Goal: Task Accomplishment & Management: Complete application form

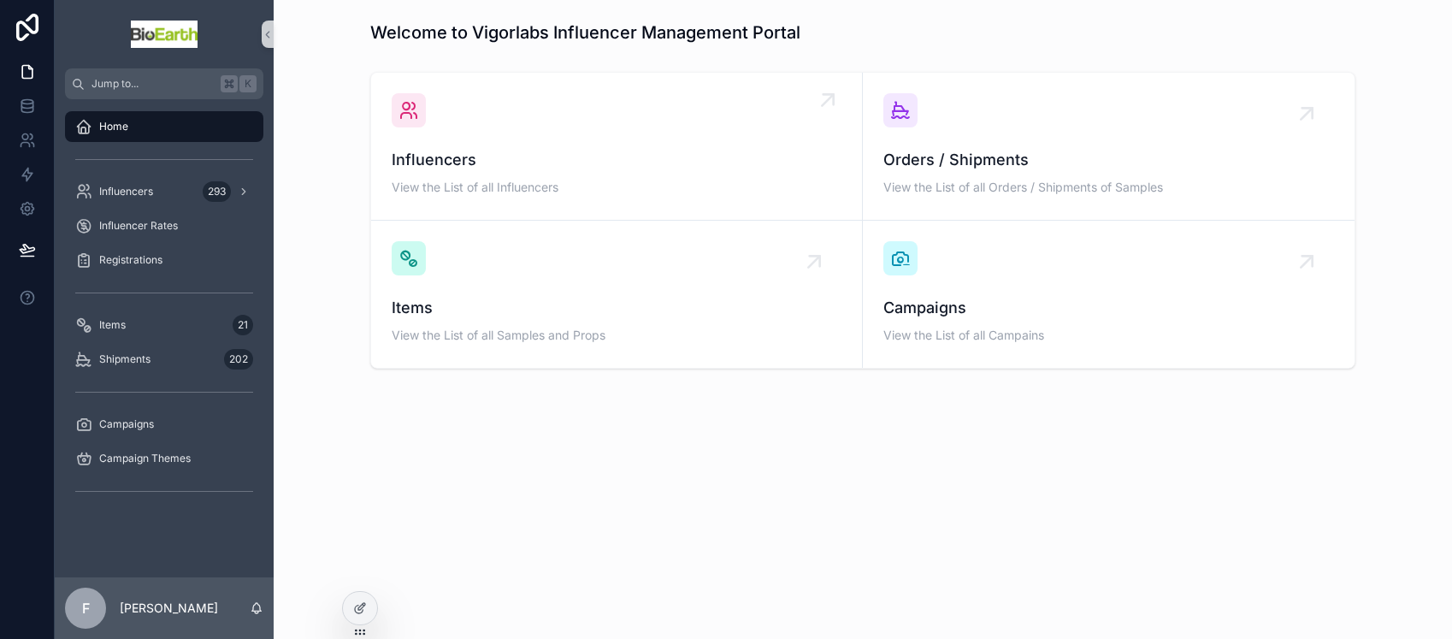
click at [510, 149] on span "Influencers" at bounding box center [617, 160] width 450 height 24
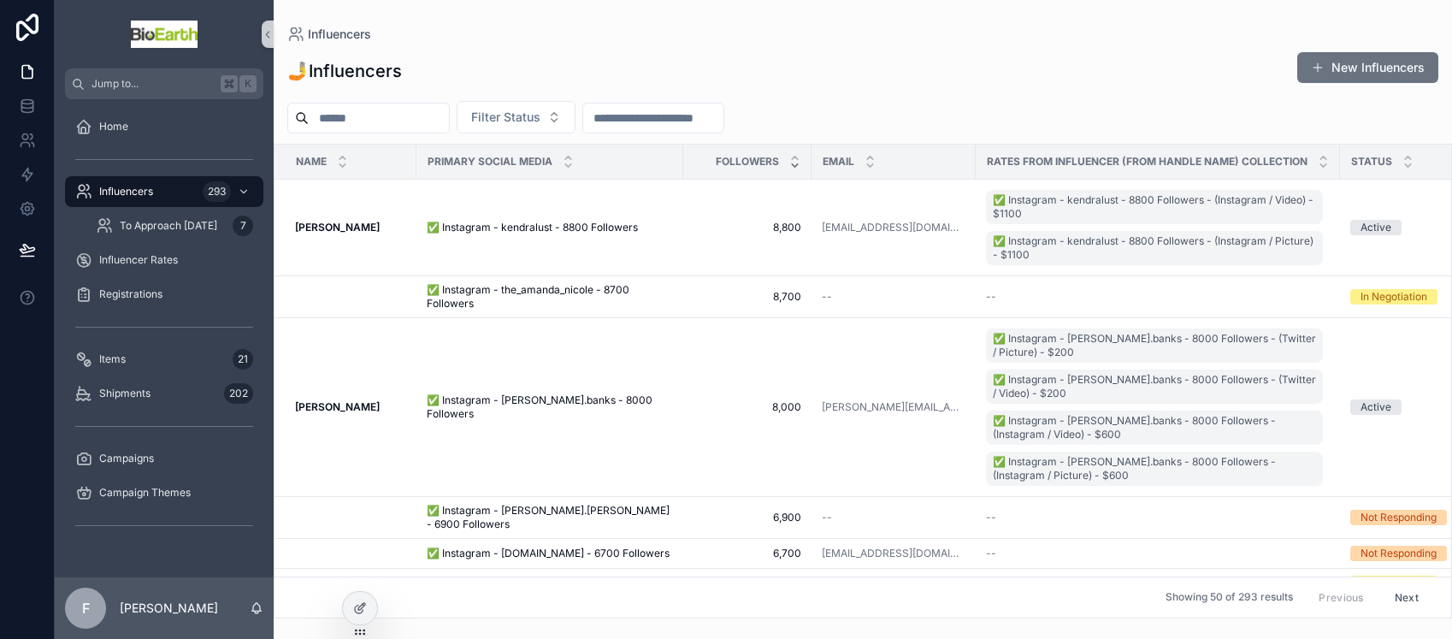
click at [1338, 75] on button "New Influencers" at bounding box center [1367, 67] width 141 height 31
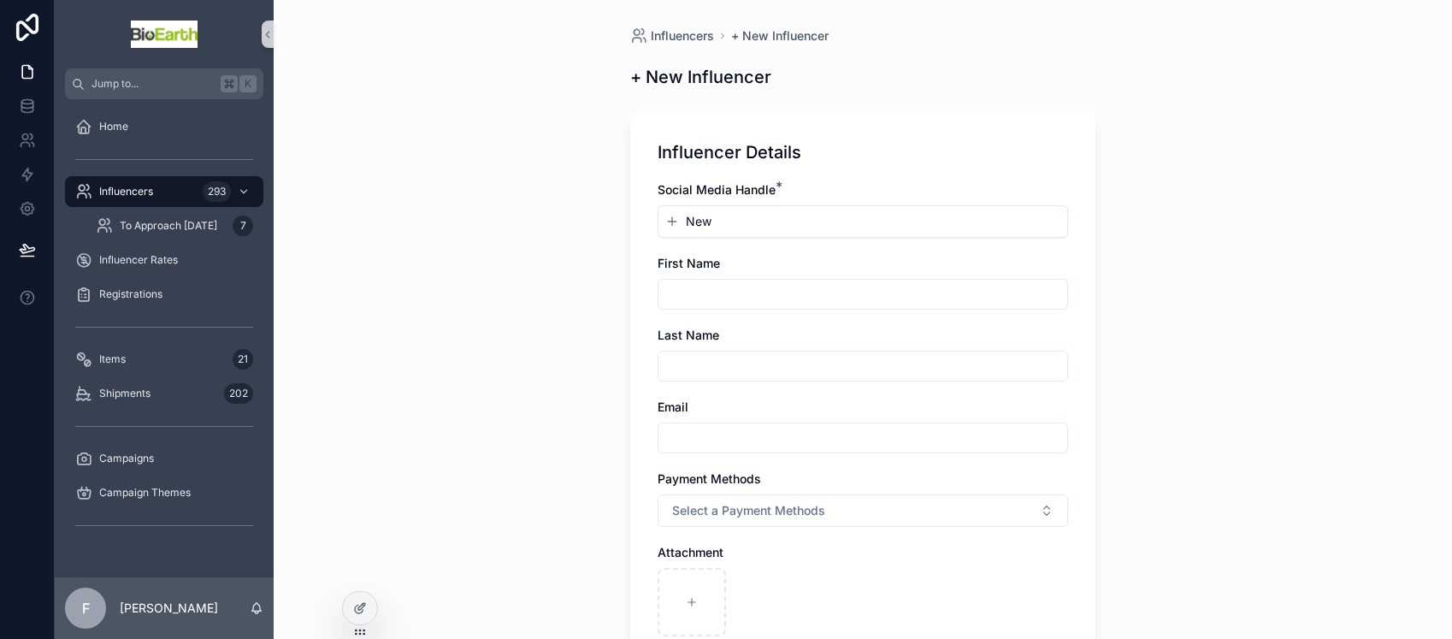
click at [720, 230] on div "New" at bounding box center [862, 221] width 409 height 31
click at [686, 222] on span "New" at bounding box center [699, 221] width 26 height 17
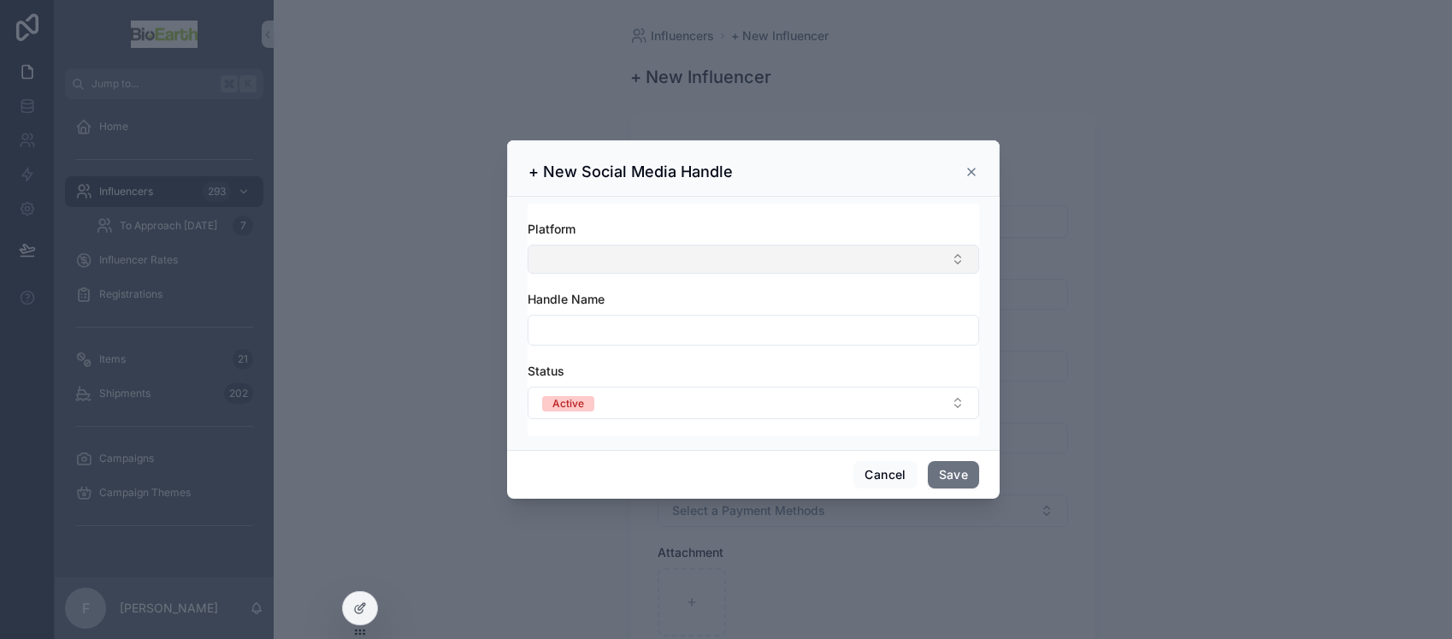
click at [604, 251] on button "Select Button" at bounding box center [753, 259] width 451 height 29
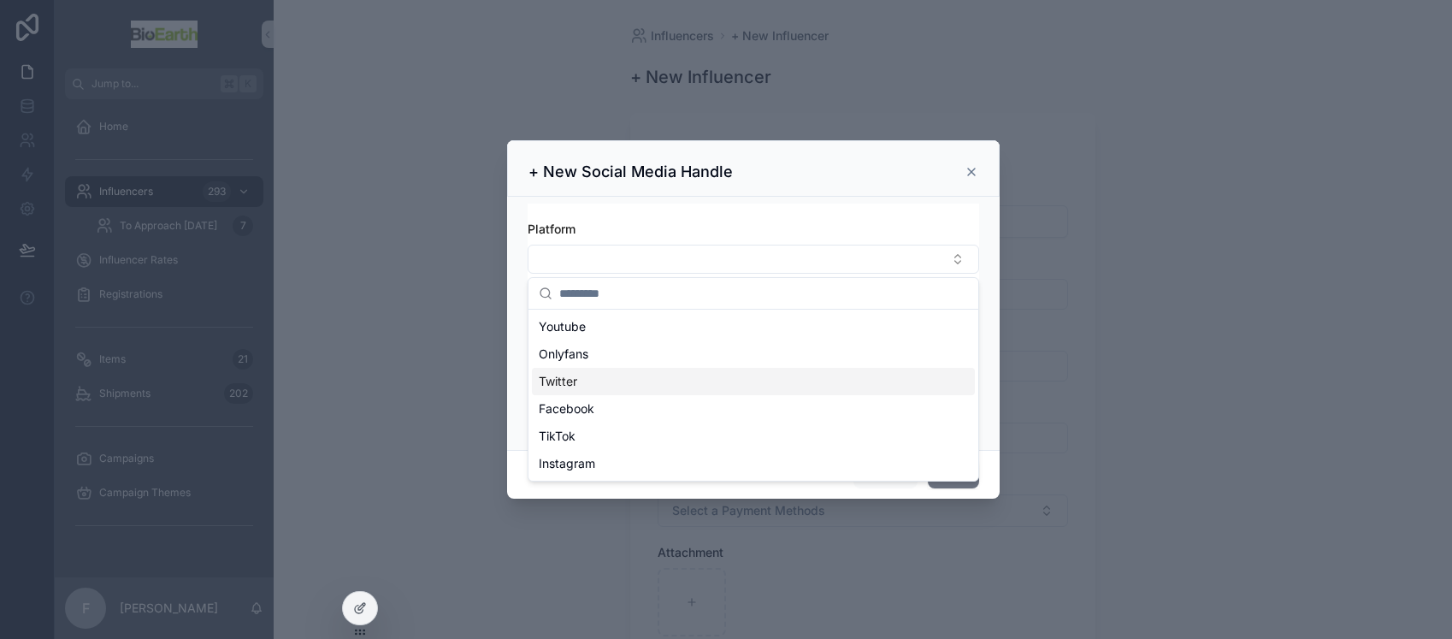
click at [579, 379] on div "Twitter" at bounding box center [753, 381] width 443 height 27
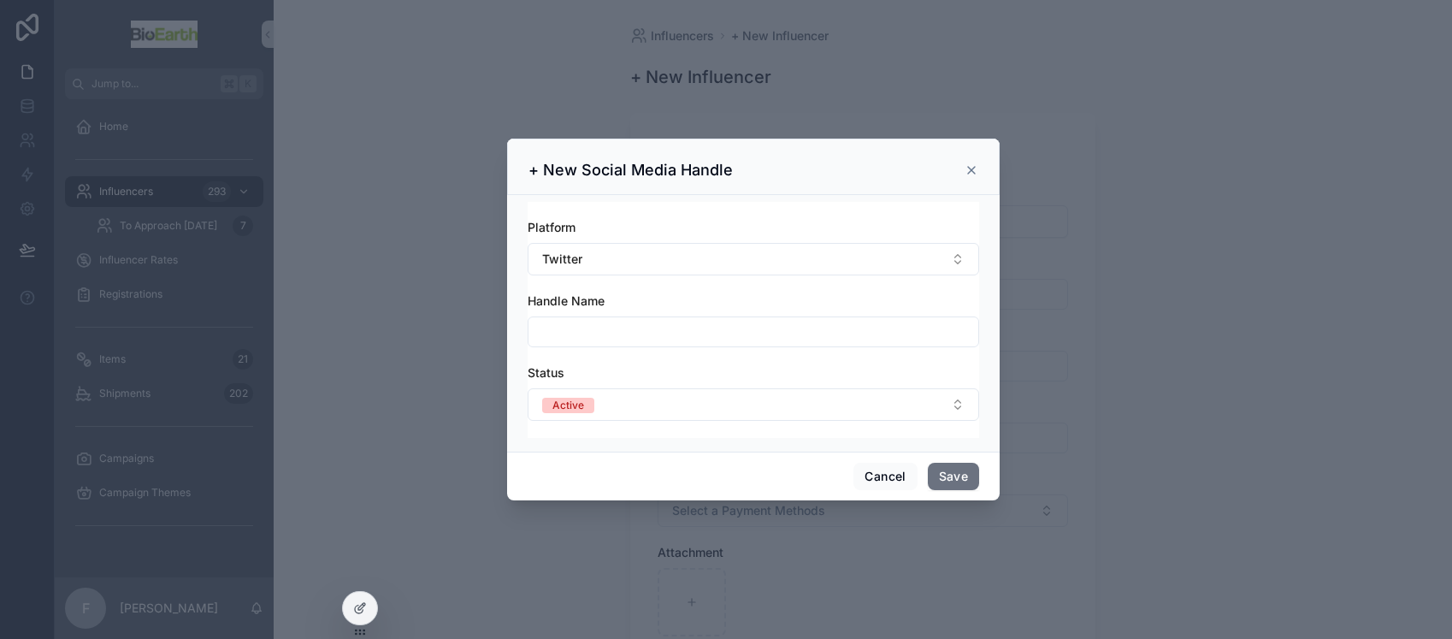
click at [557, 335] on input "scrollable content" at bounding box center [753, 332] width 450 height 24
type input "**********"
click at [958, 482] on button "Save" at bounding box center [953, 476] width 51 height 27
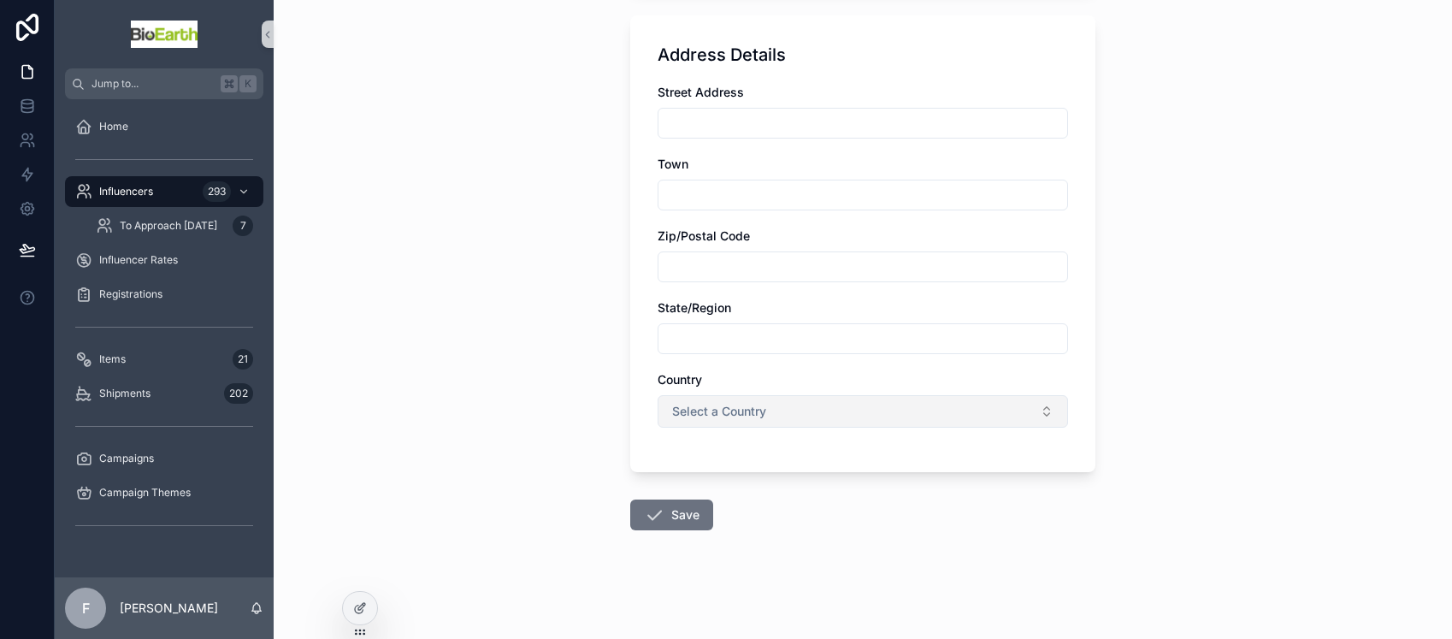
scroll to position [695, 0]
click at [670, 520] on button "Save" at bounding box center [671, 514] width 83 height 31
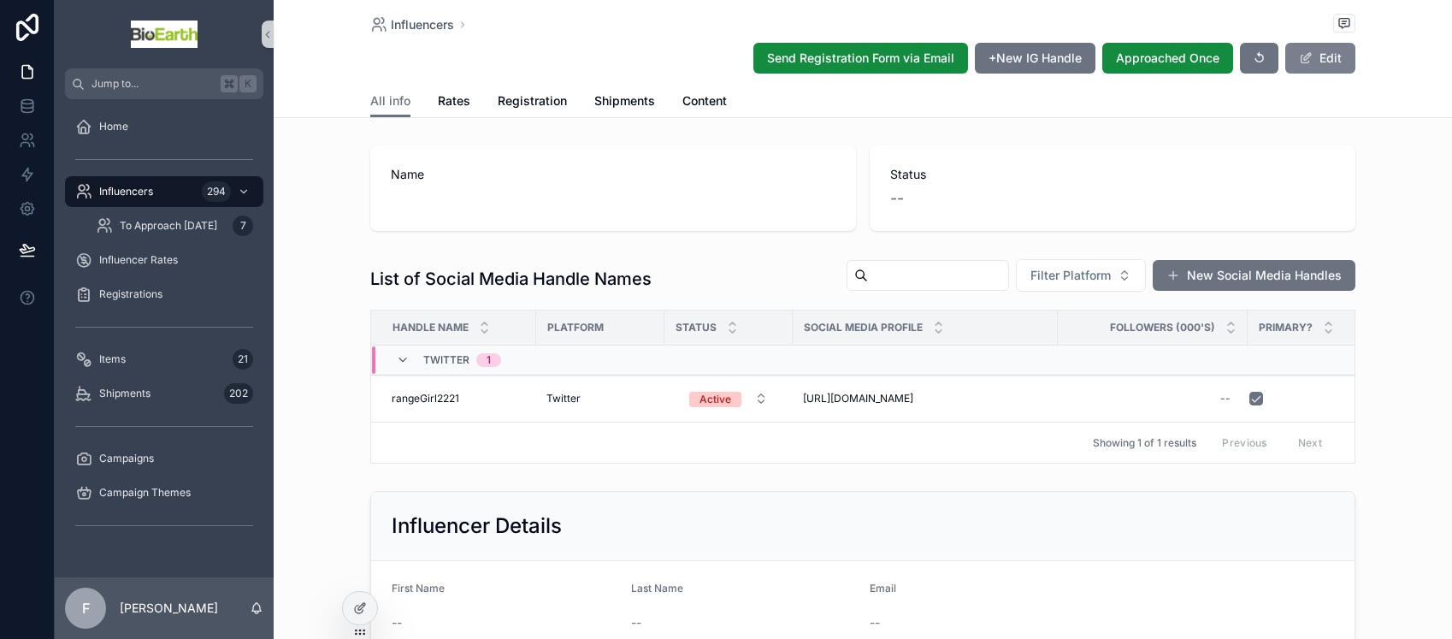
click at [1299, 59] on span "scrollable content" at bounding box center [1306, 58] width 14 height 14
click at [434, 403] on span "rangeGirl2221" at bounding box center [426, 399] width 68 height 14
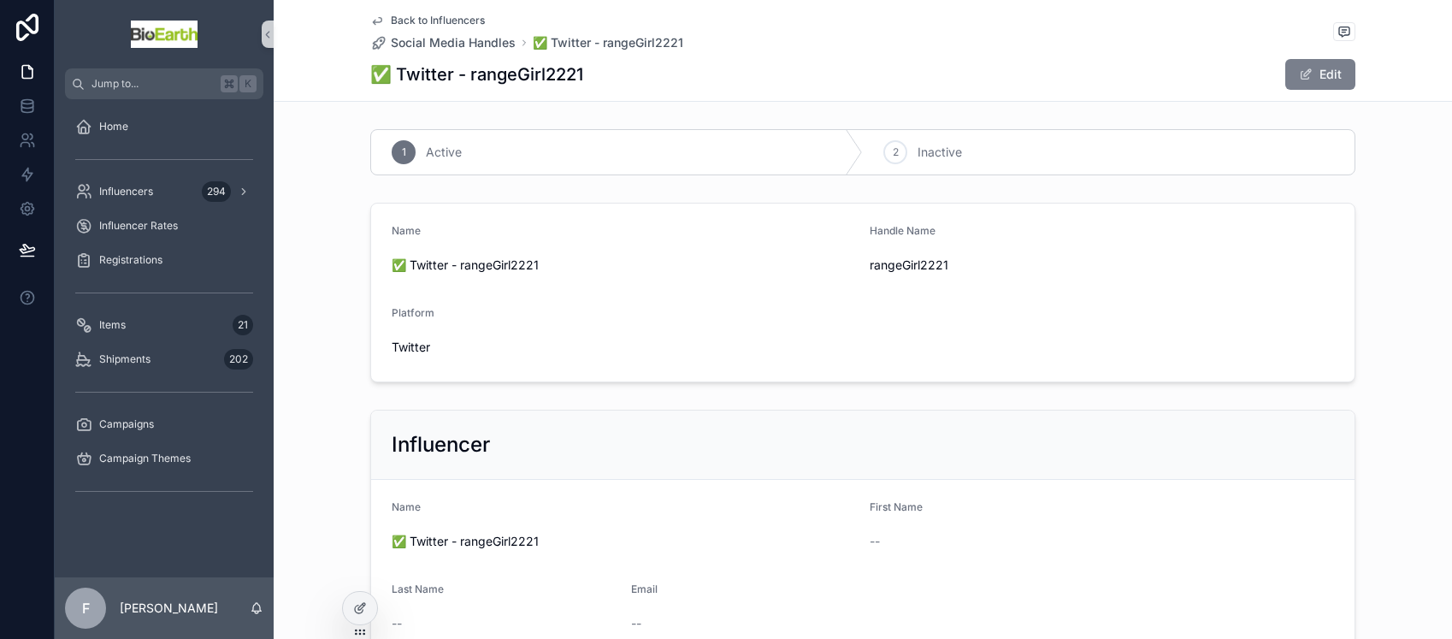
drag, startPoint x: 1309, startPoint y: 67, endPoint x: 1295, endPoint y: 72, distance: 15.4
click at [1307, 67] on button "Edit" at bounding box center [1320, 74] width 70 height 31
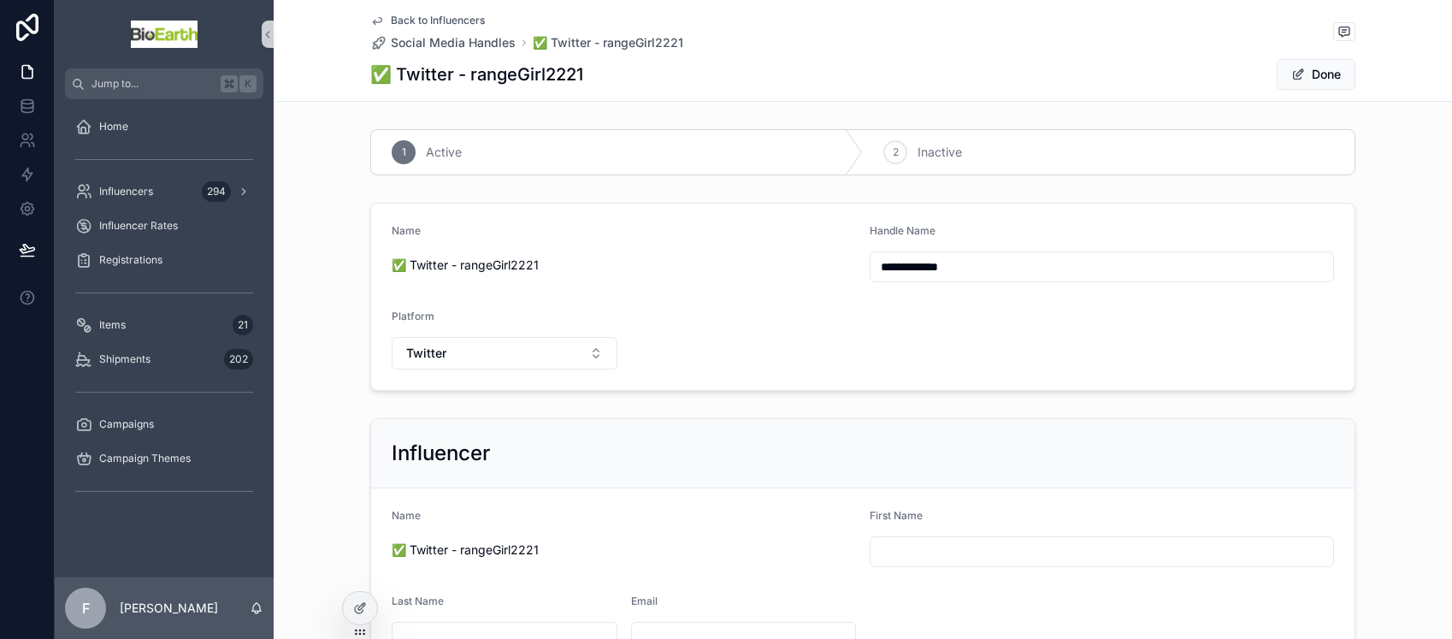
click at [906, 268] on input "**********" at bounding box center [1101, 267] width 463 height 24
type input "**********"
click at [1298, 68] on button "Done" at bounding box center [1316, 74] width 79 height 31
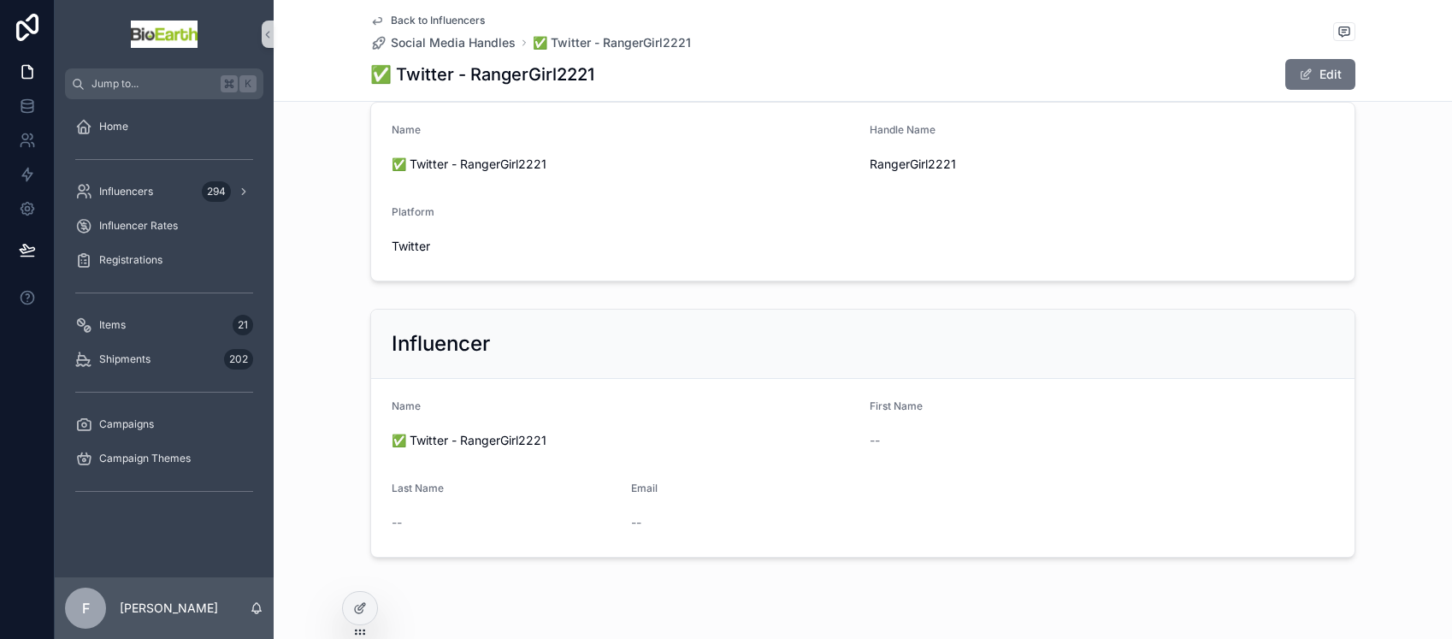
scroll to position [32, 0]
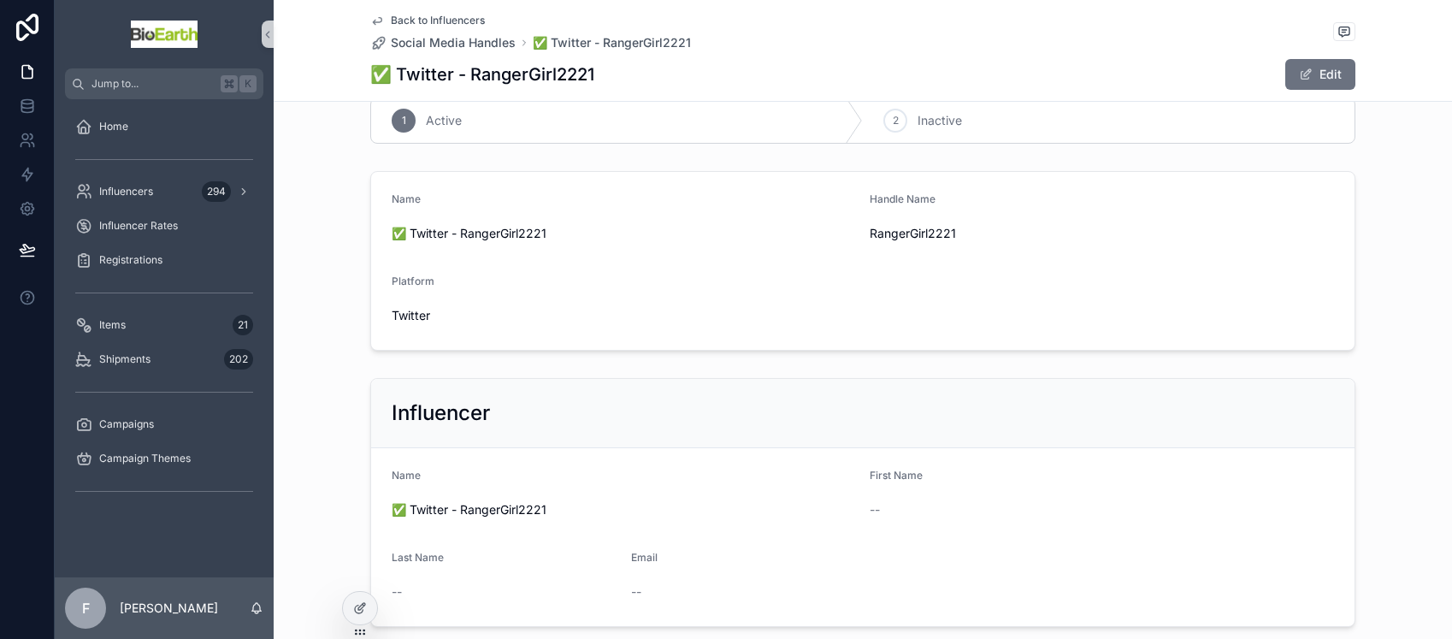
click at [375, 19] on icon "scrollable content" at bounding box center [377, 21] width 9 height 7
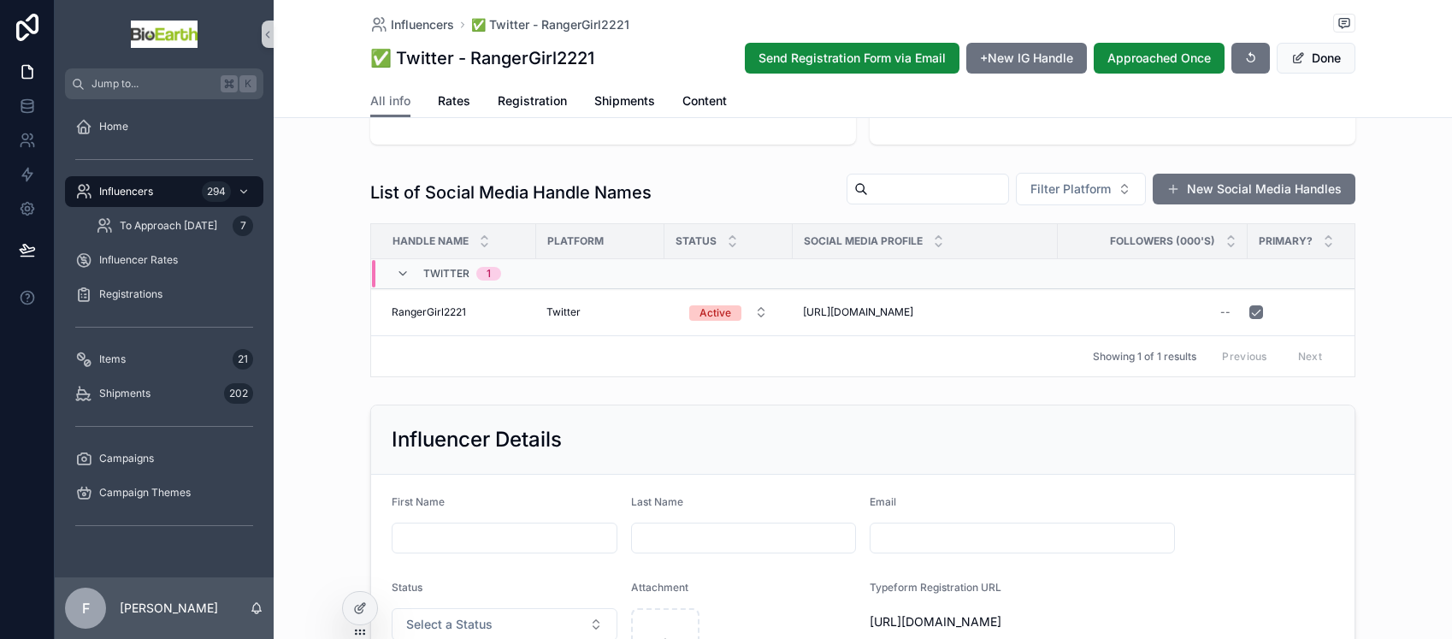
scroll to position [97, 0]
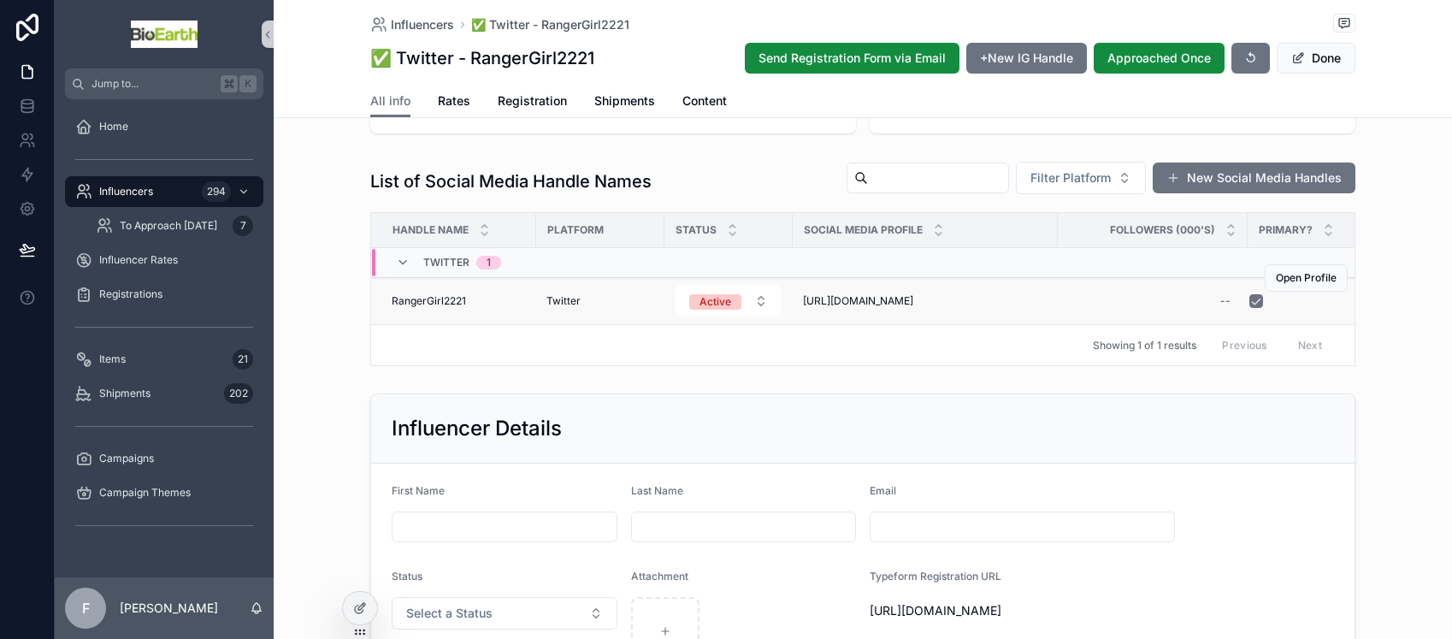
click at [870, 301] on span "[URL][DOMAIN_NAME]" at bounding box center [858, 301] width 110 height 14
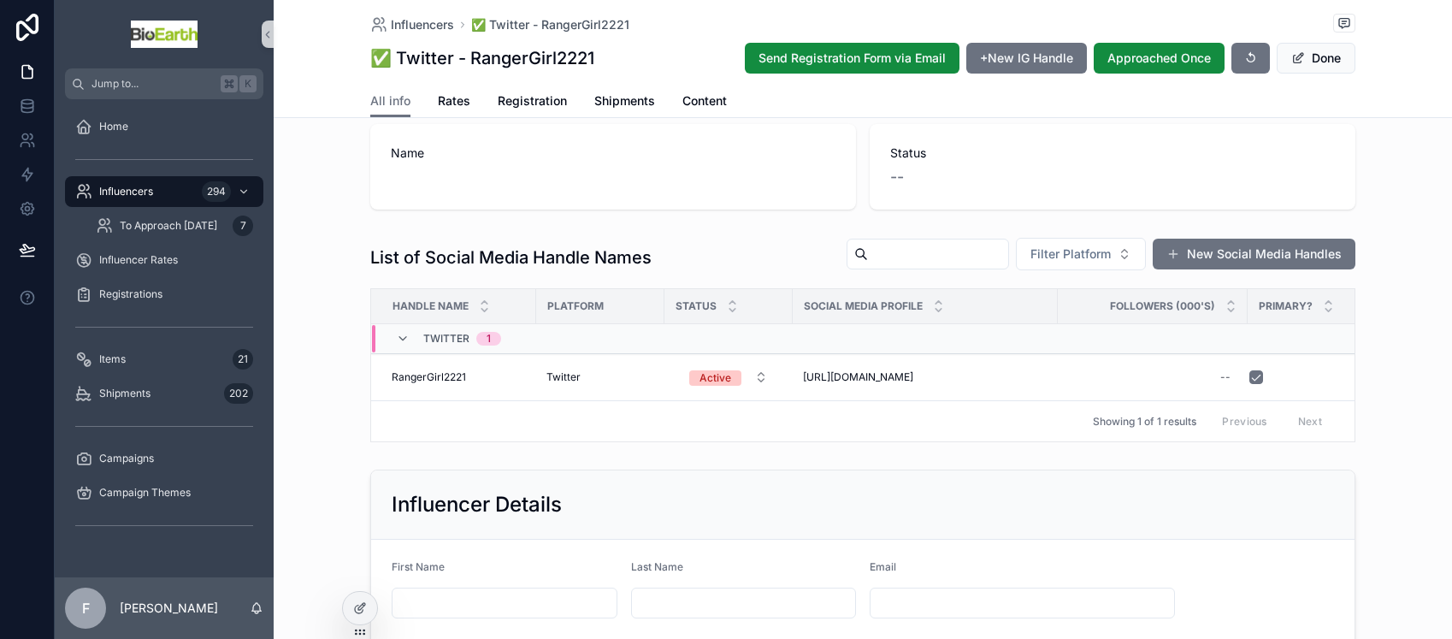
scroll to position [32, 0]
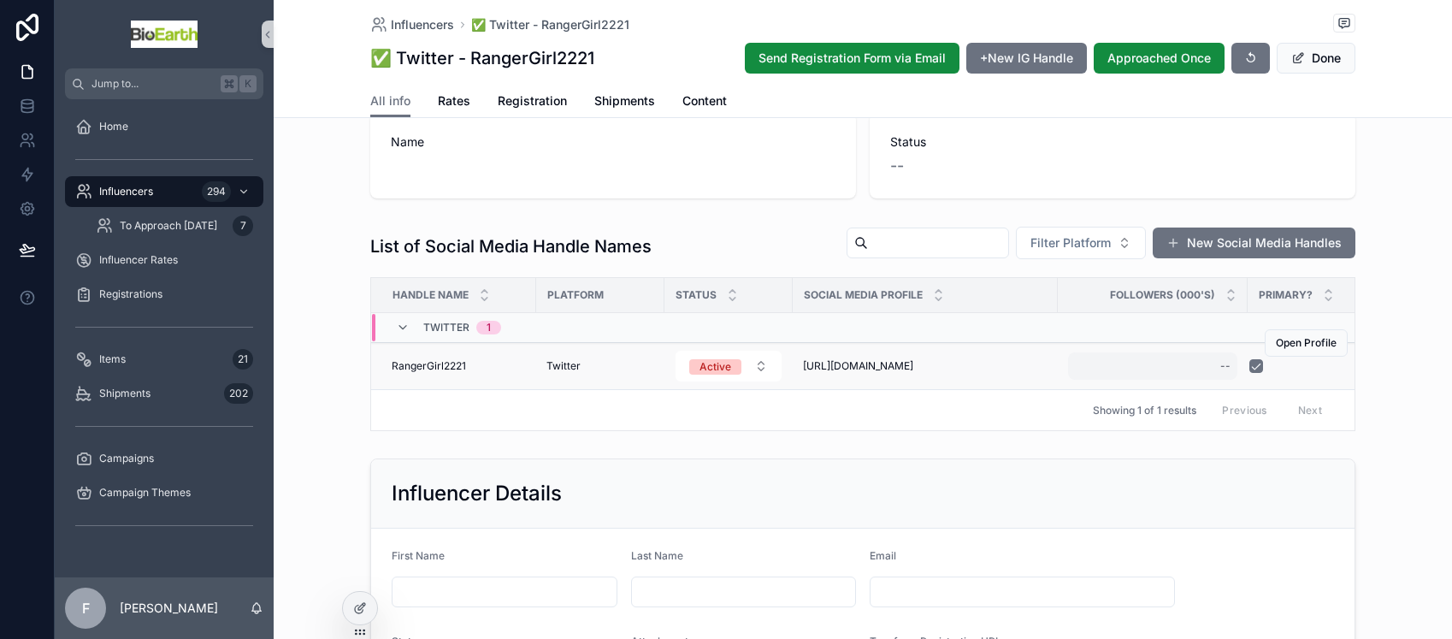
click at [1206, 369] on div "--" at bounding box center [1152, 365] width 169 height 27
type input "*"
click at [1418, 387] on icon "scrollable content" at bounding box center [1424, 389] width 14 height 14
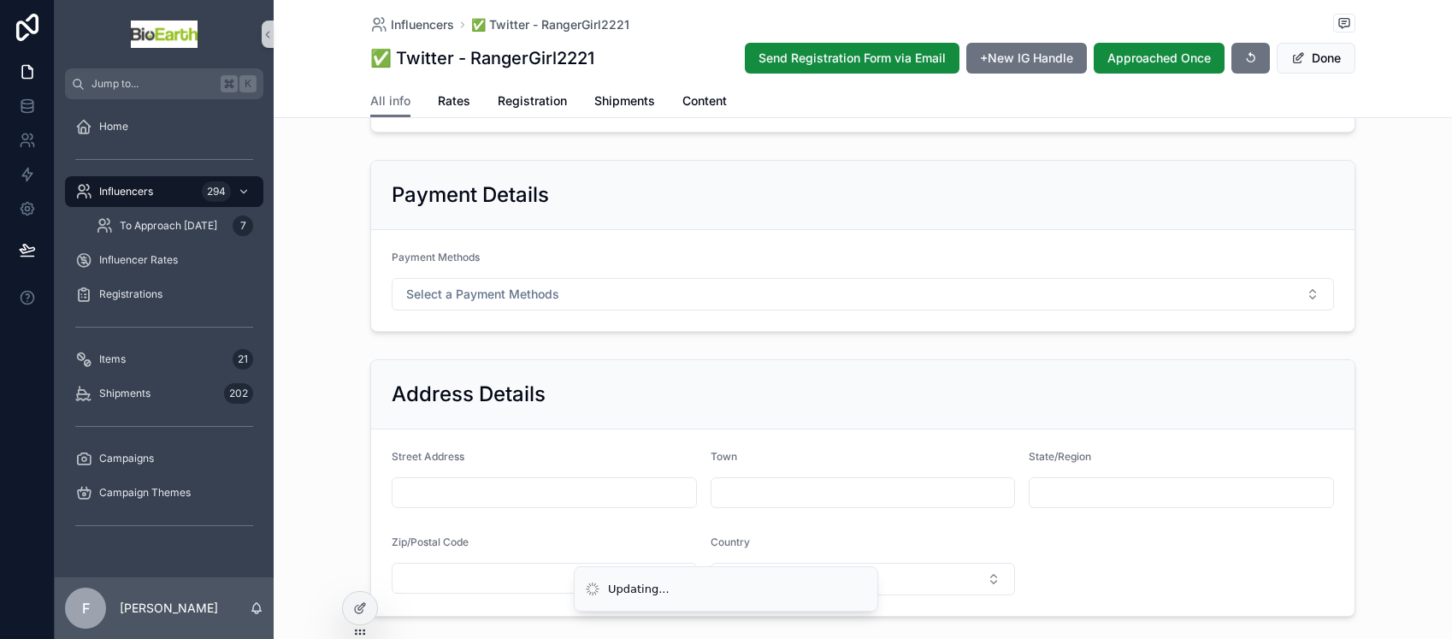
scroll to position [674, 0]
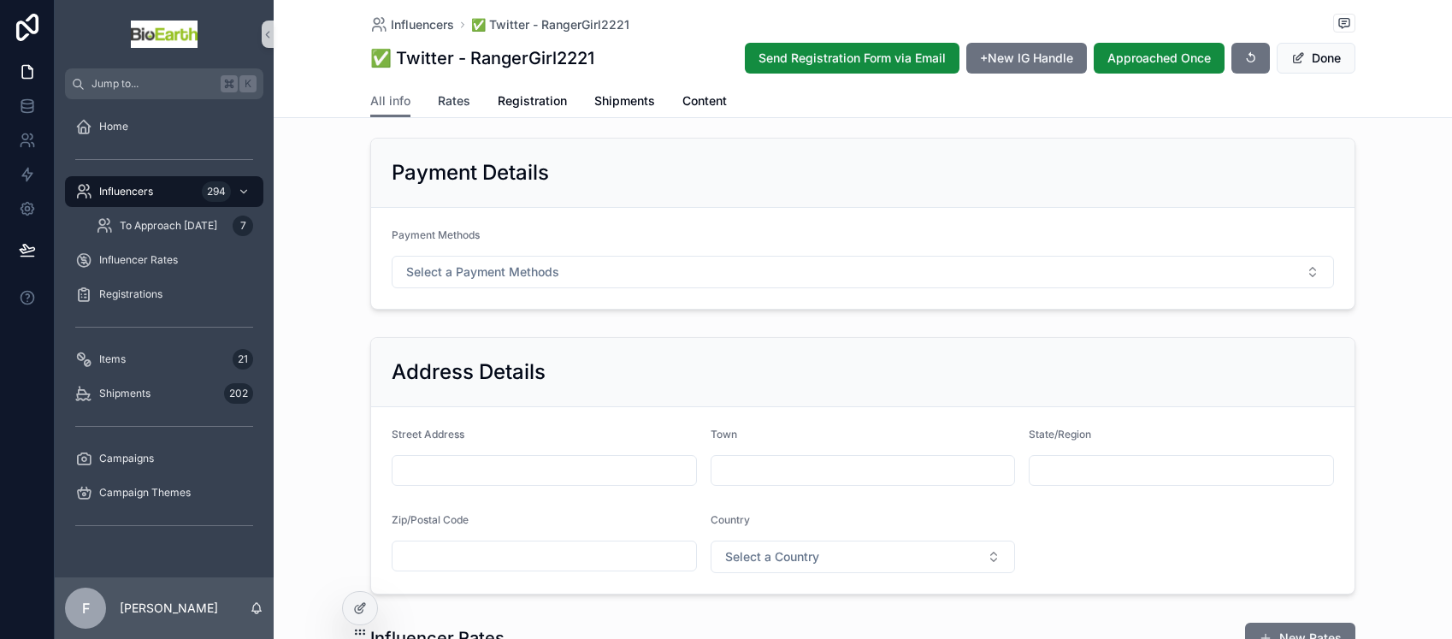
click at [438, 97] on span "Rates" at bounding box center [454, 100] width 32 height 17
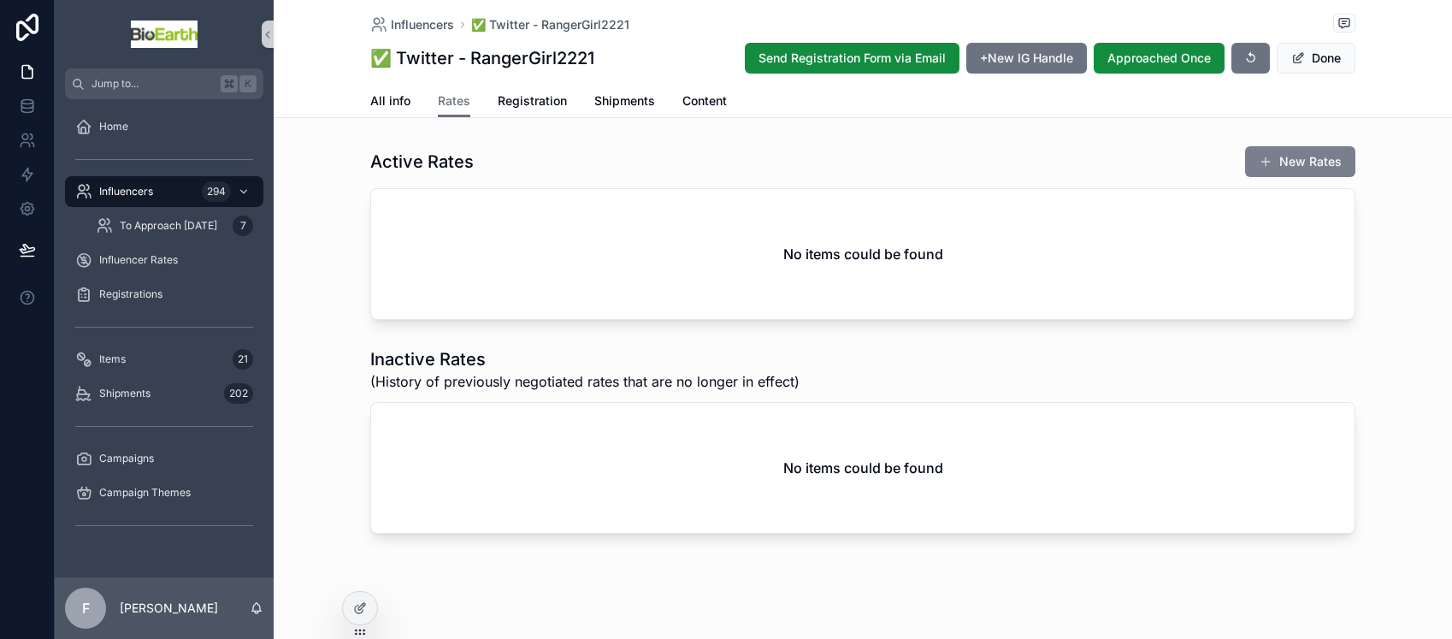
click at [1291, 164] on button "New Rates" at bounding box center [1300, 161] width 110 height 31
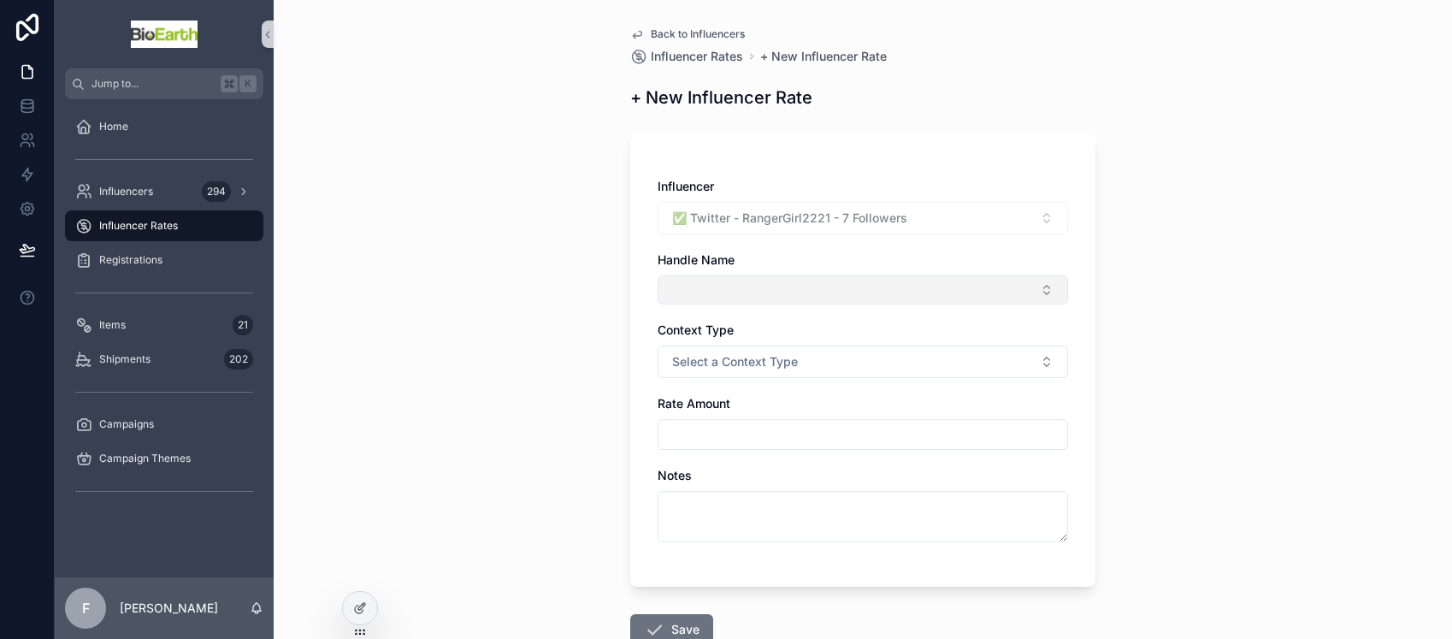
click at [758, 286] on button "Select Button" at bounding box center [863, 289] width 410 height 29
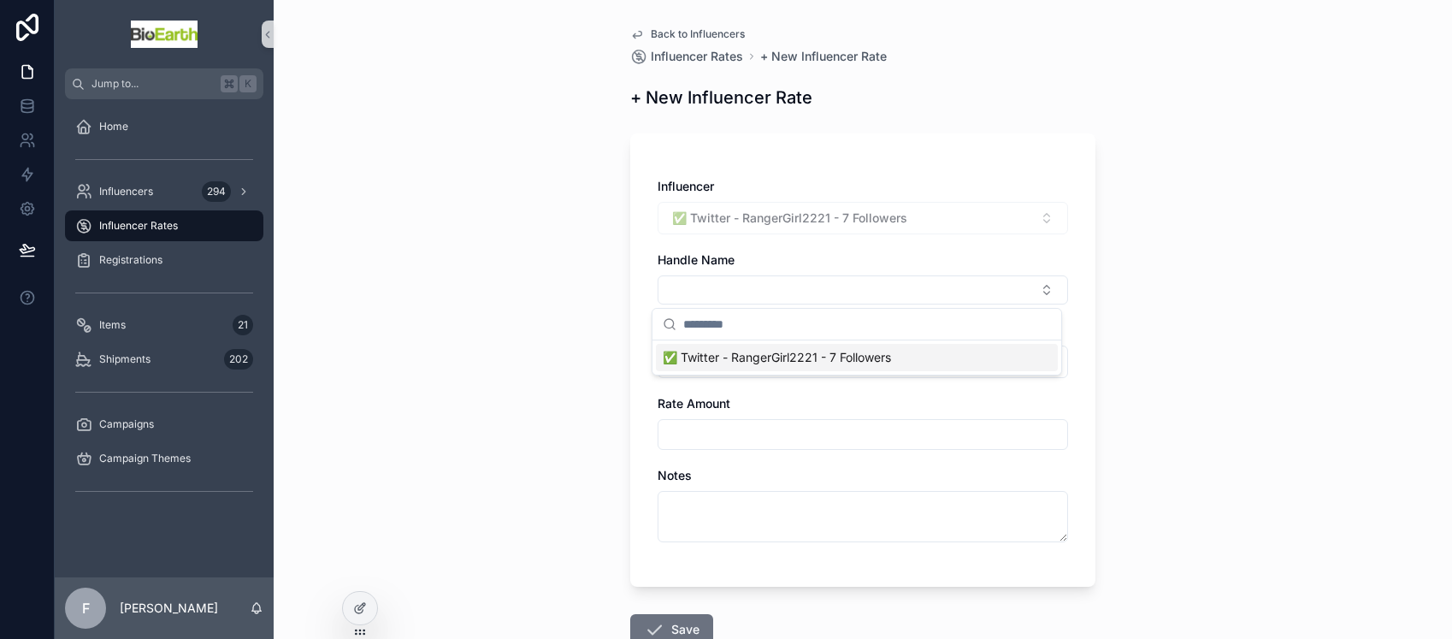
click at [792, 358] on span "✅ Twitter - RangerGirl2221 - 7 Followers" at bounding box center [777, 357] width 228 height 17
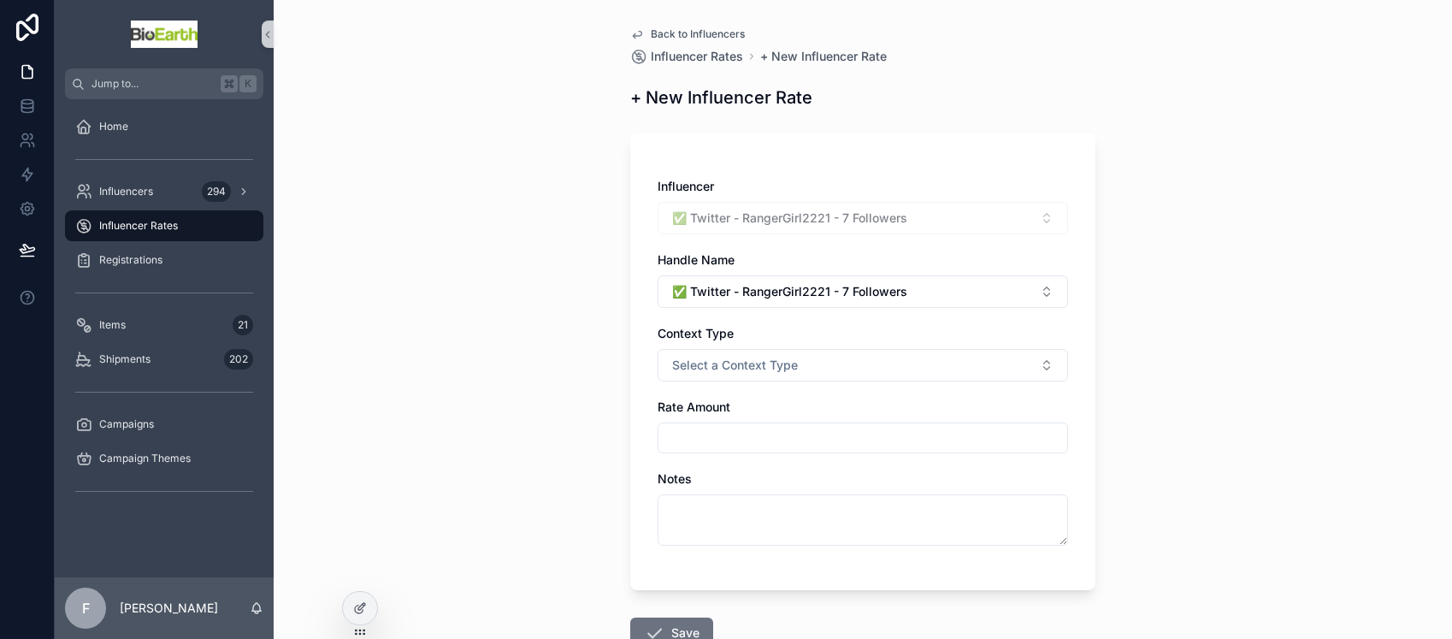
click at [699, 438] on input "scrollable content" at bounding box center [862, 438] width 409 height 24
type input "*******"
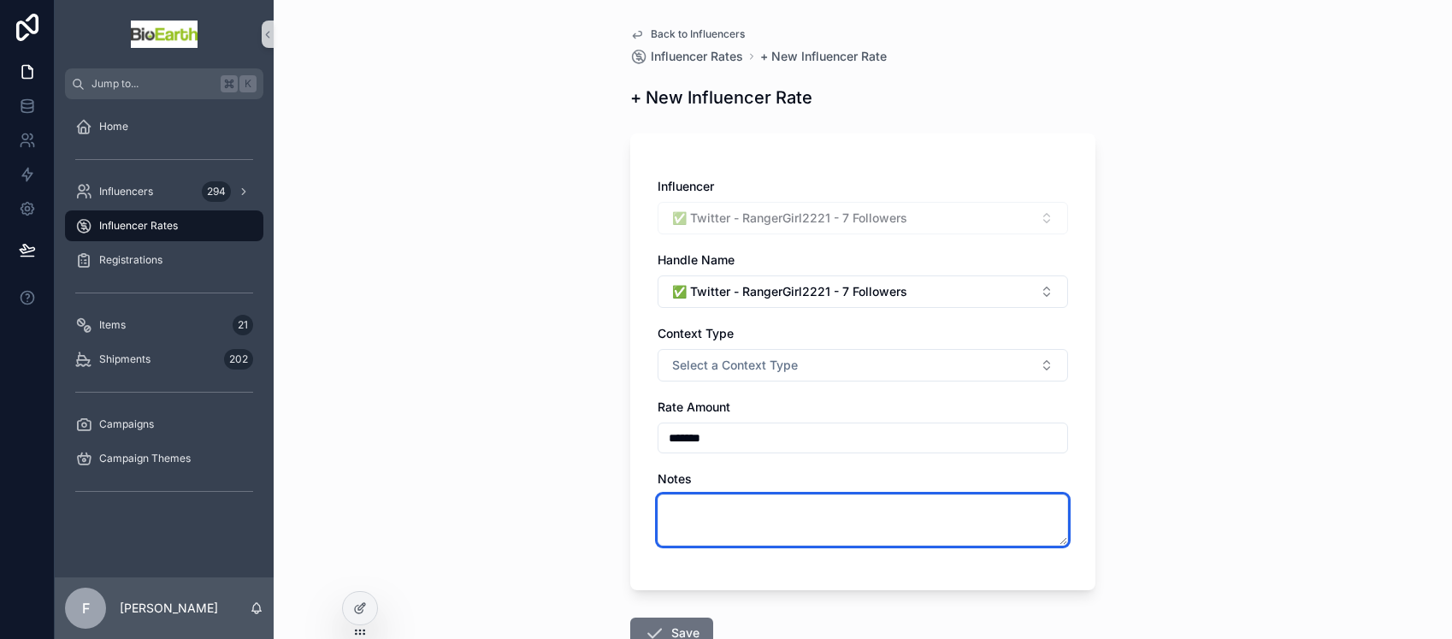
click at [793, 534] on textarea "scrollable content" at bounding box center [863, 519] width 410 height 51
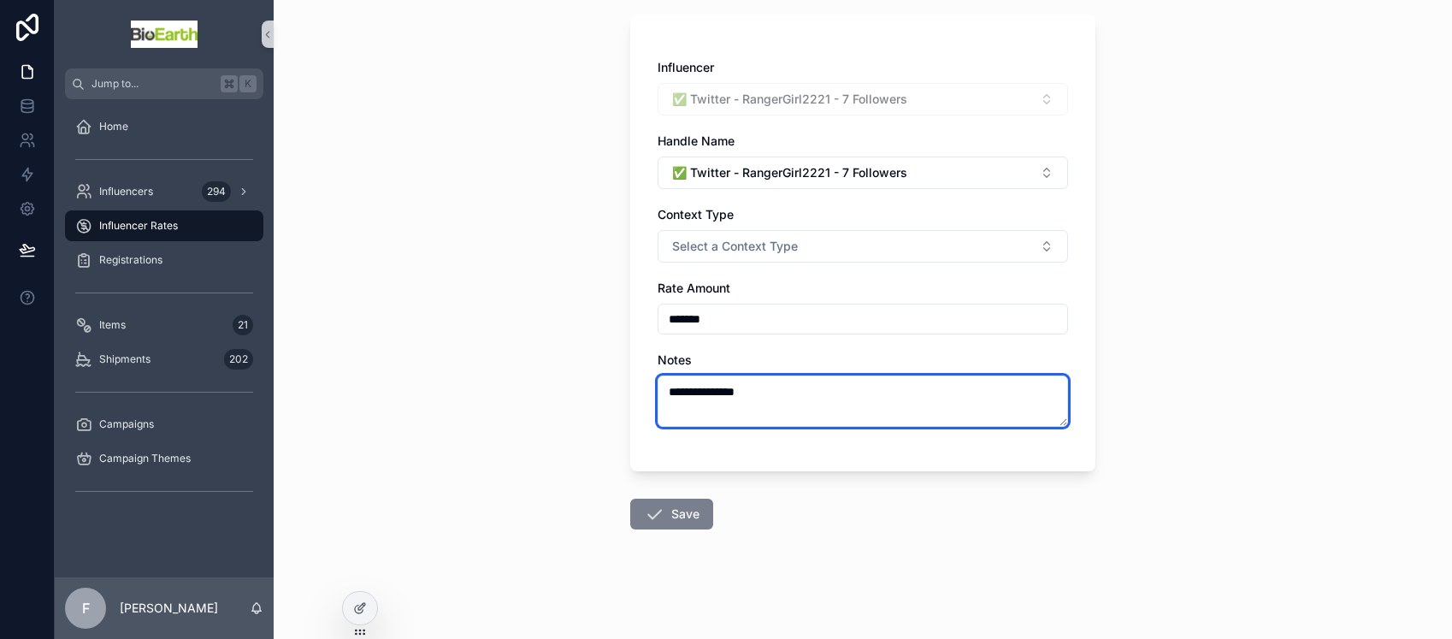
type textarea "**********"
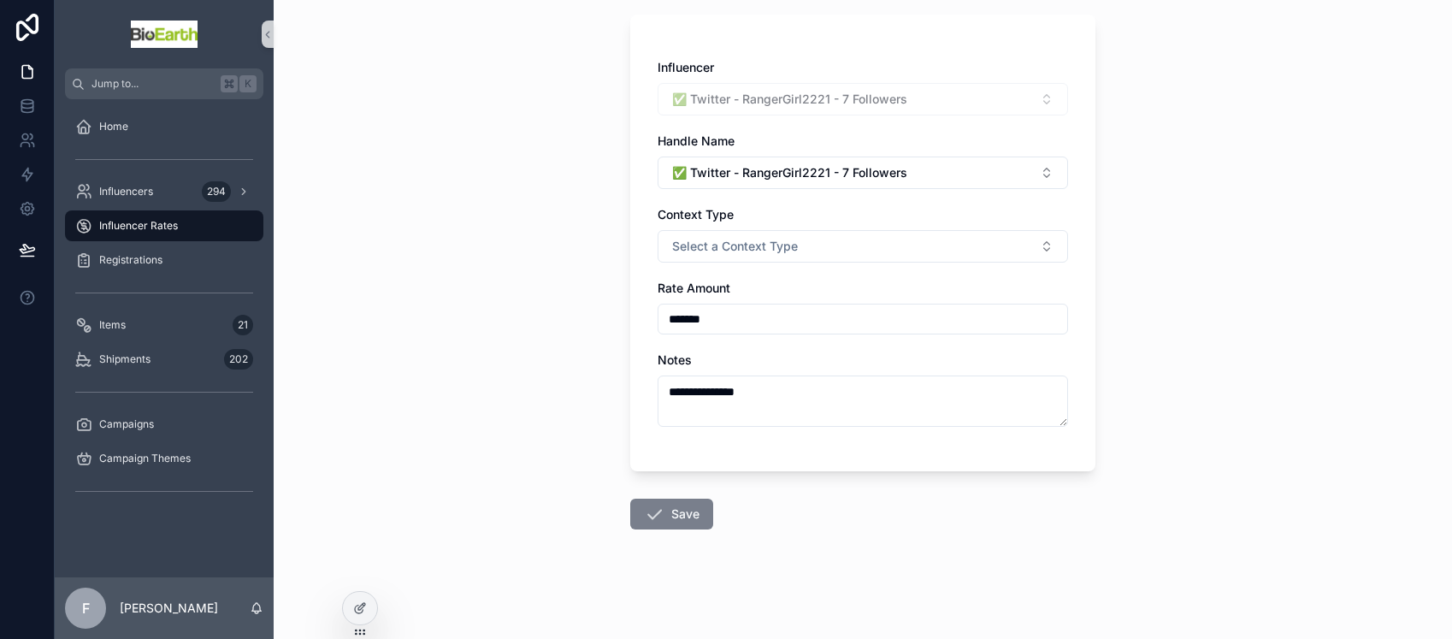
click at [671, 518] on button "Save" at bounding box center [671, 514] width 83 height 31
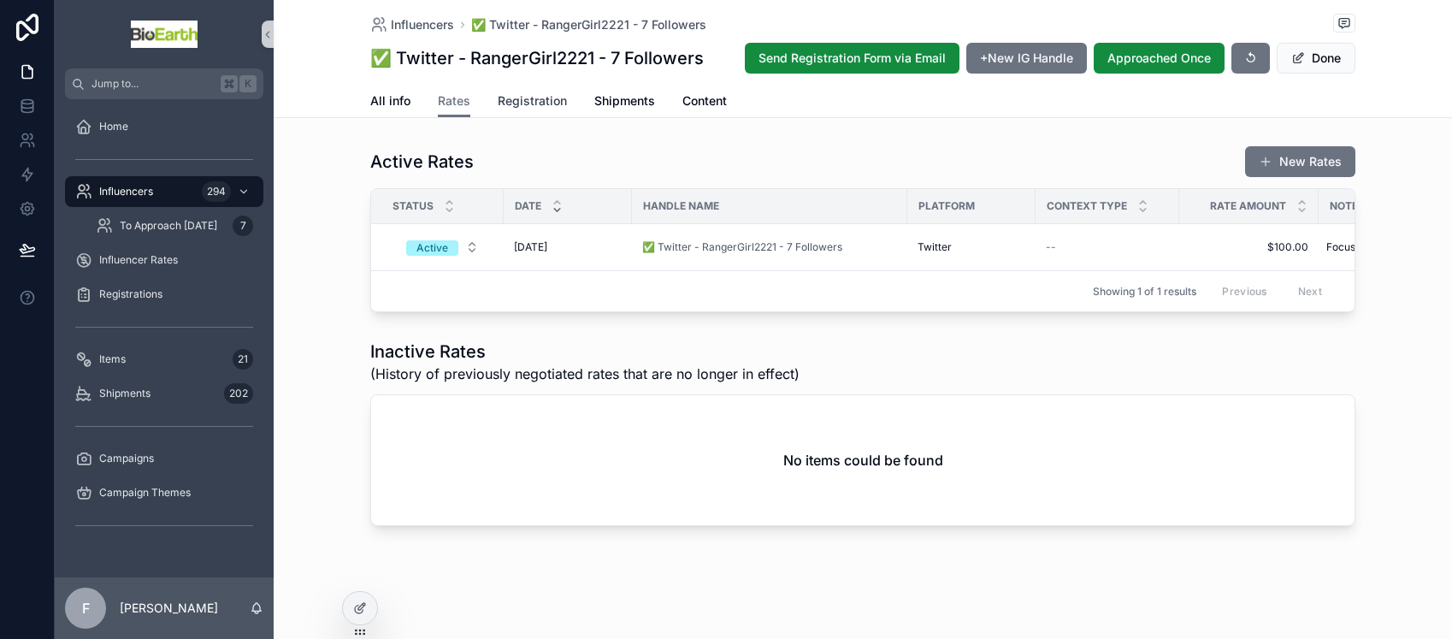
click at [523, 105] on span "Registration" at bounding box center [532, 100] width 69 height 17
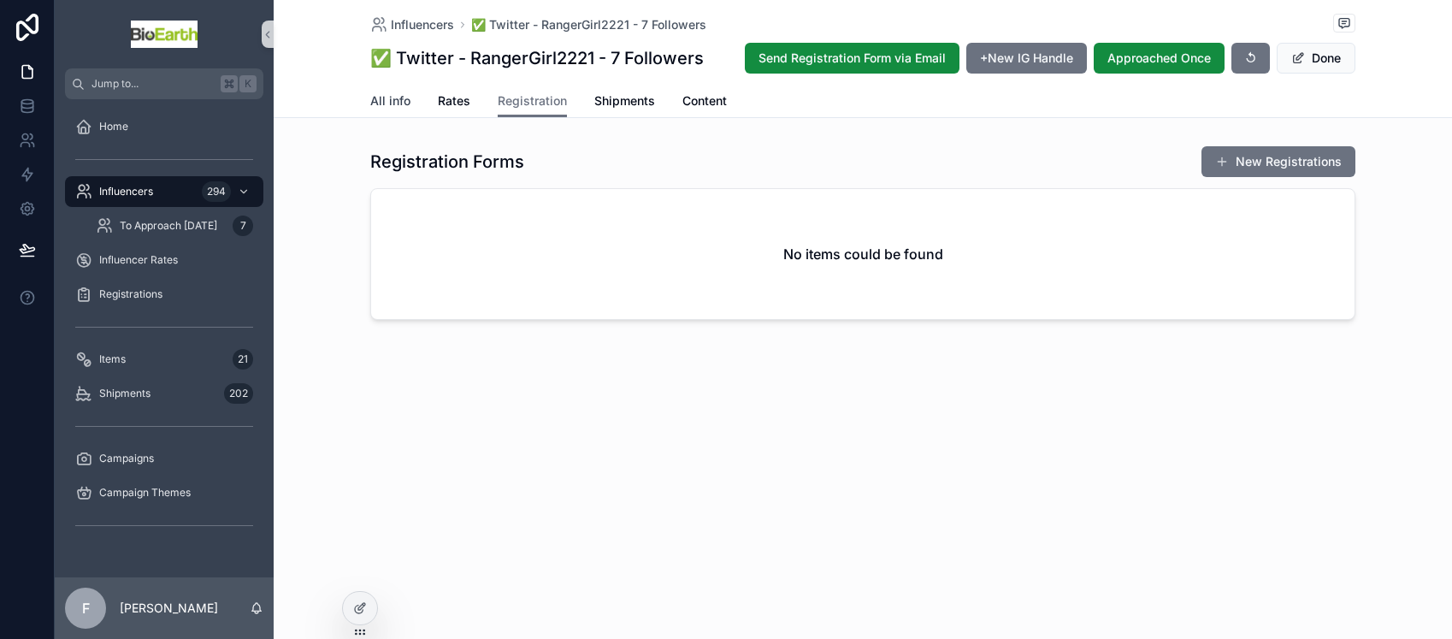
click at [403, 101] on span "All info" at bounding box center [390, 100] width 40 height 17
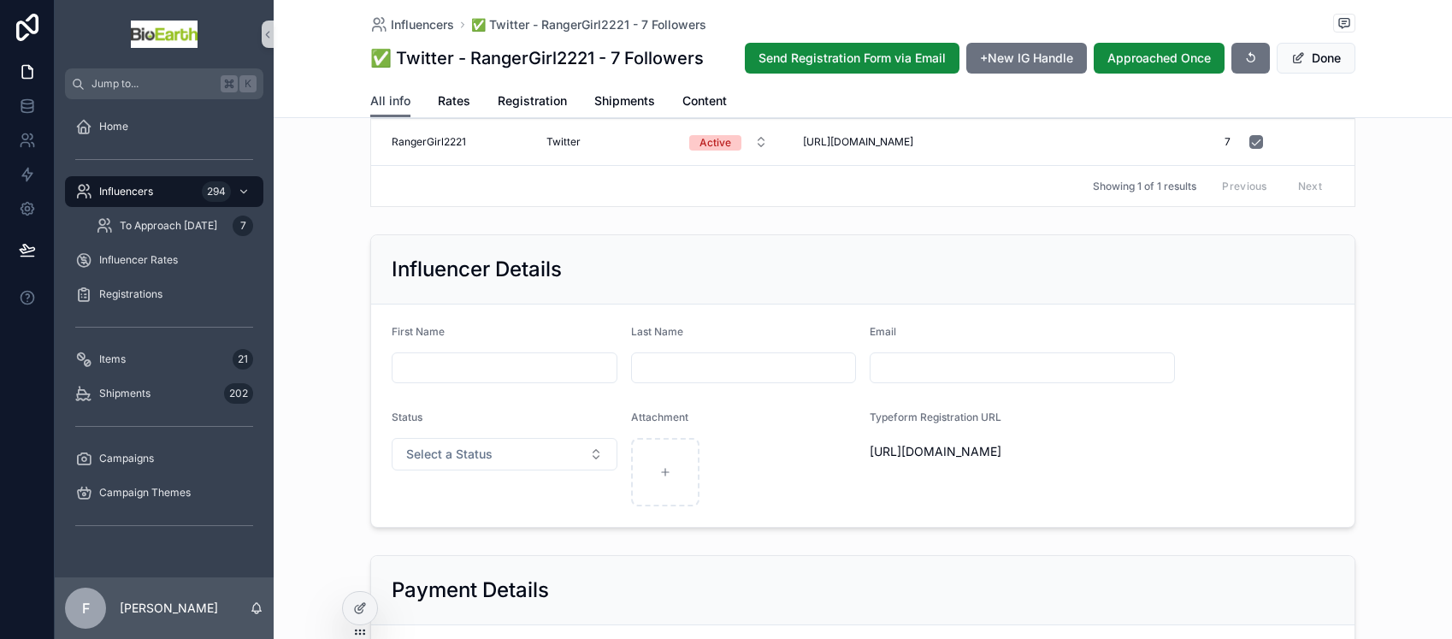
scroll to position [279, 0]
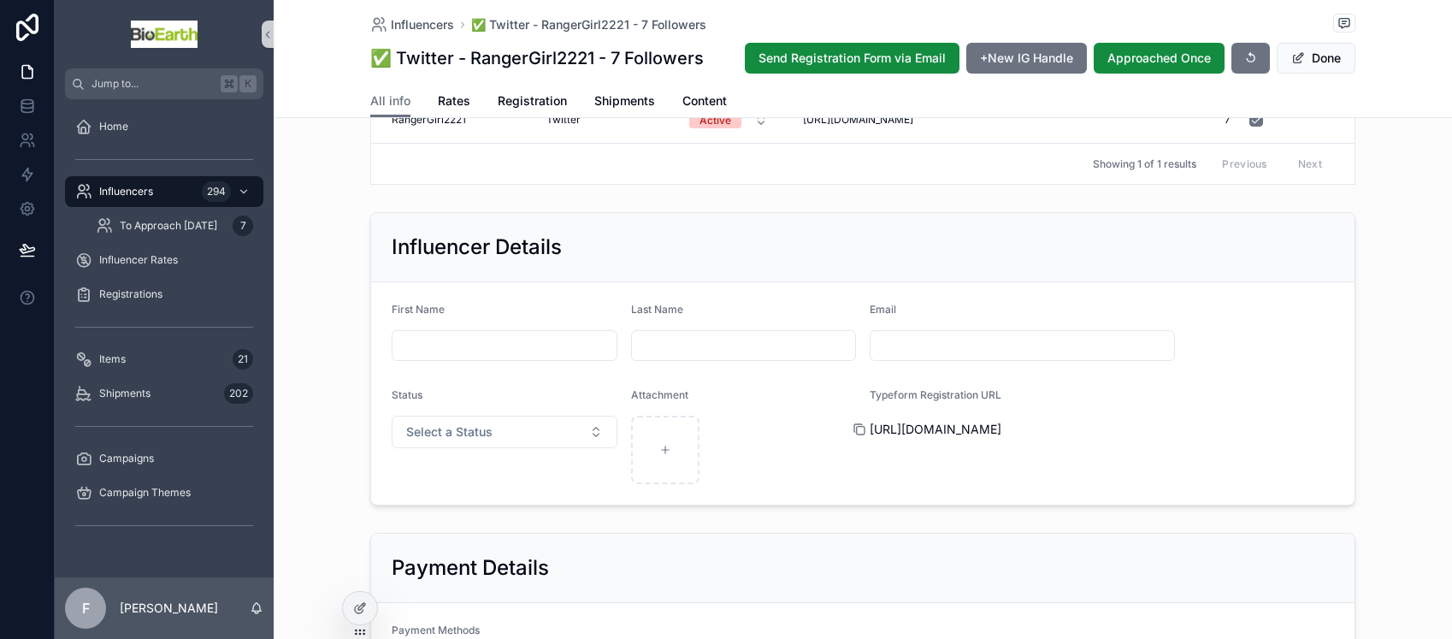
click at [857, 434] on icon "scrollable content" at bounding box center [861, 431] width 8 height 8
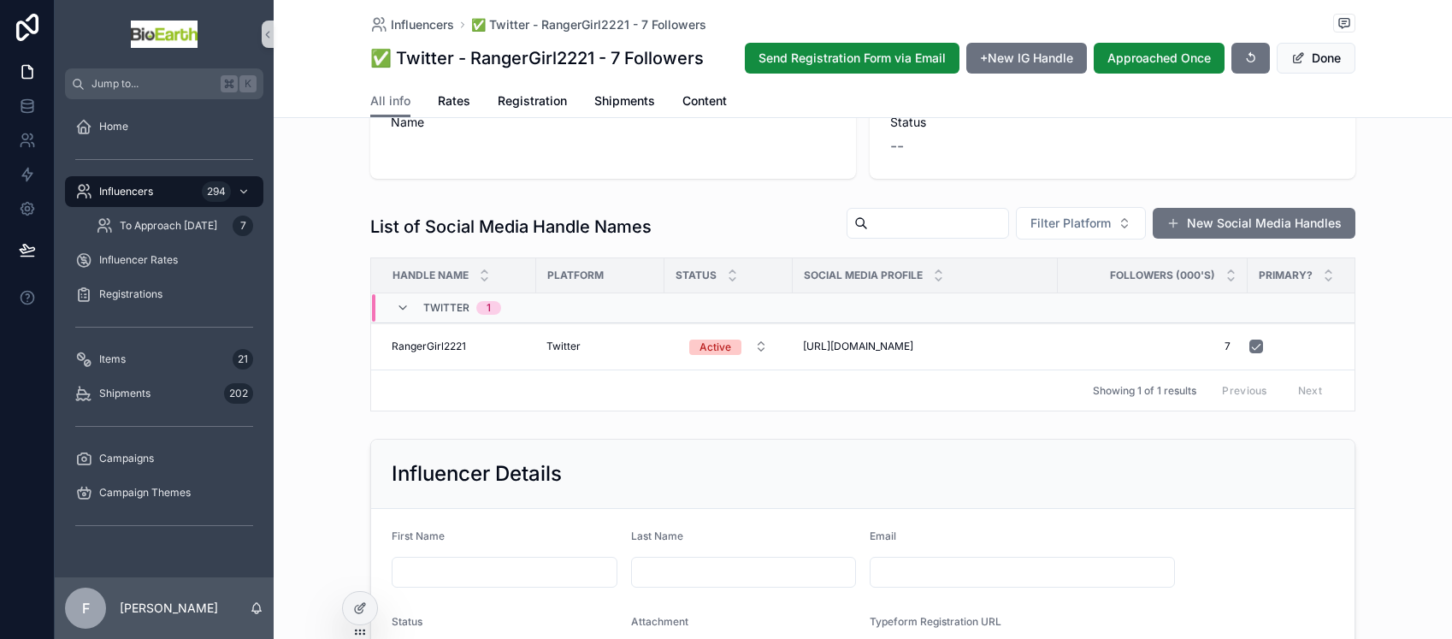
scroll to position [0, 0]
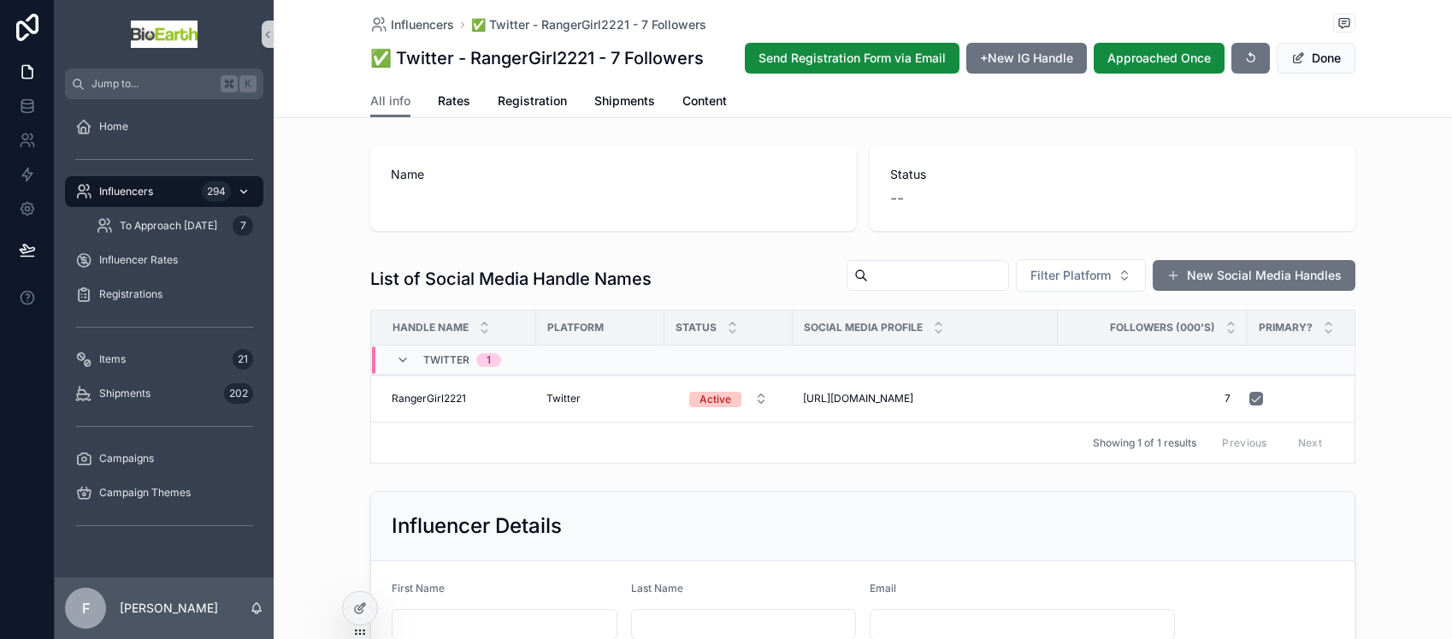
click at [131, 197] on span "Influencers" at bounding box center [126, 192] width 54 height 14
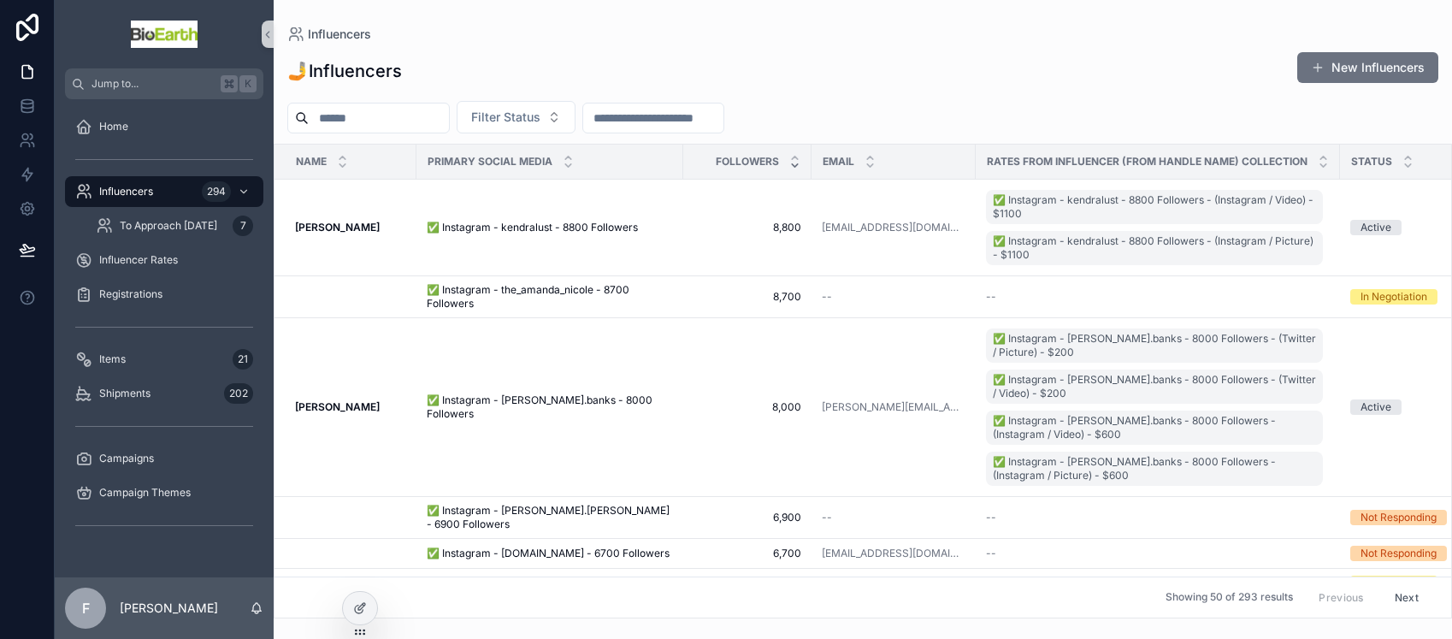
click at [1352, 68] on button "New Influencers" at bounding box center [1367, 67] width 141 height 31
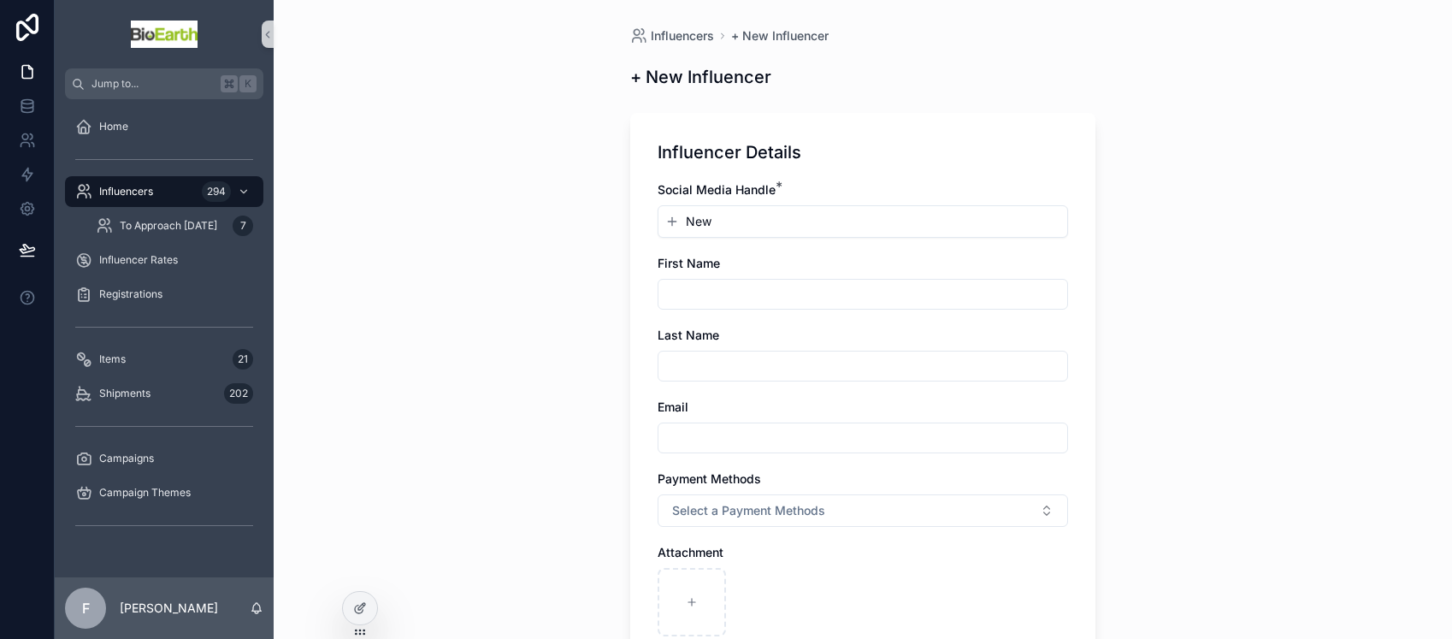
click at [760, 226] on button "New" at bounding box center [862, 221] width 395 height 17
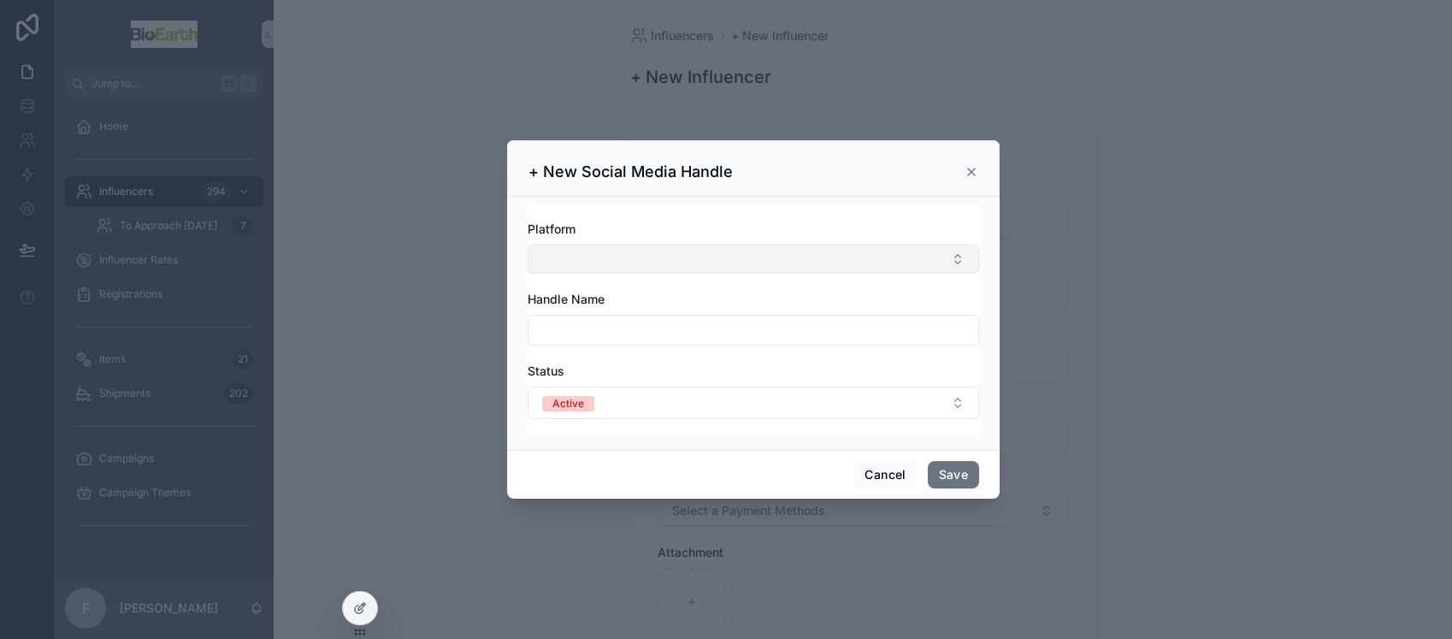
click at [615, 250] on button "Select Button" at bounding box center [753, 259] width 451 height 29
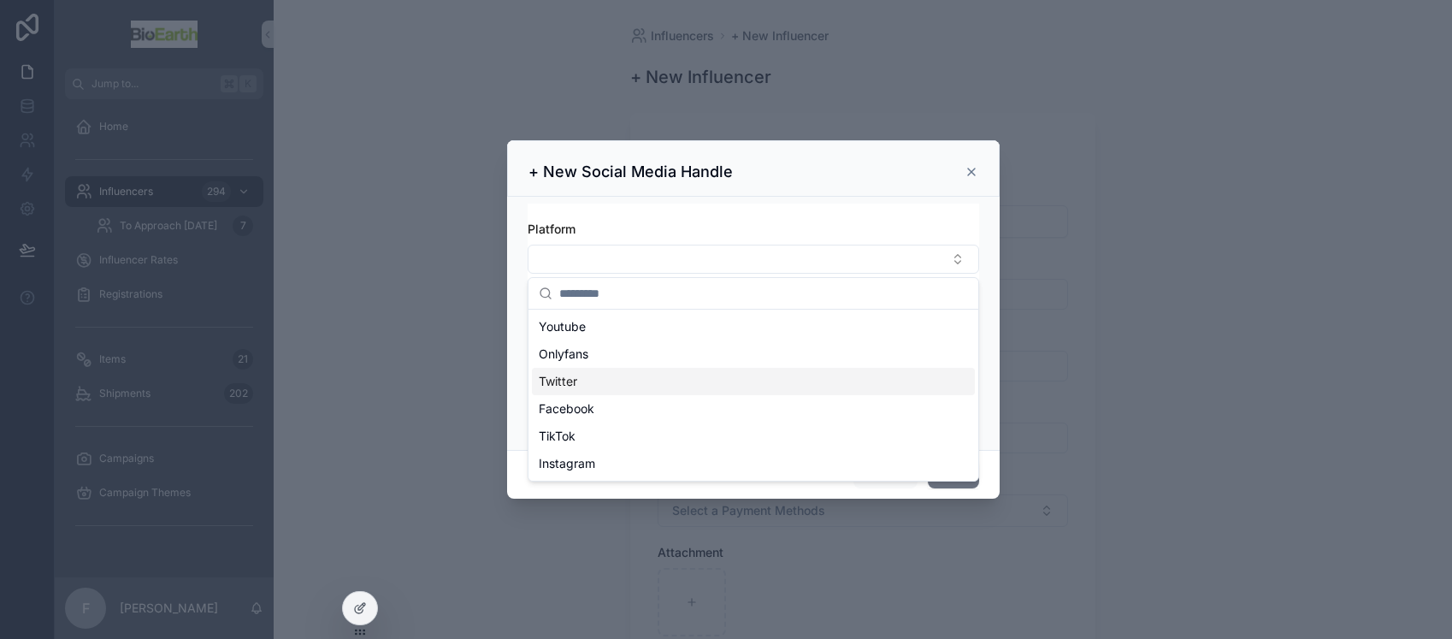
click at [581, 376] on div "Twitter" at bounding box center [753, 381] width 443 height 27
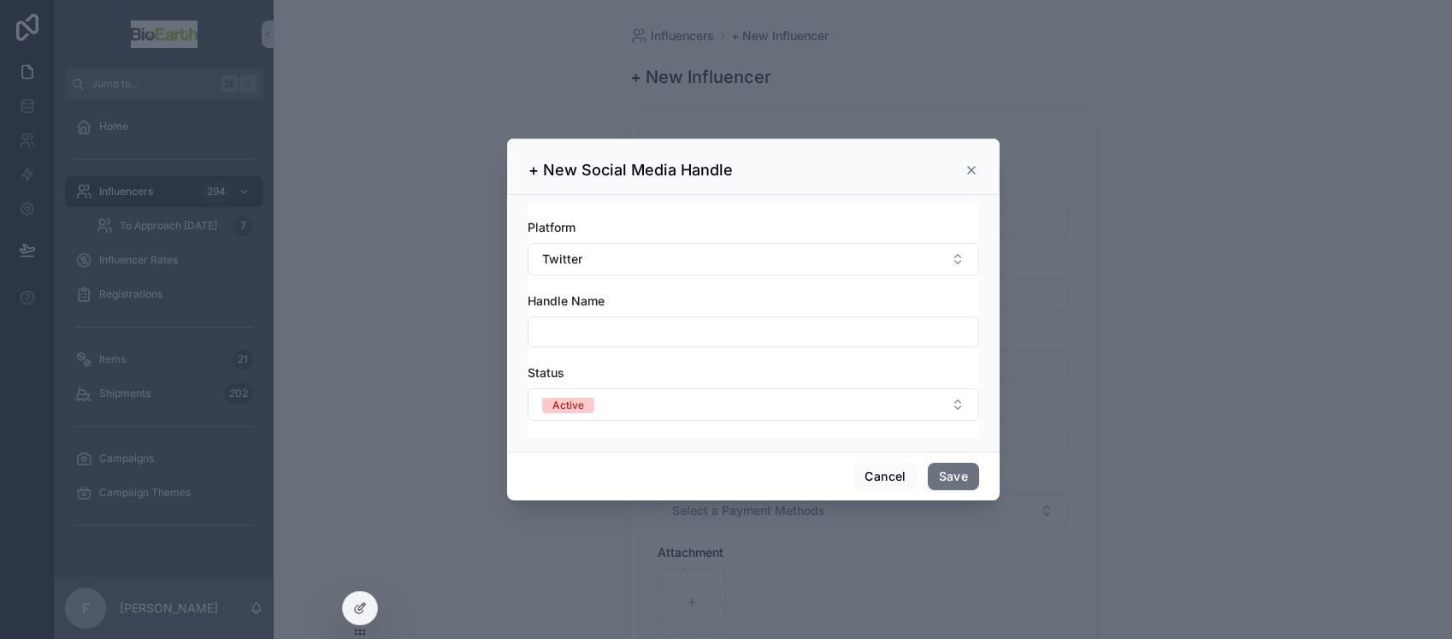
click at [569, 338] on input "scrollable content" at bounding box center [753, 332] width 450 height 24
type input "*"
type input "**********"
click at [949, 471] on button "Save" at bounding box center [953, 476] width 51 height 27
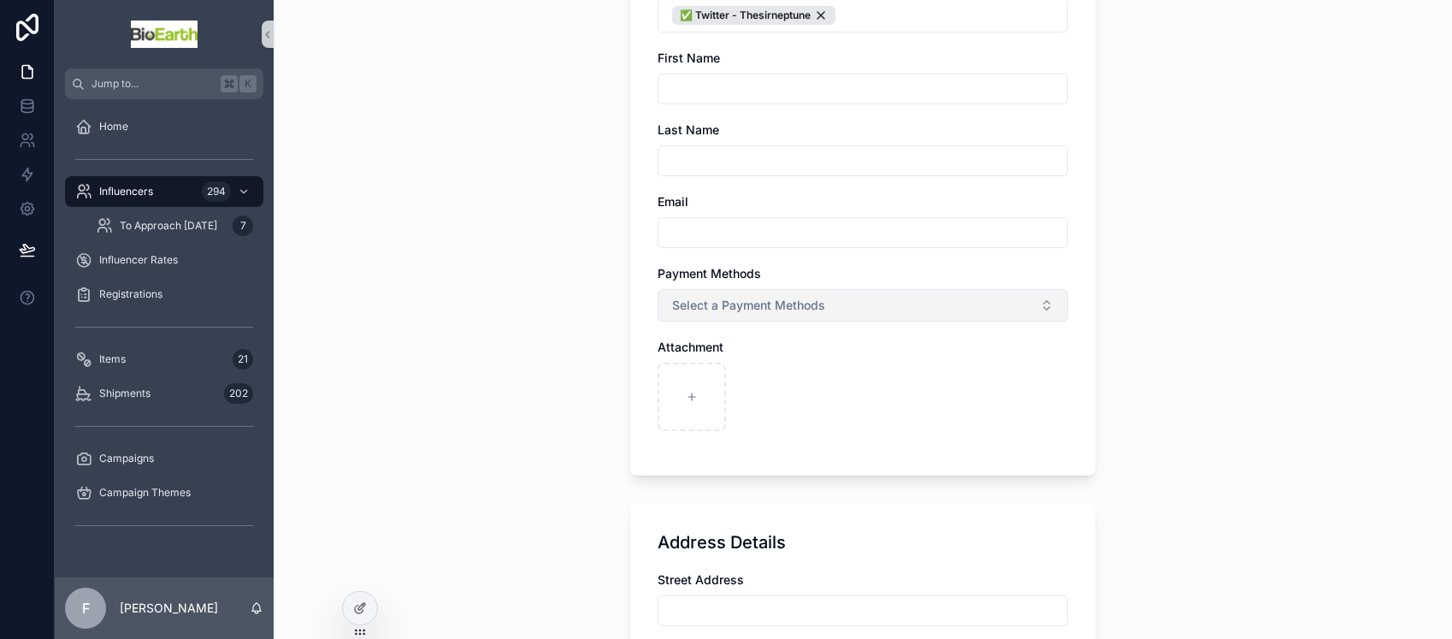
scroll to position [218, 0]
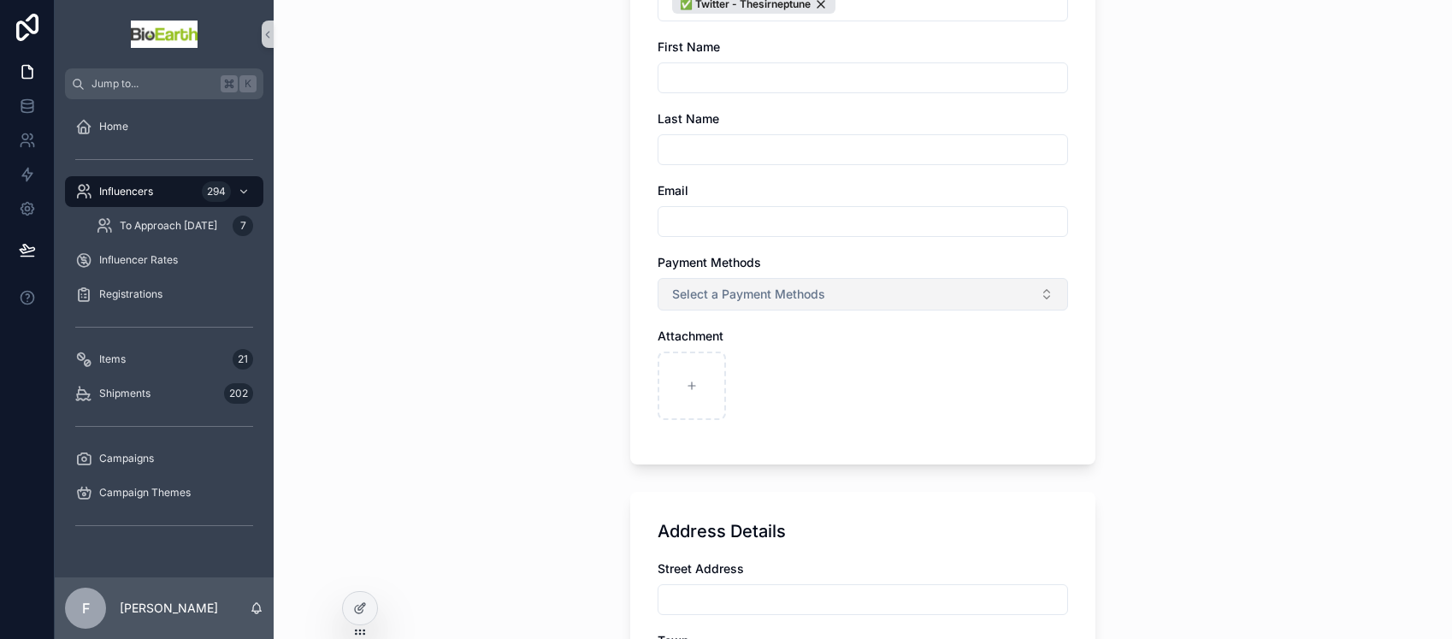
click at [758, 297] on span "Select a Payment Methods" at bounding box center [748, 294] width 153 height 17
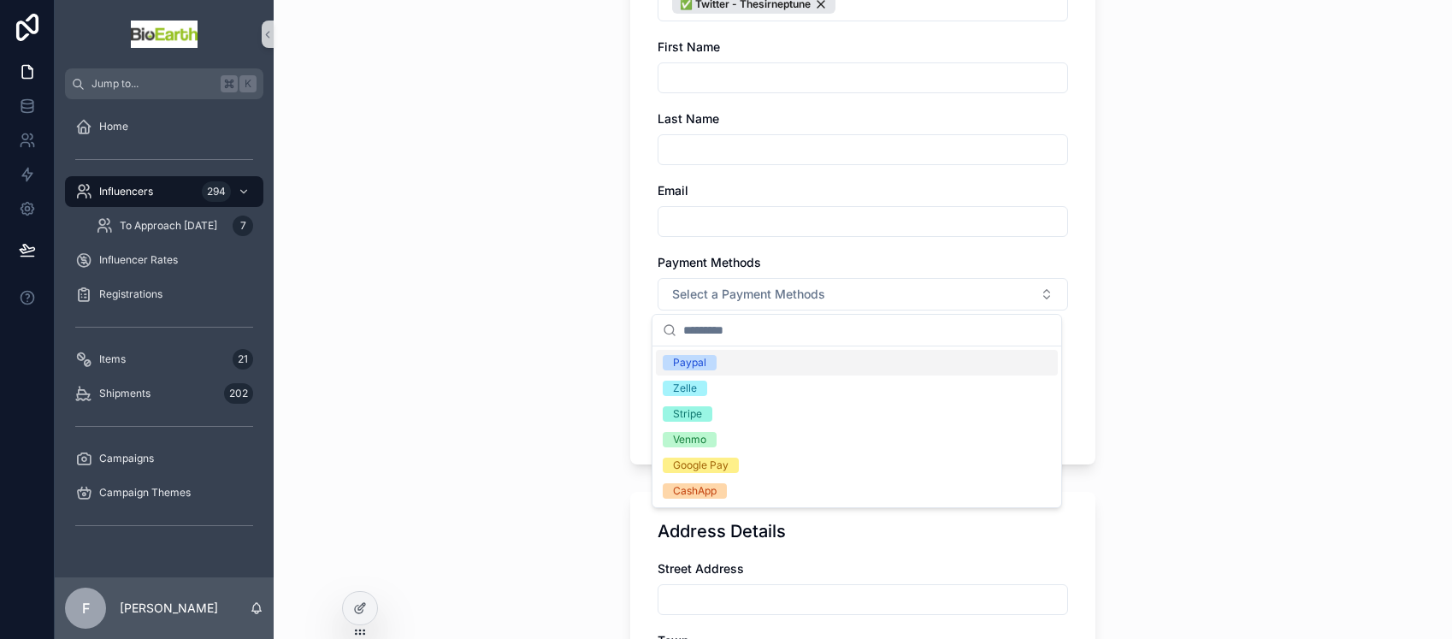
click at [595, 340] on div "Influencers + New Influencer + New Influencer Influencer Details Social Media H…" at bounding box center [863, 101] width 1178 height 639
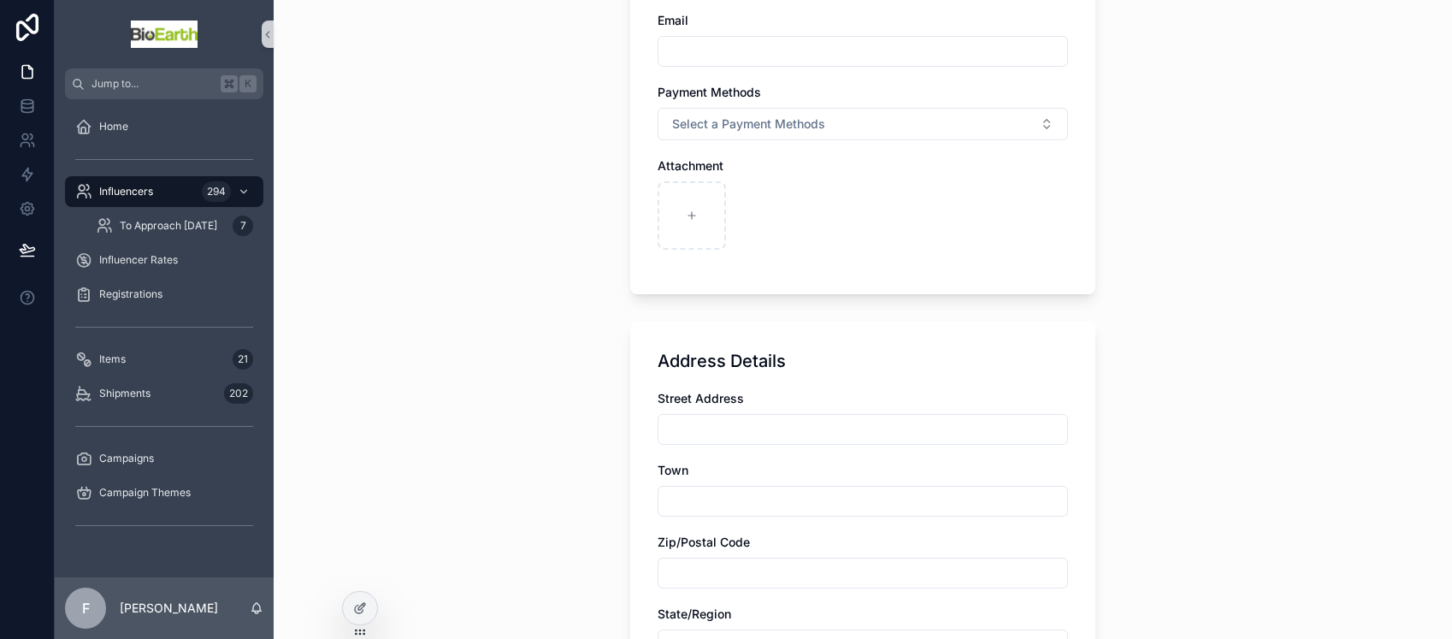
scroll to position [418, 0]
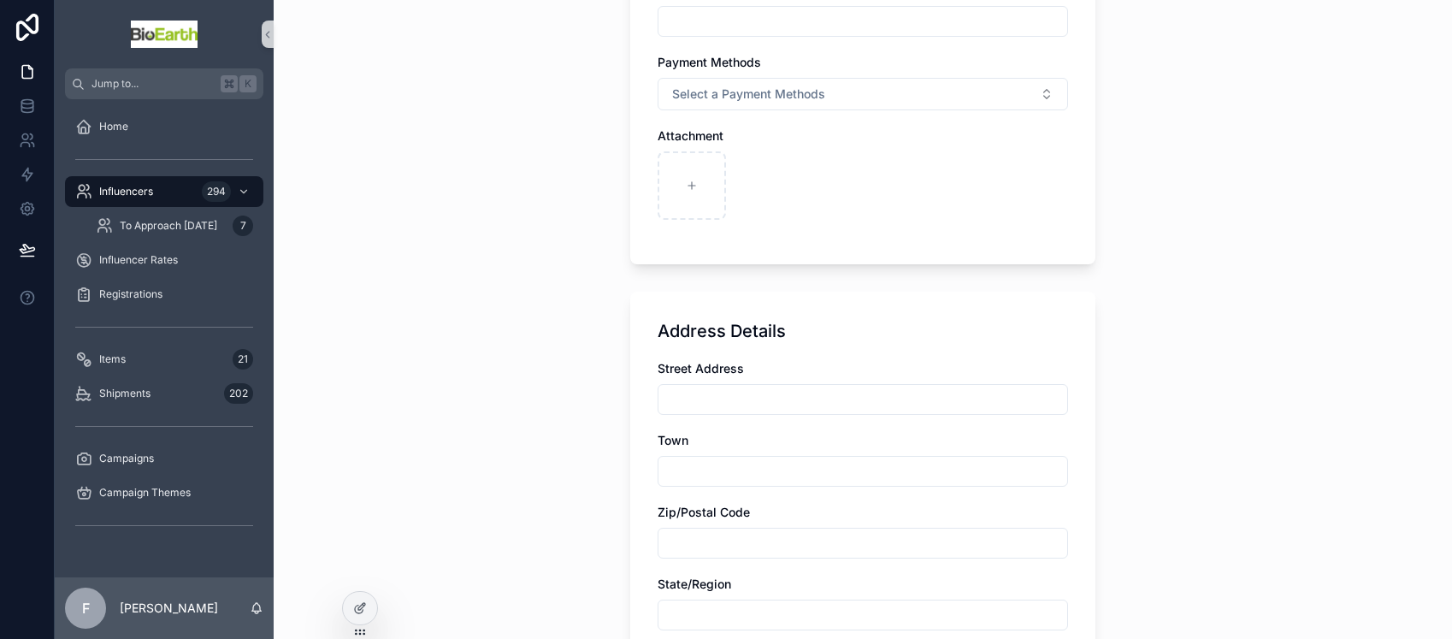
click at [664, 404] on input "scrollable content" at bounding box center [862, 399] width 409 height 24
paste input "**********"
type input "**********"
click at [717, 468] on input "scrollable content" at bounding box center [862, 471] width 409 height 24
type input "********"
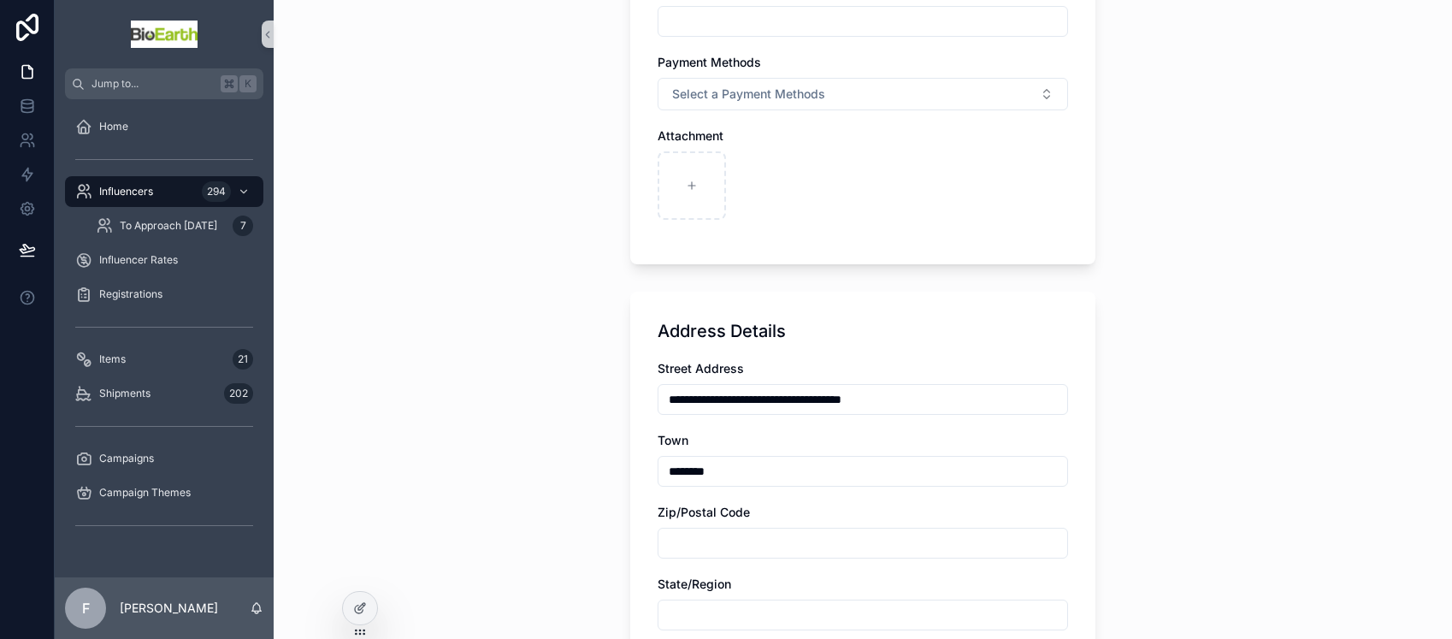
type input "*"
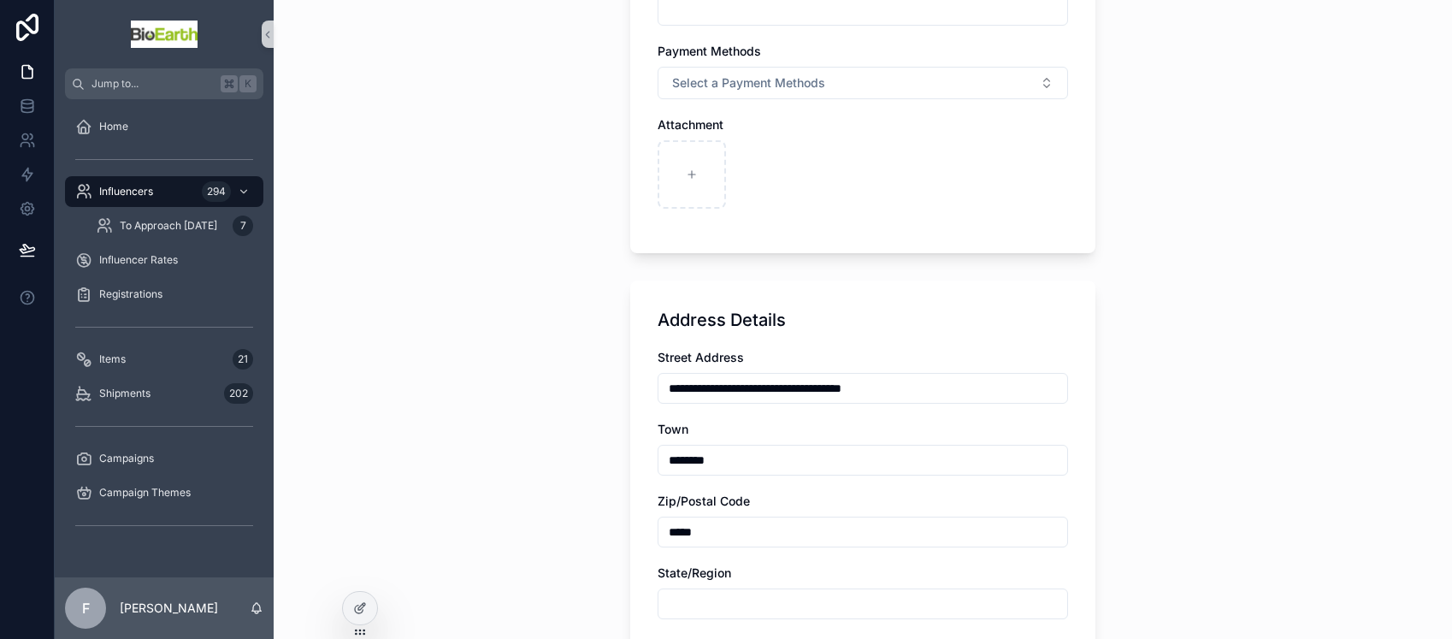
scroll to position [440, 0]
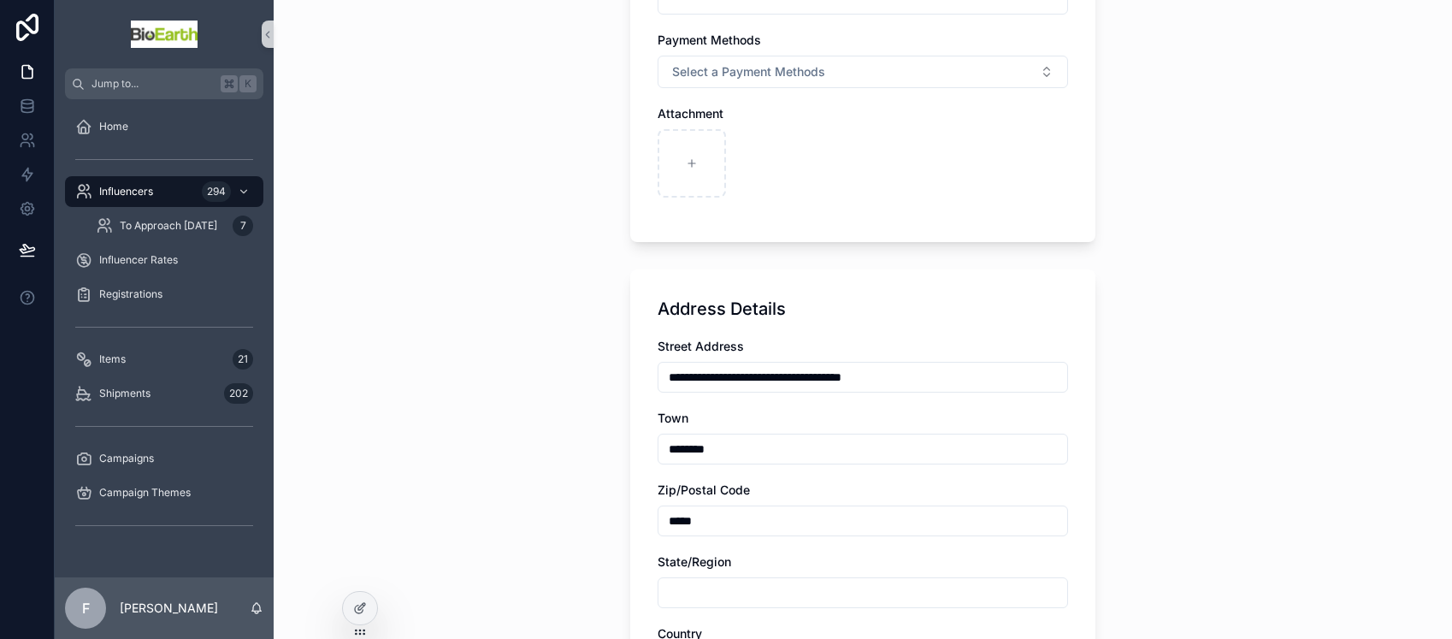
type input "*****"
click at [733, 577] on div "scrollable content" at bounding box center [863, 592] width 410 height 31
click at [728, 592] on input "scrollable content" at bounding box center [862, 593] width 409 height 24
type input "*"
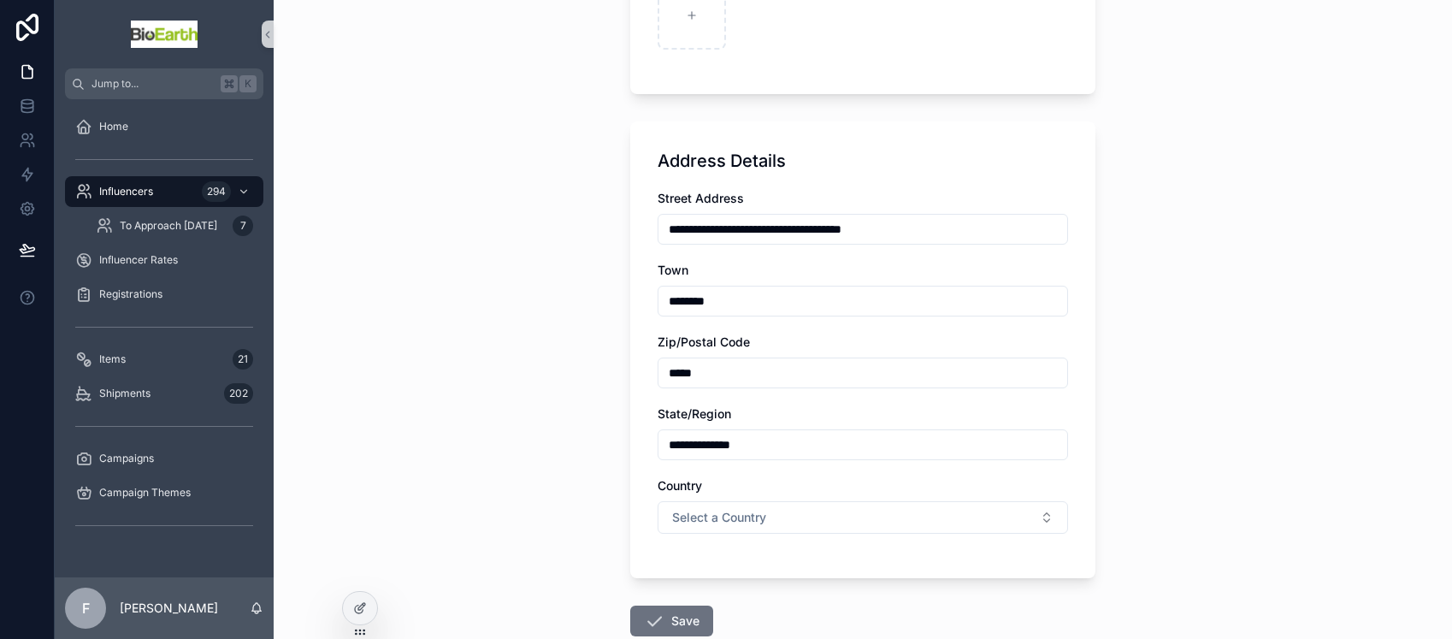
scroll to position [610, 0]
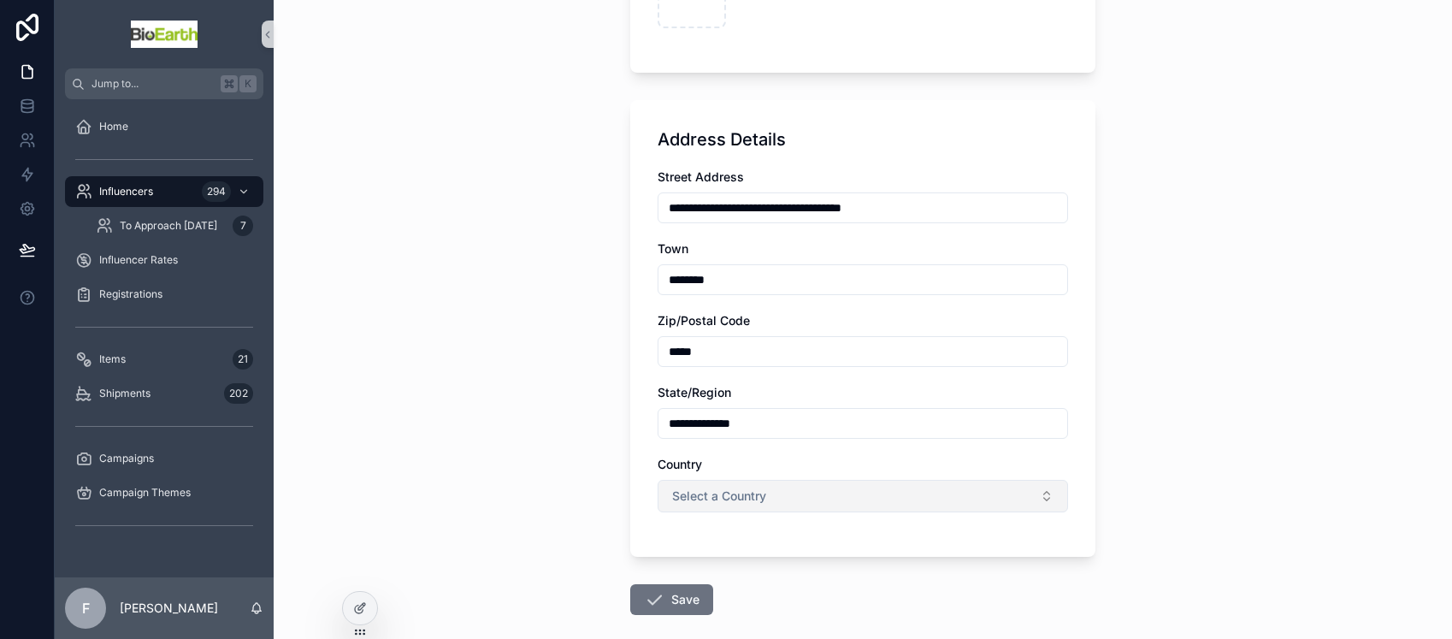
click at [722, 504] on button "Select a Country" at bounding box center [863, 496] width 410 height 32
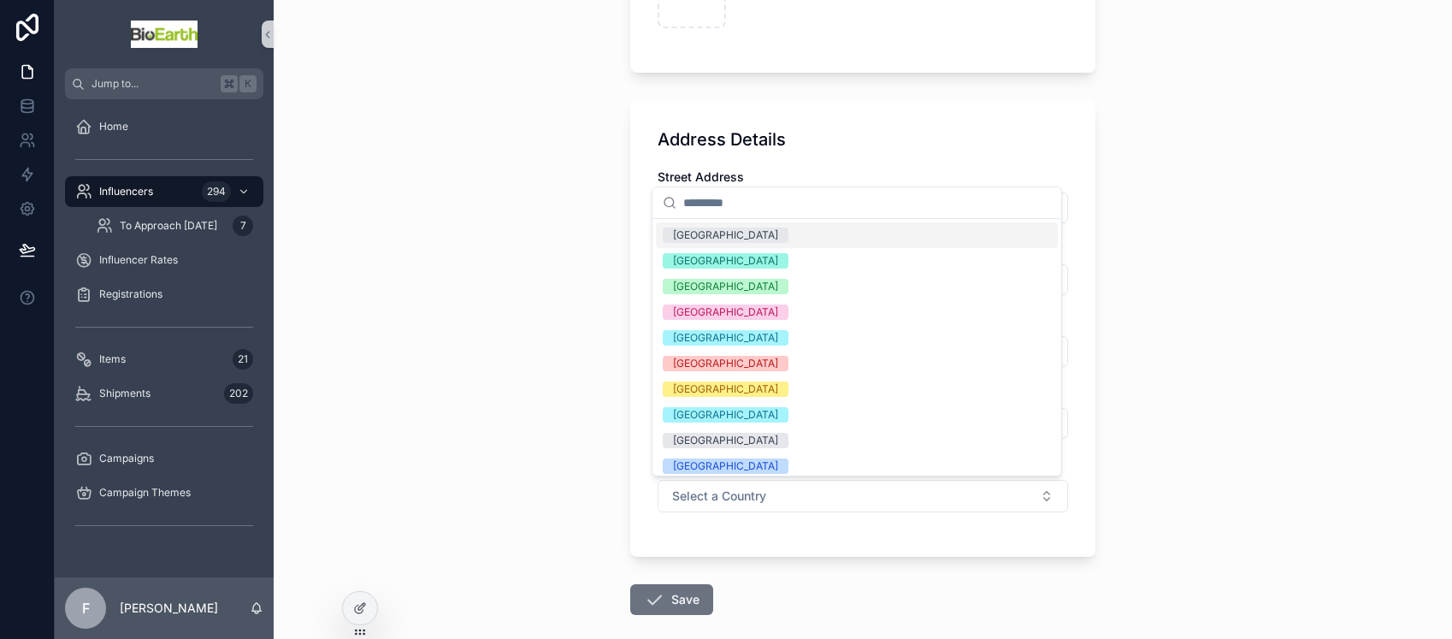
click at [741, 240] on div "[GEOGRAPHIC_DATA]" at bounding box center [857, 235] width 402 height 26
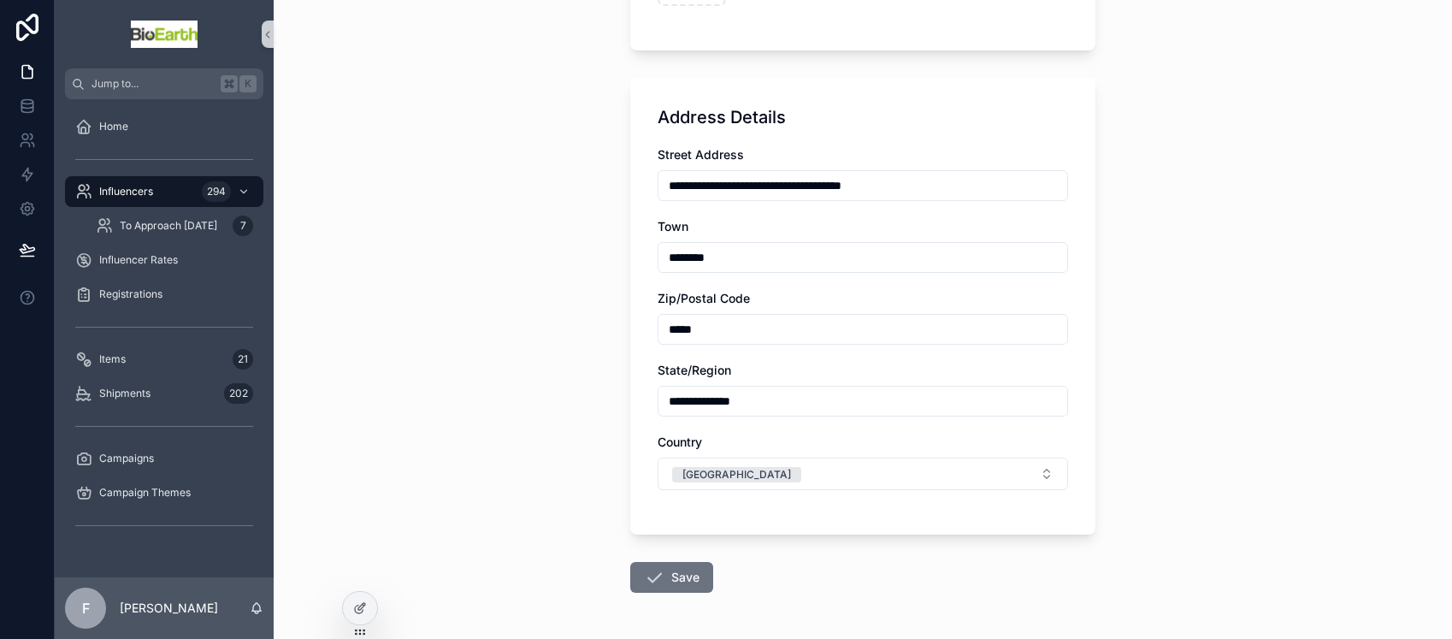
scroll to position [643, 0]
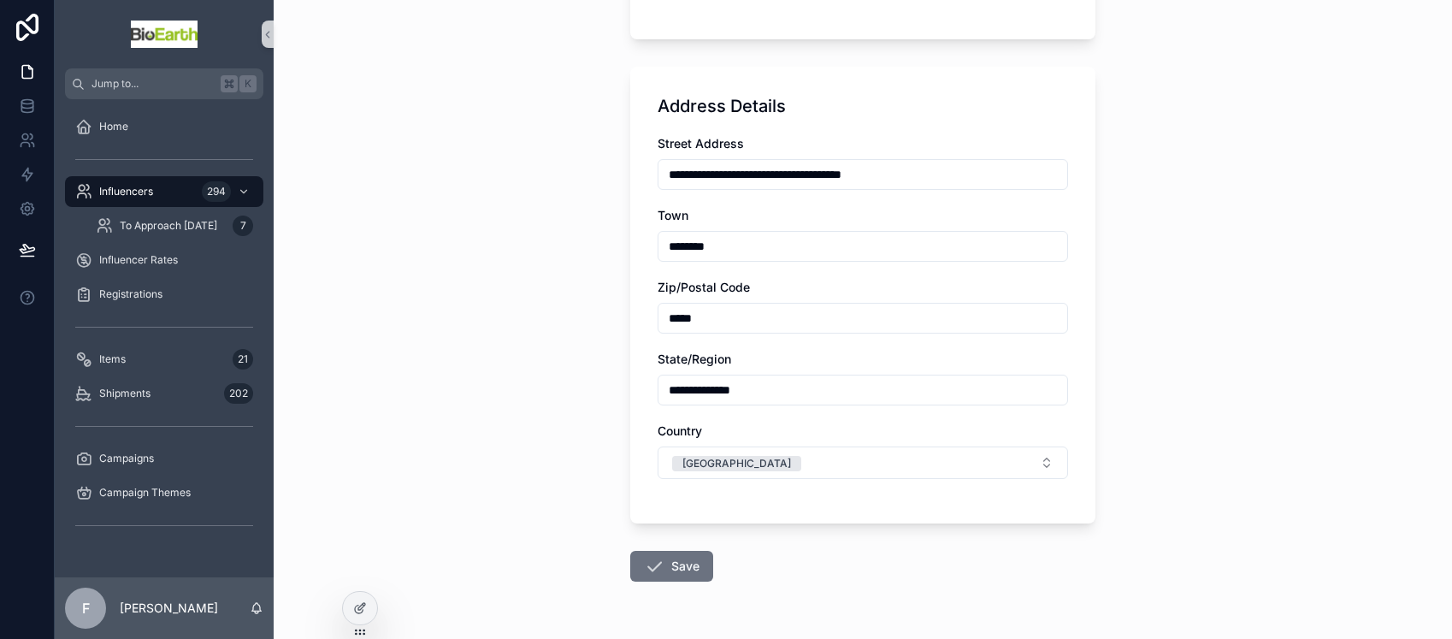
drag, startPoint x: 758, startPoint y: 396, endPoint x: 648, endPoint y: 391, distance: 110.4
click at [648, 391] on div "**********" at bounding box center [862, 295] width 465 height 457
type input "**"
click at [687, 563] on button "Save" at bounding box center [671, 566] width 83 height 31
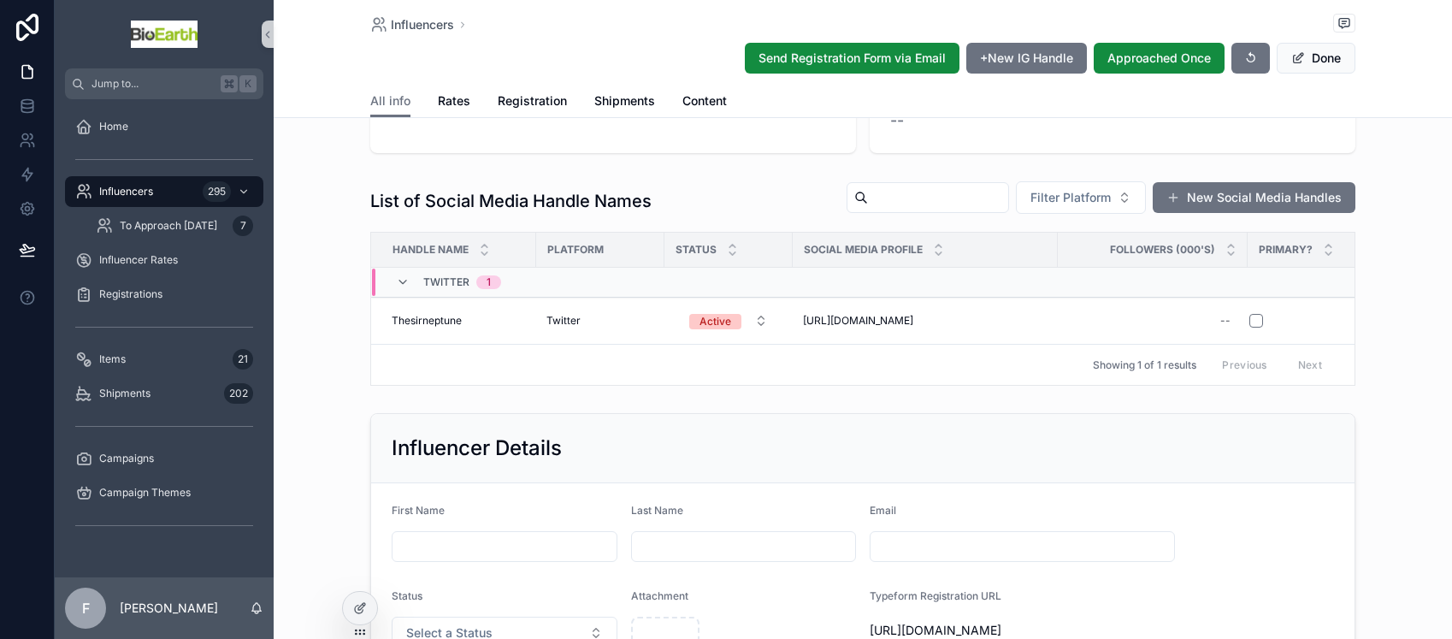
scroll to position [89, 0]
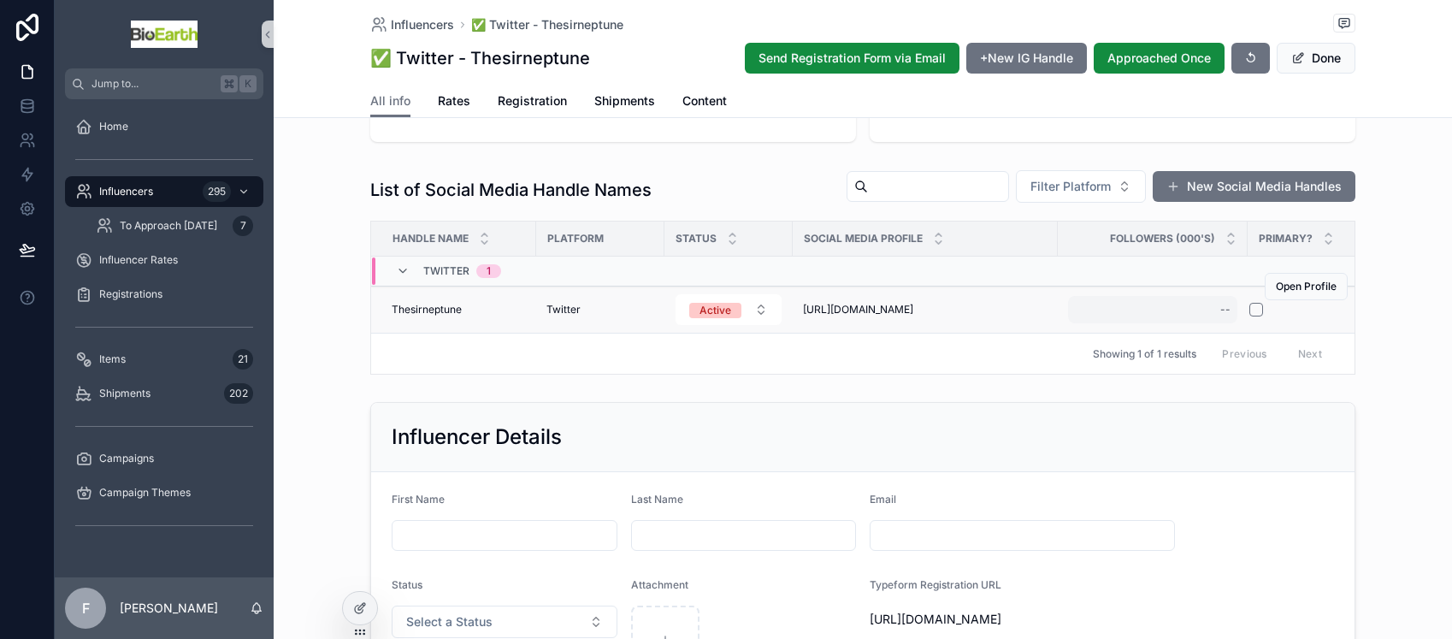
click at [1220, 309] on div "--" at bounding box center [1225, 310] width 10 height 14
type input "**"
click at [1425, 333] on icon "scrollable content" at bounding box center [1424, 333] width 14 height 14
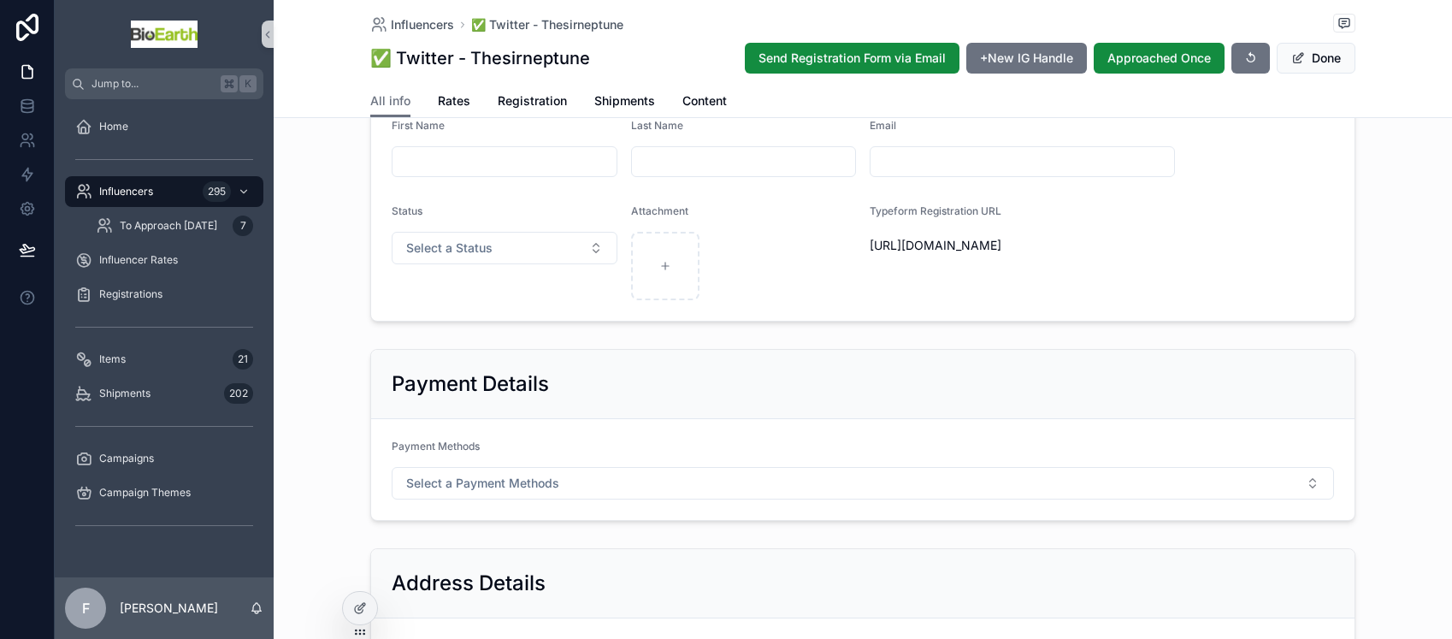
scroll to position [451, 0]
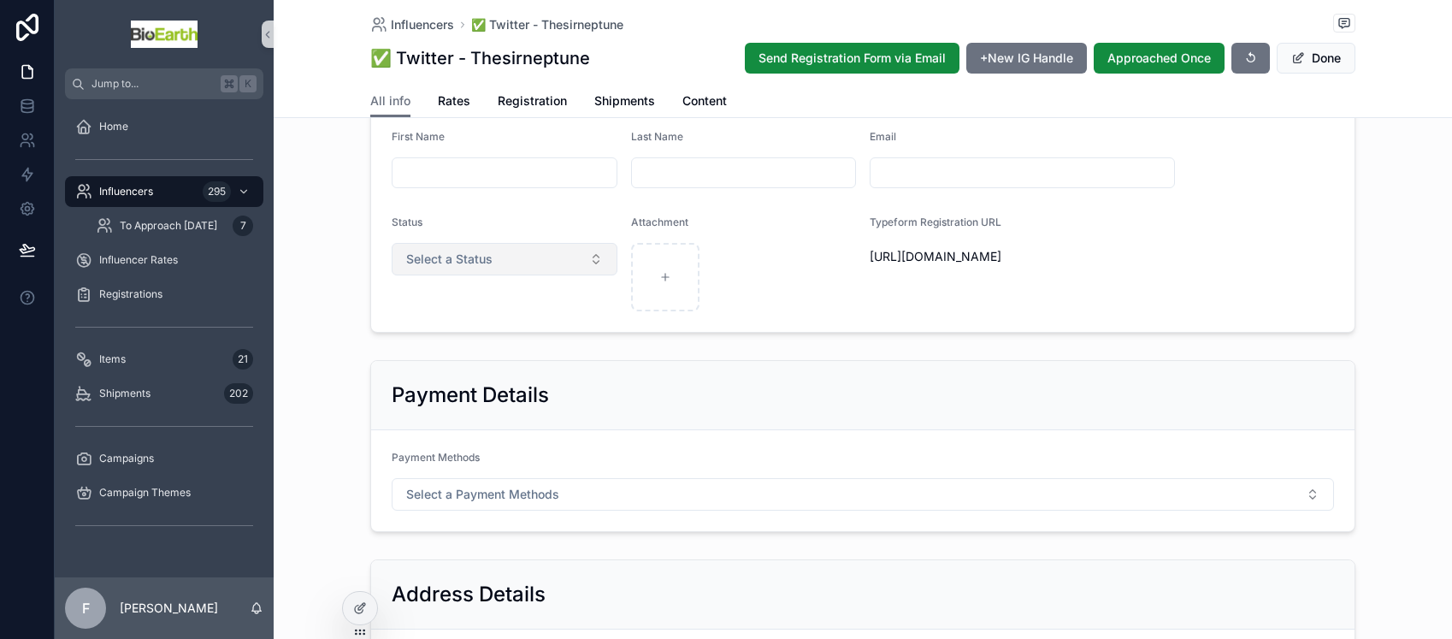
click at [581, 275] on button "Select a Status" at bounding box center [505, 259] width 226 height 32
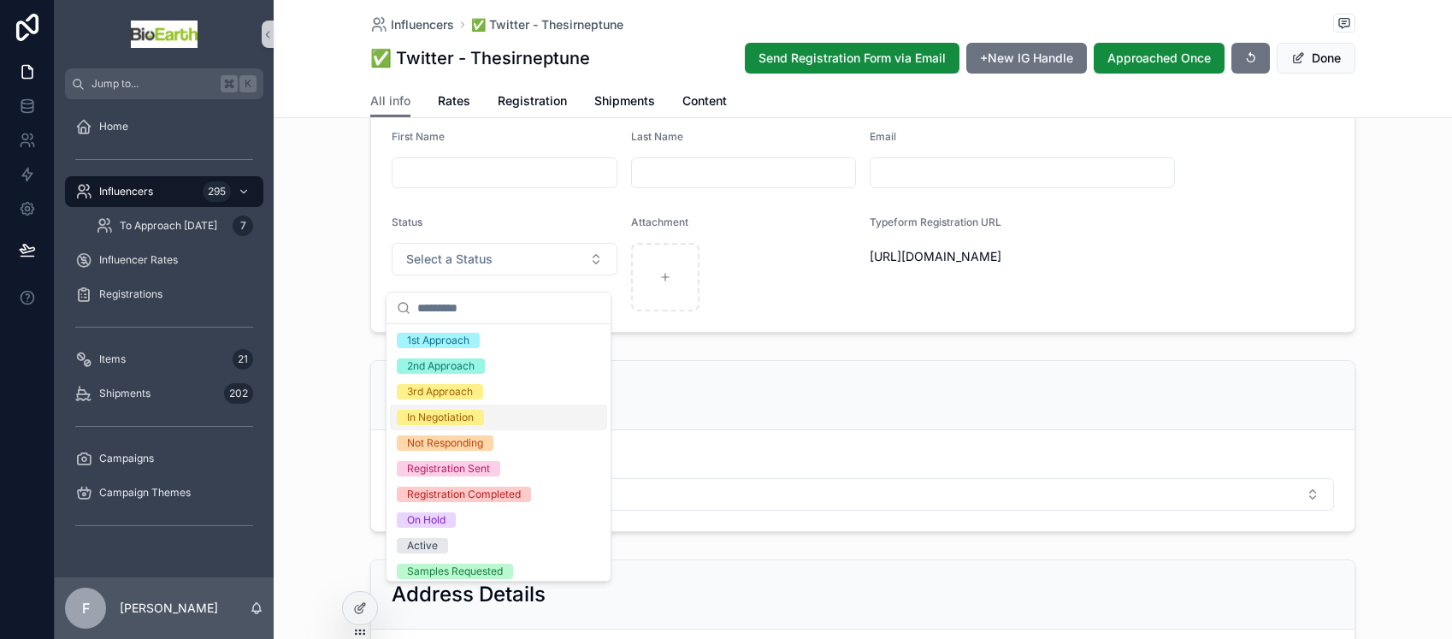
scroll to position [32, 0]
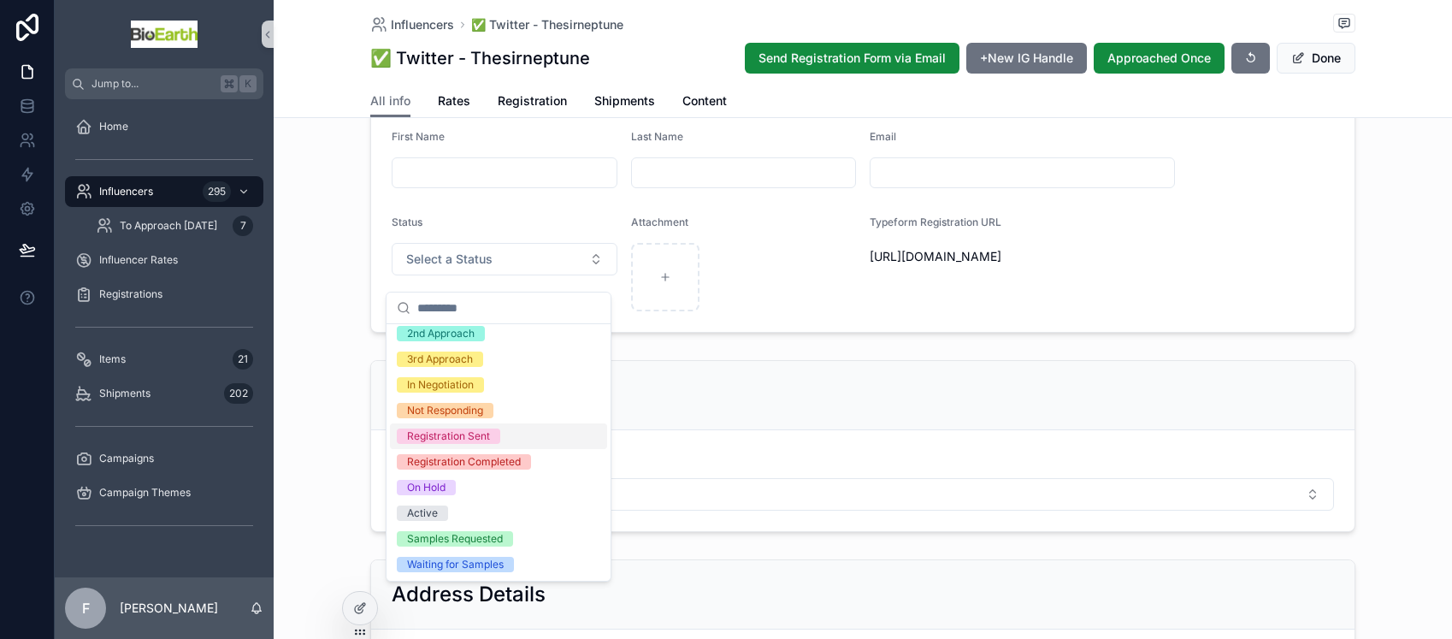
click at [486, 441] on div "Registration Sent" at bounding box center [448, 435] width 83 height 15
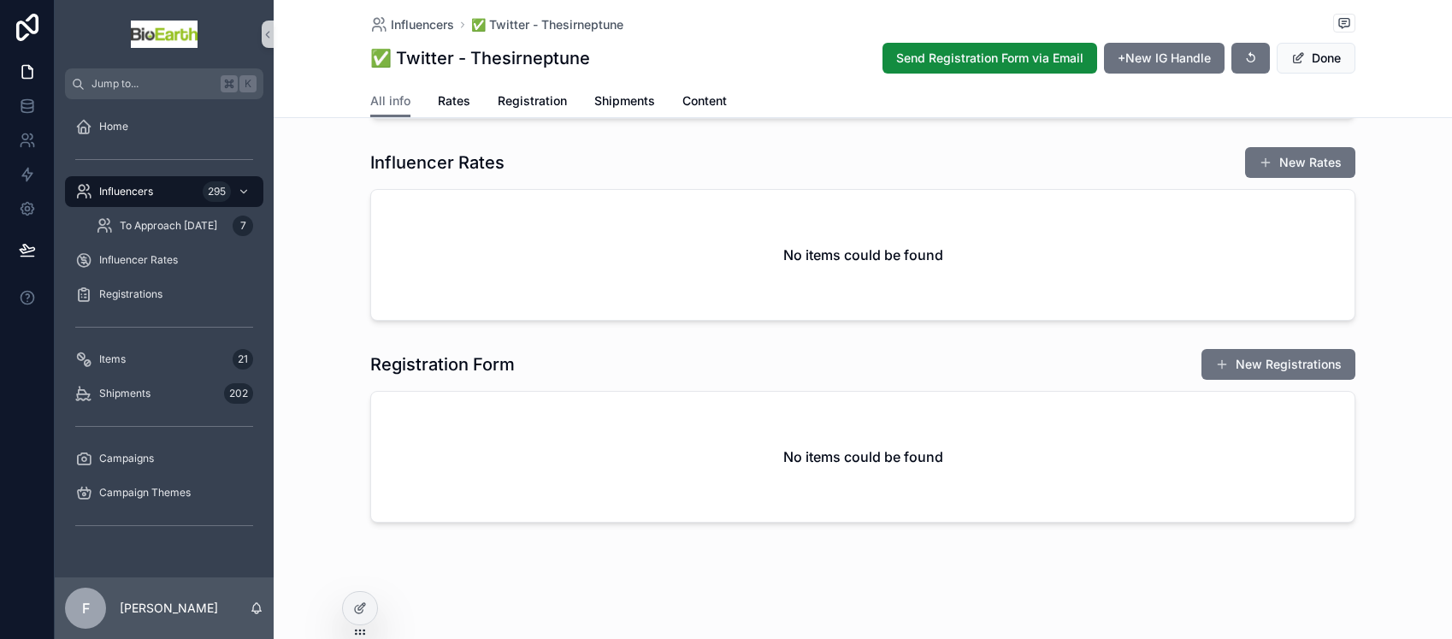
scroll to position [751, 0]
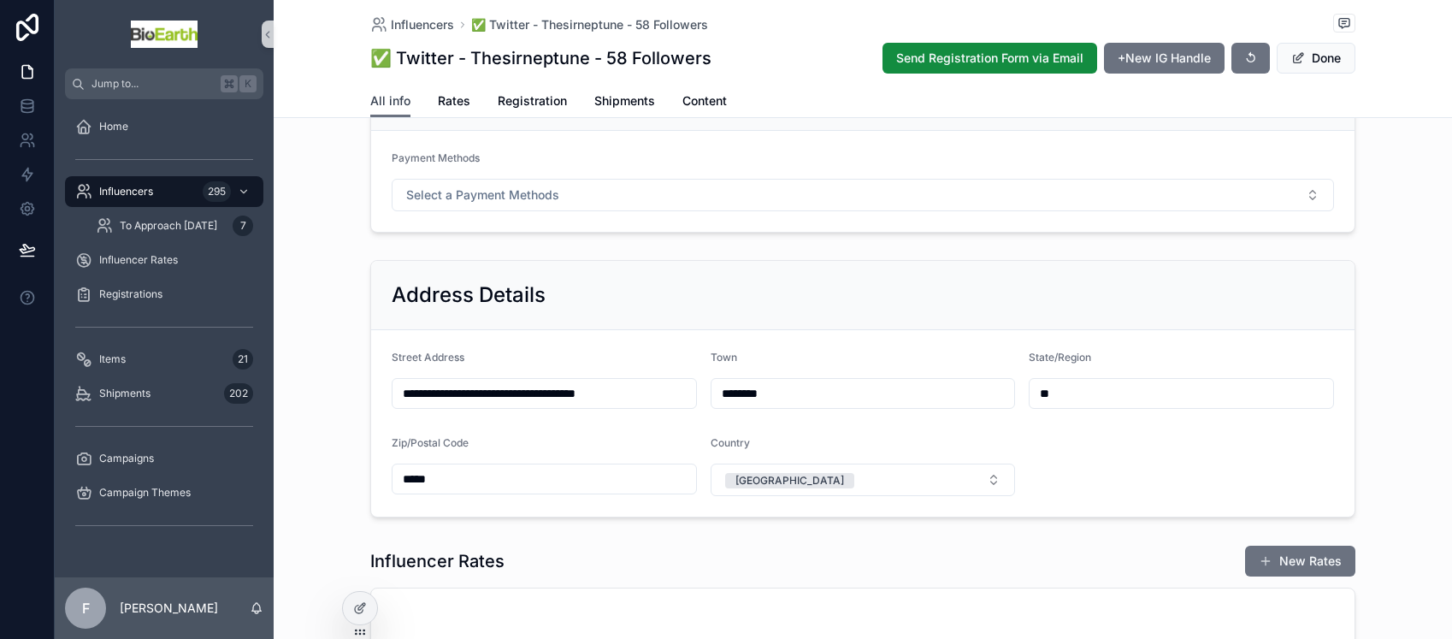
click at [386, 101] on span "All info" at bounding box center [390, 100] width 40 height 17
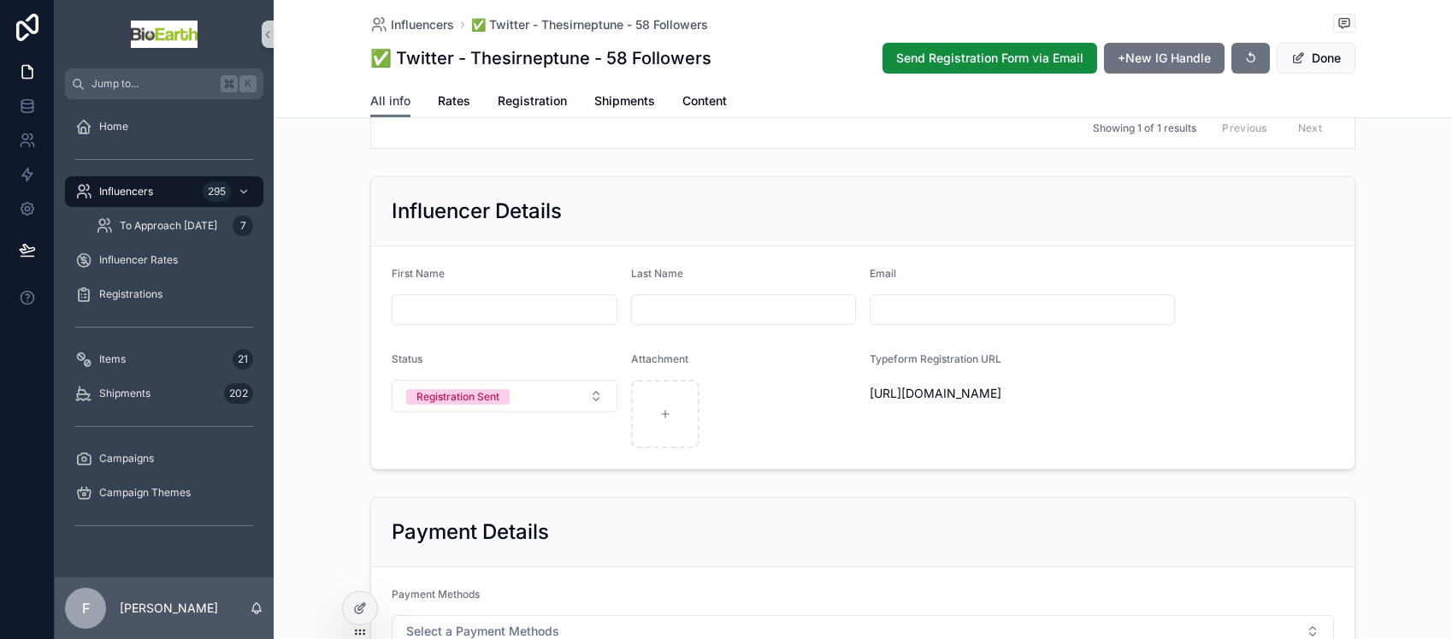
scroll to position [337, 0]
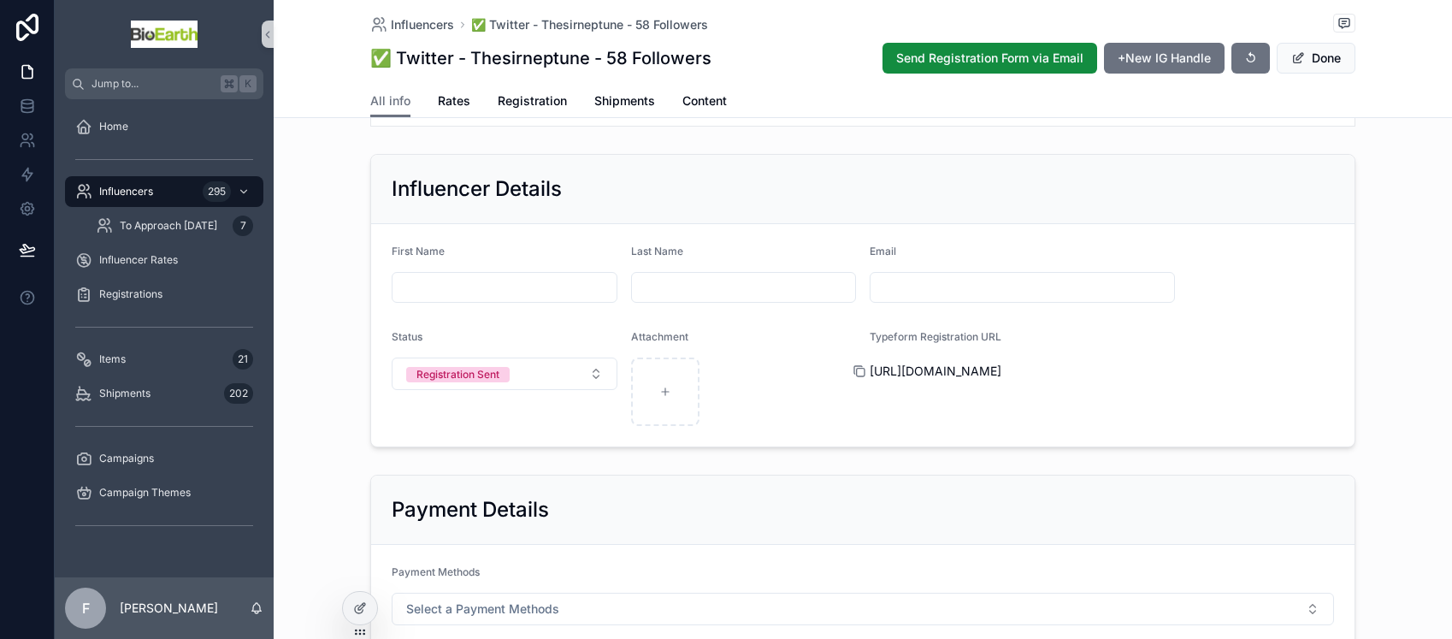
click at [853, 378] on icon "scrollable content" at bounding box center [860, 371] width 14 height 14
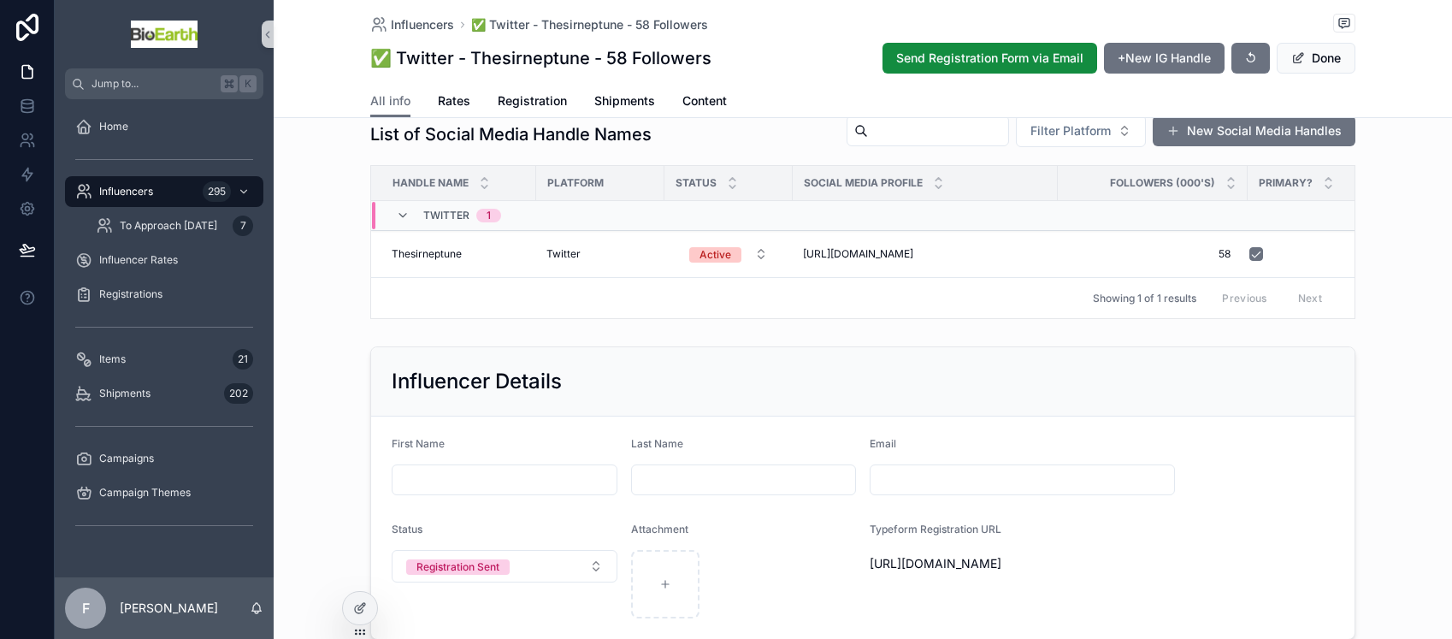
scroll to position [0, 0]
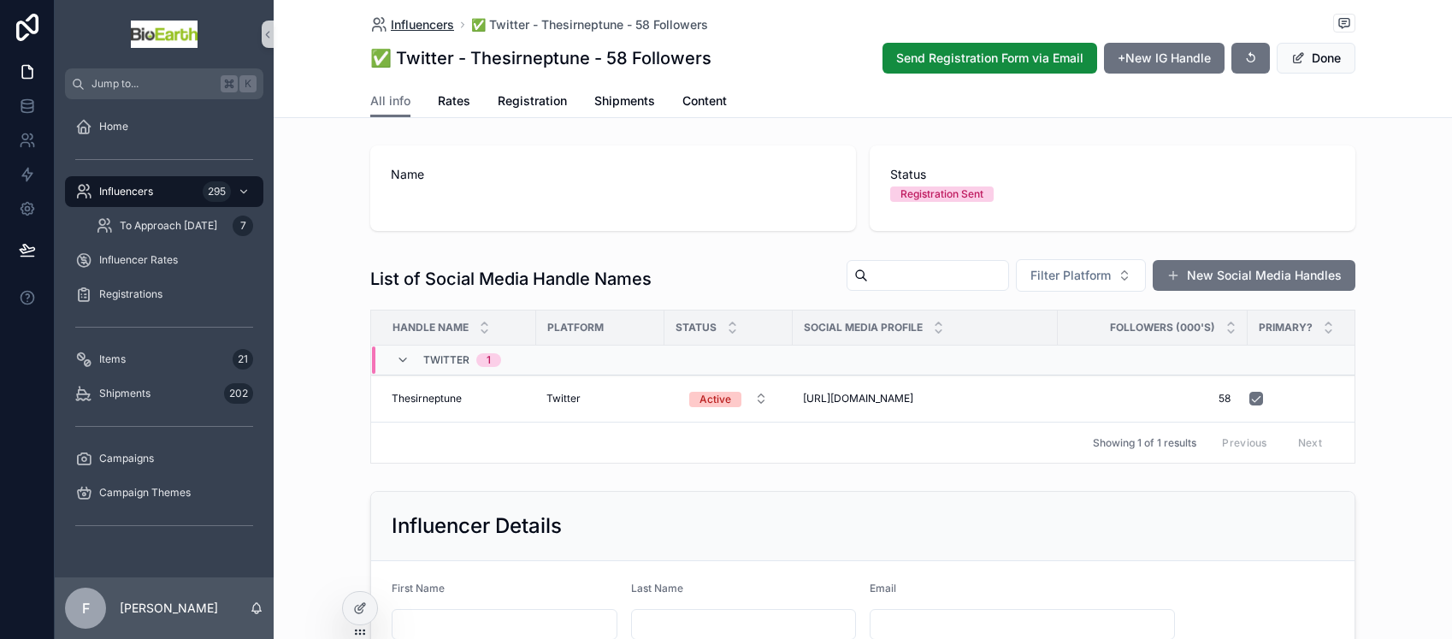
click at [414, 28] on span "Influencers" at bounding box center [422, 24] width 63 height 17
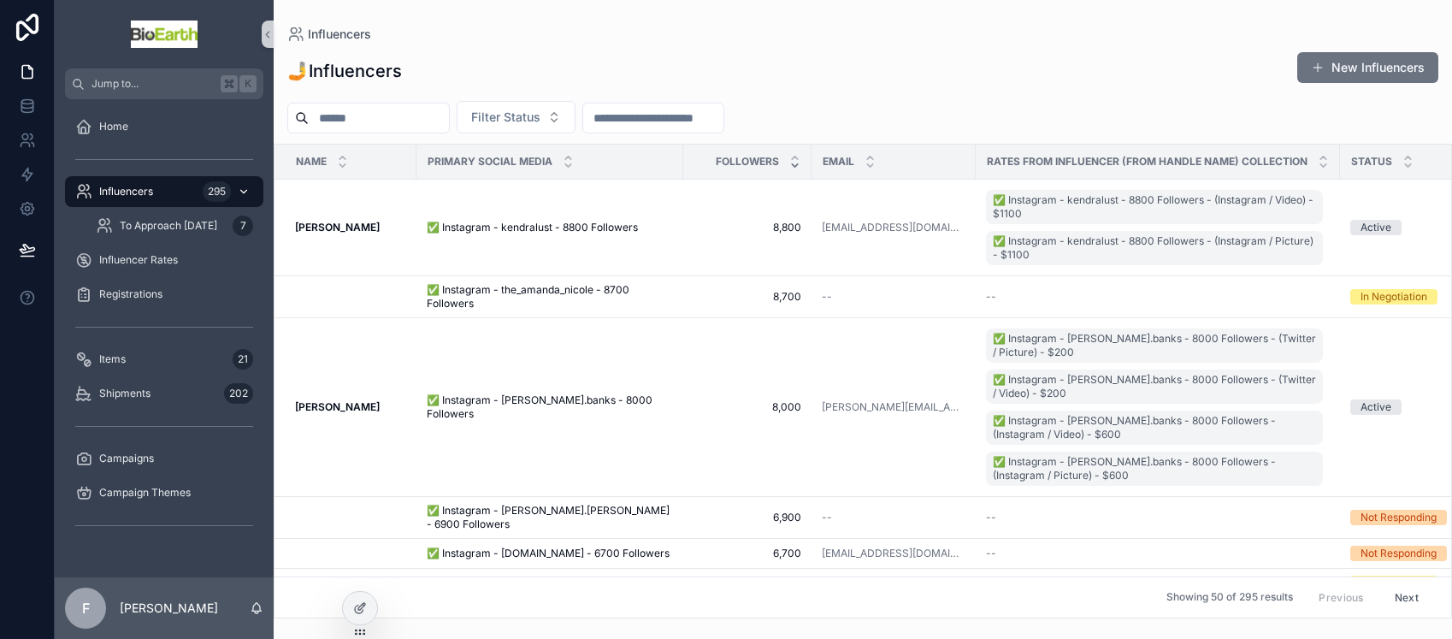
click at [180, 185] on div "Influencers 295" at bounding box center [164, 191] width 178 height 27
click at [371, 115] on input "scrollable content" at bounding box center [379, 118] width 140 height 24
type input "****"
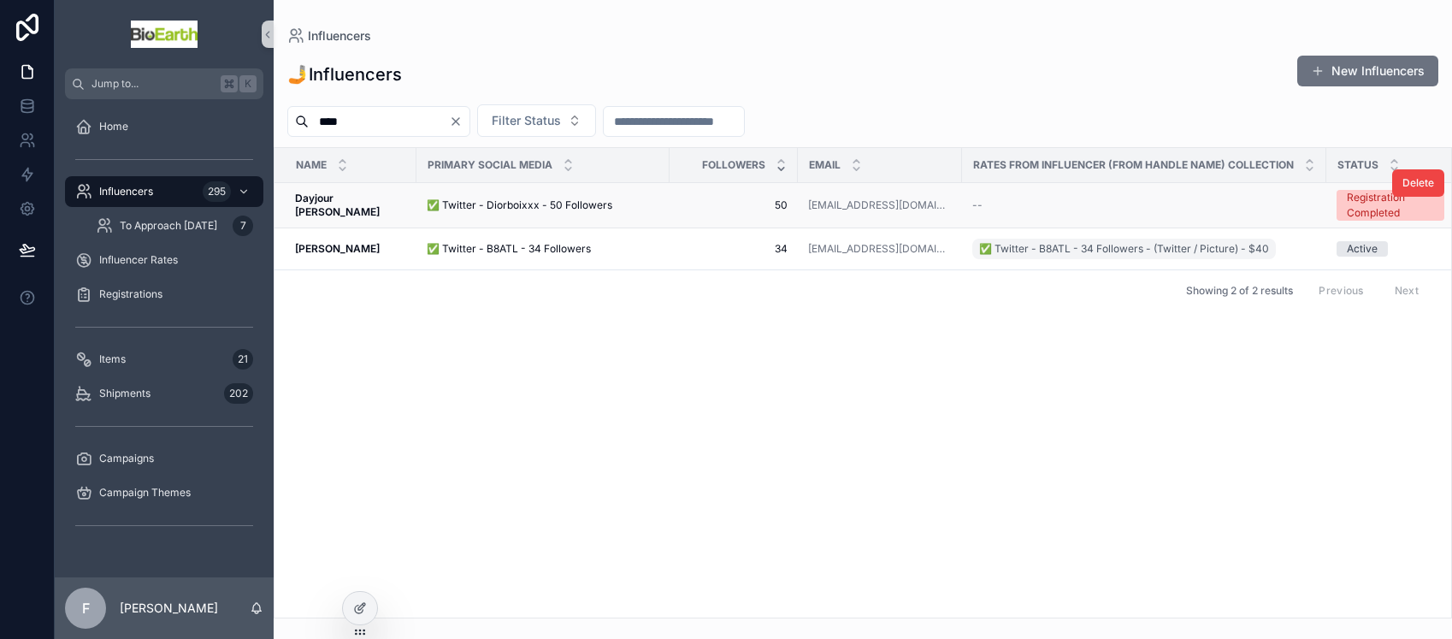
click at [521, 205] on span "✅ Twitter - Diorboixxx - 50 Followers" at bounding box center [520, 205] width 186 height 14
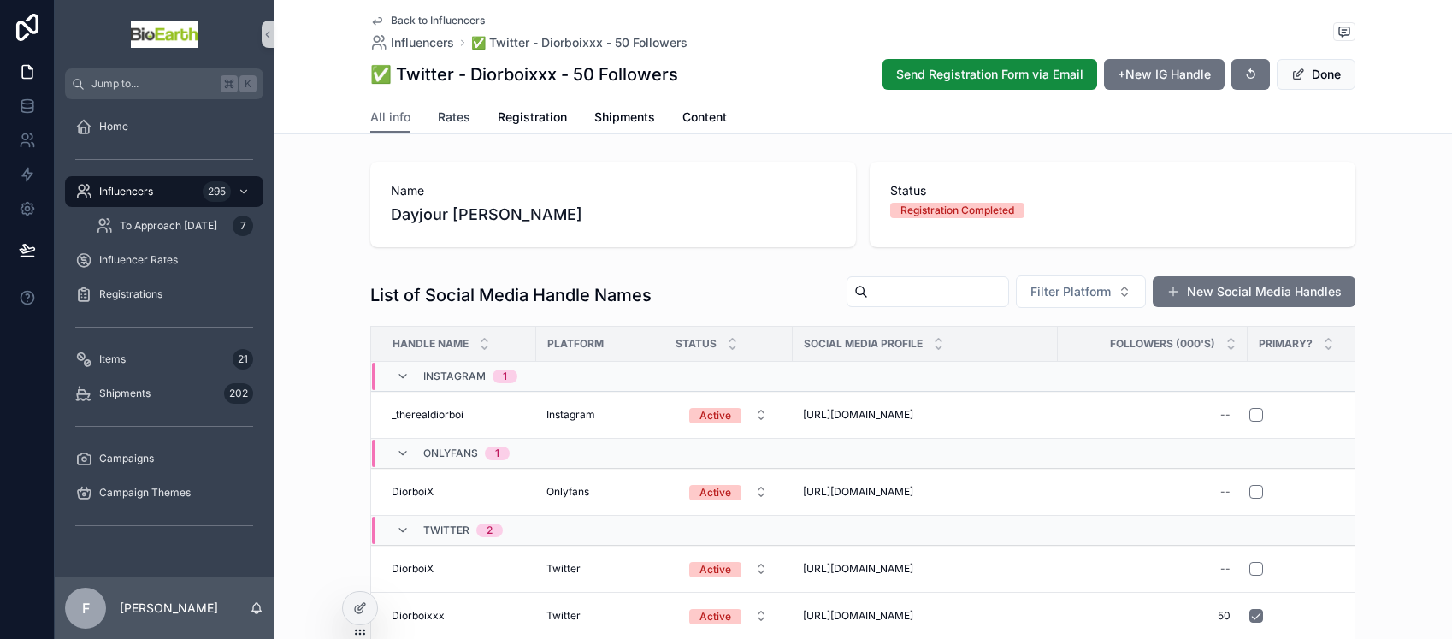
click at [438, 115] on span "Rates" at bounding box center [454, 117] width 32 height 17
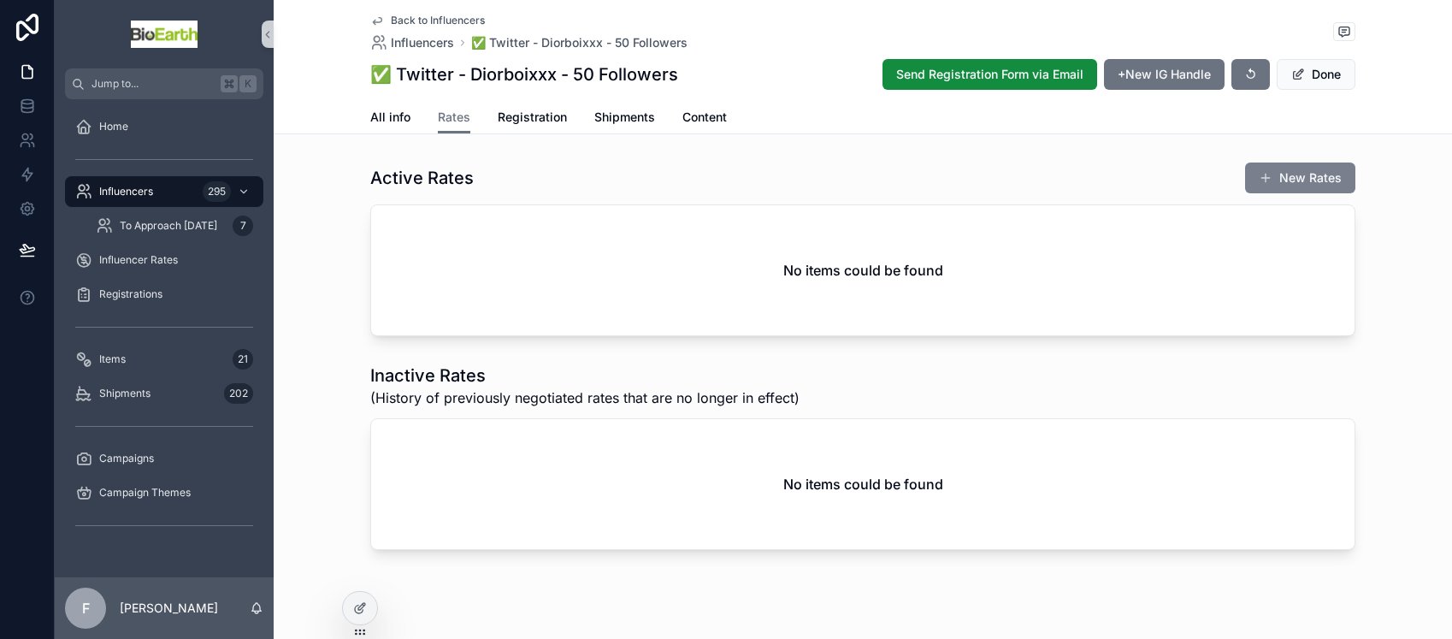
click at [1294, 170] on button "New Rates" at bounding box center [1300, 177] width 110 height 31
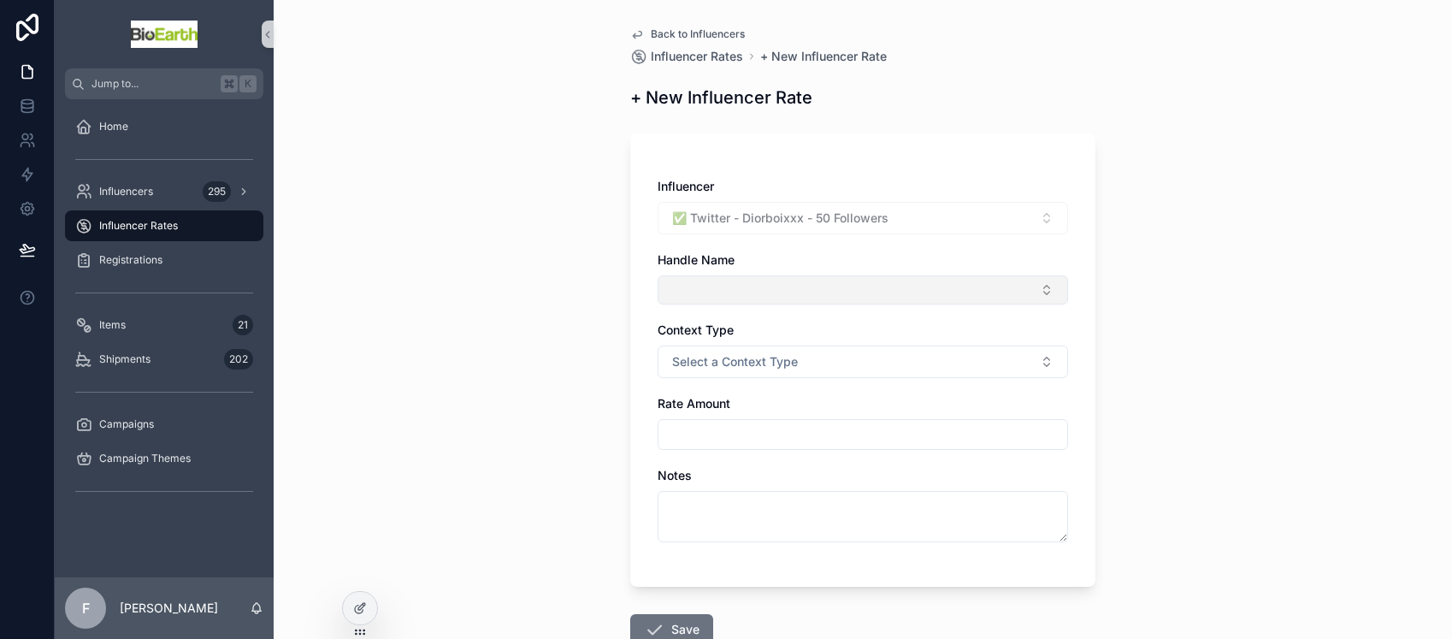
click at [782, 283] on button "Select Button" at bounding box center [863, 289] width 410 height 29
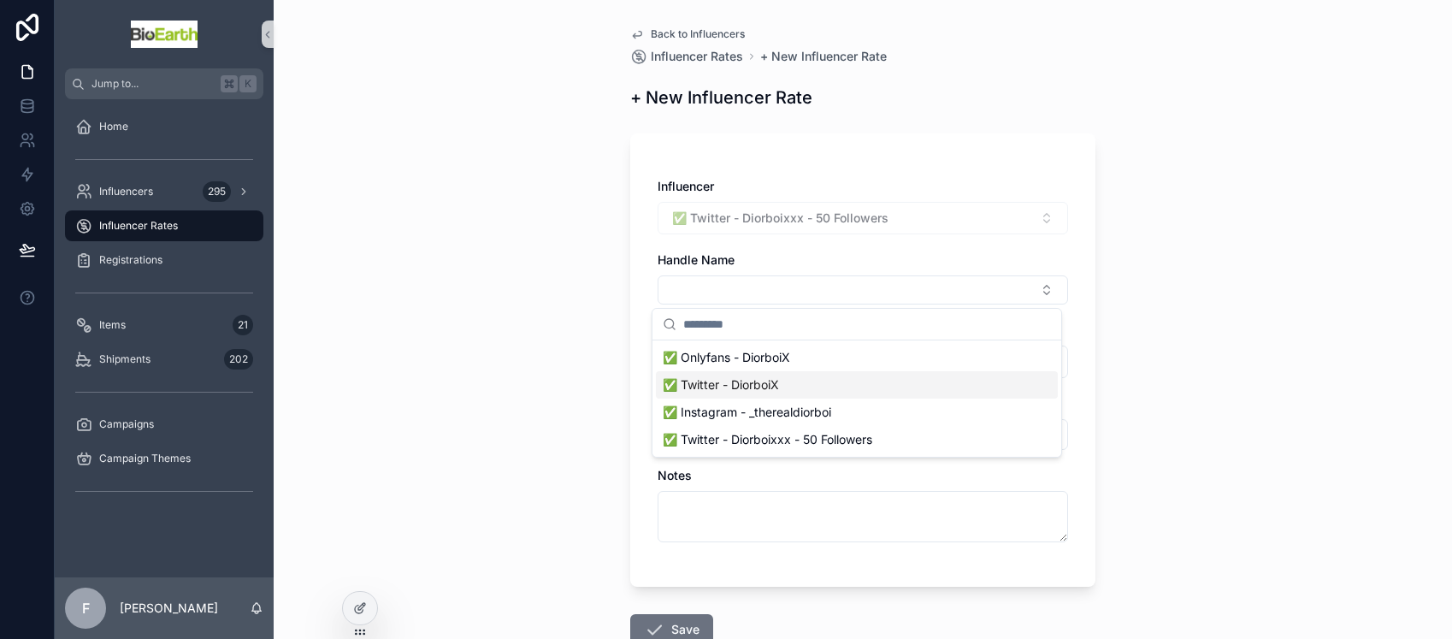
click at [750, 384] on span "✅ Twitter - DiorboiX" at bounding box center [721, 384] width 116 height 17
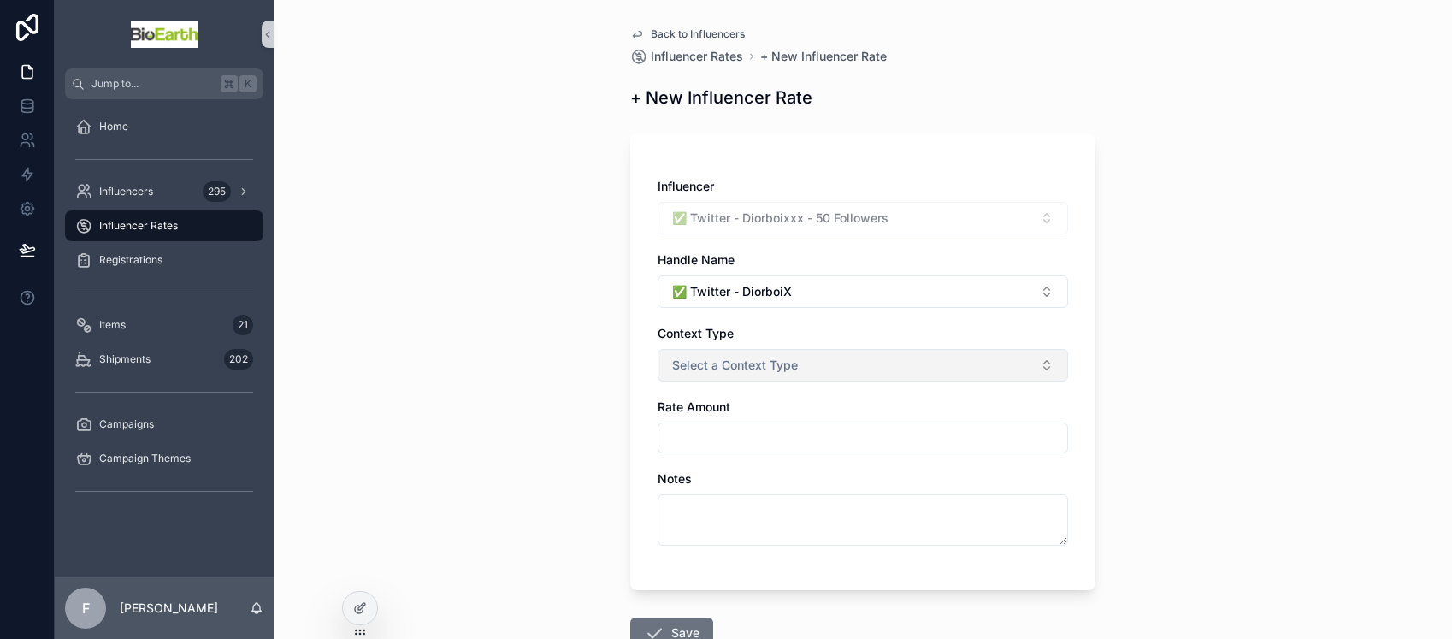
click at [740, 362] on span "Select a Context Type" at bounding box center [735, 365] width 126 height 17
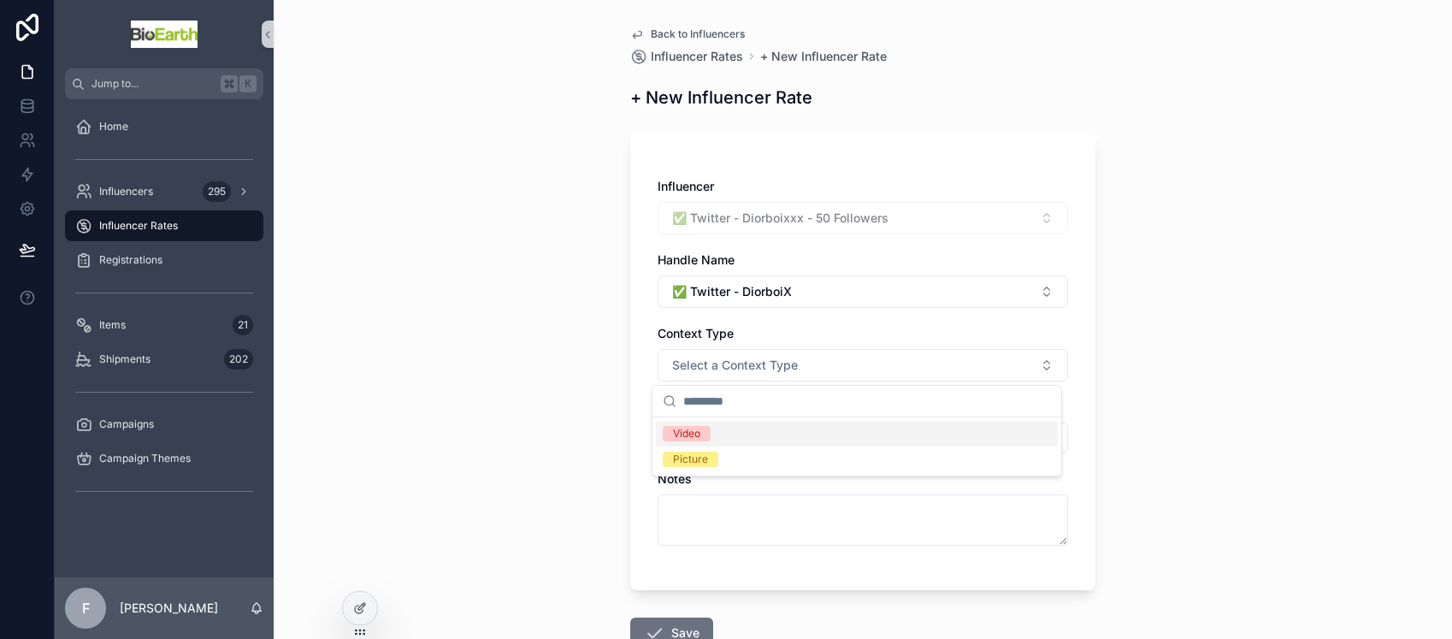
click at [726, 433] on div "Video" at bounding box center [857, 434] width 402 height 26
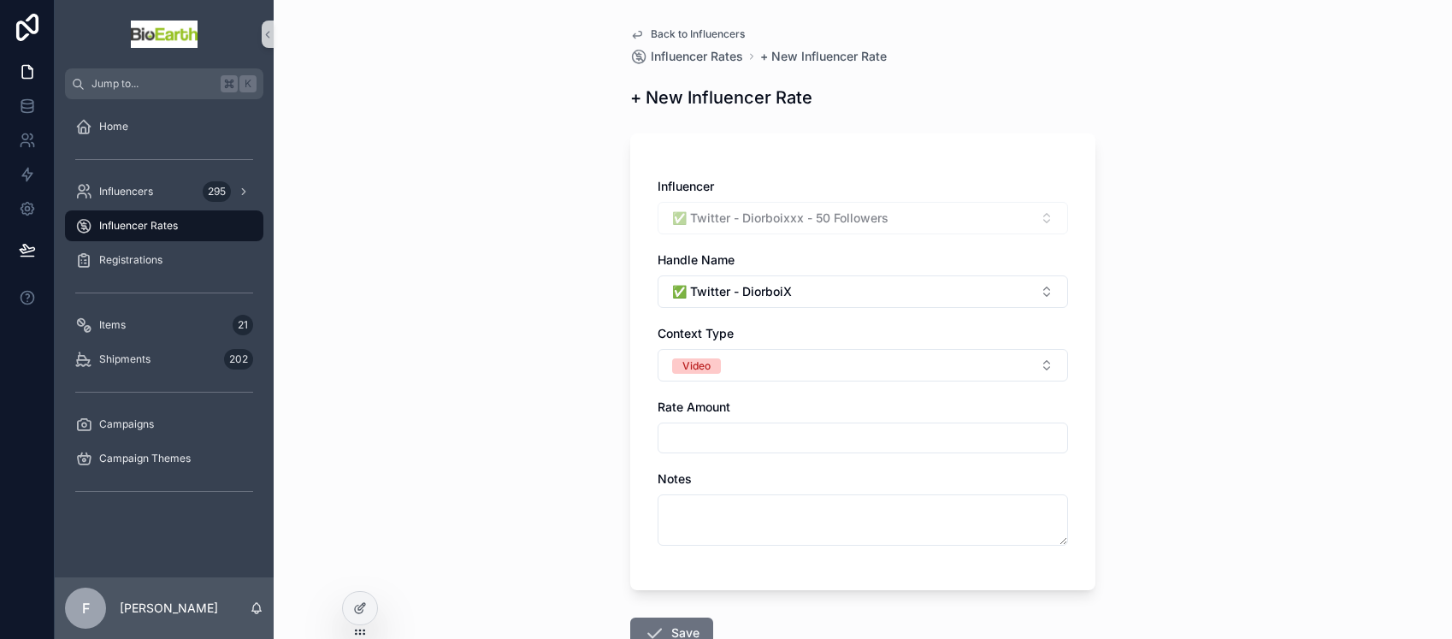
click at [684, 440] on input "scrollable content" at bounding box center [862, 438] width 409 height 24
type input "******"
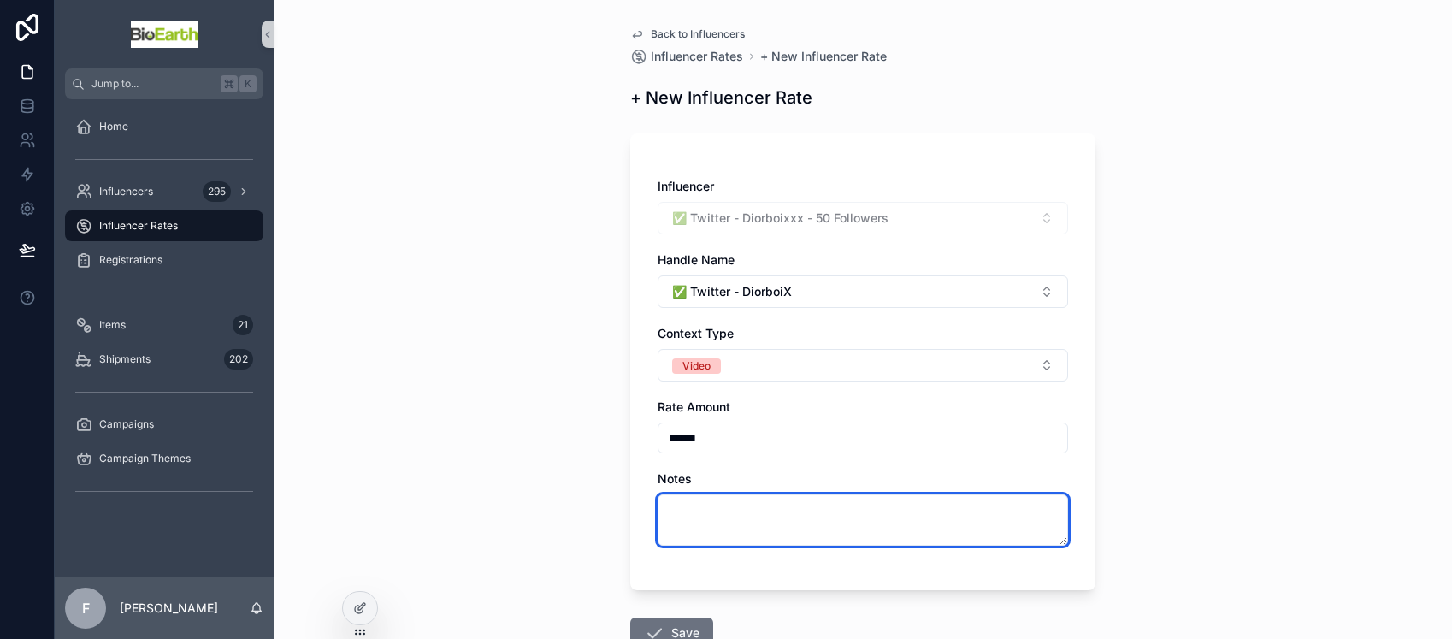
click at [693, 531] on textarea "scrollable content" at bounding box center [863, 519] width 410 height 51
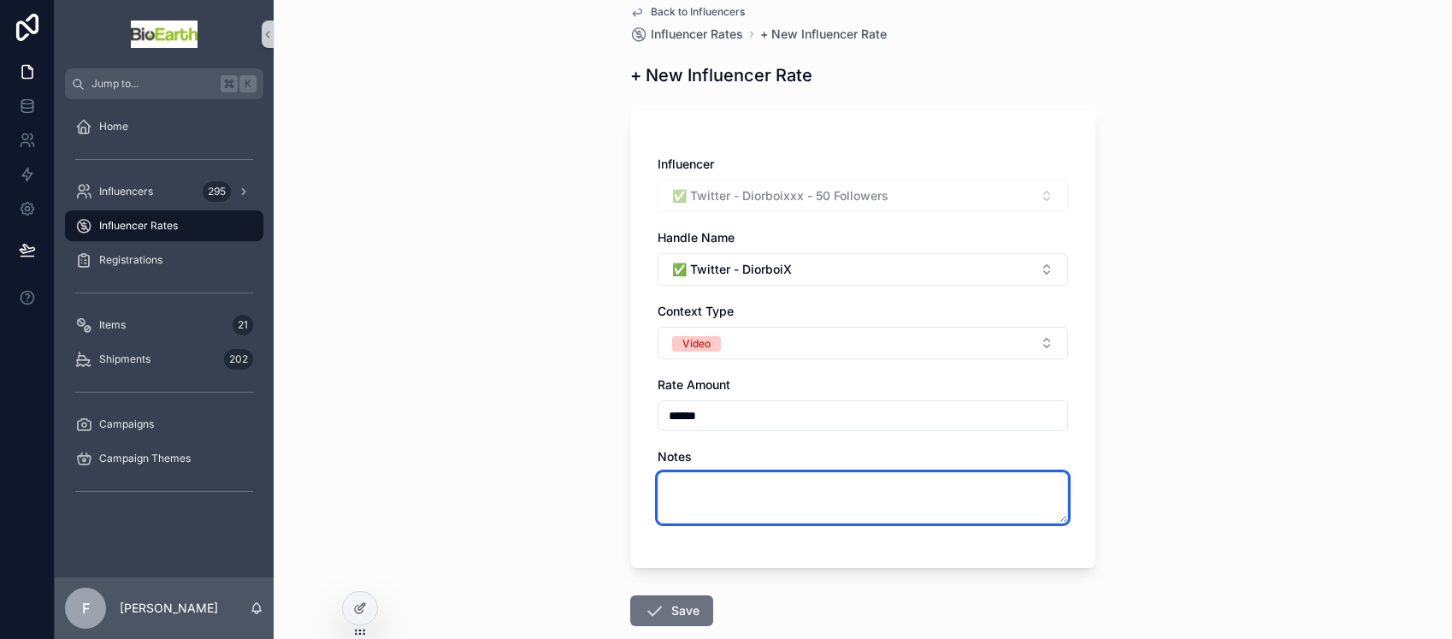
scroll to position [44, 0]
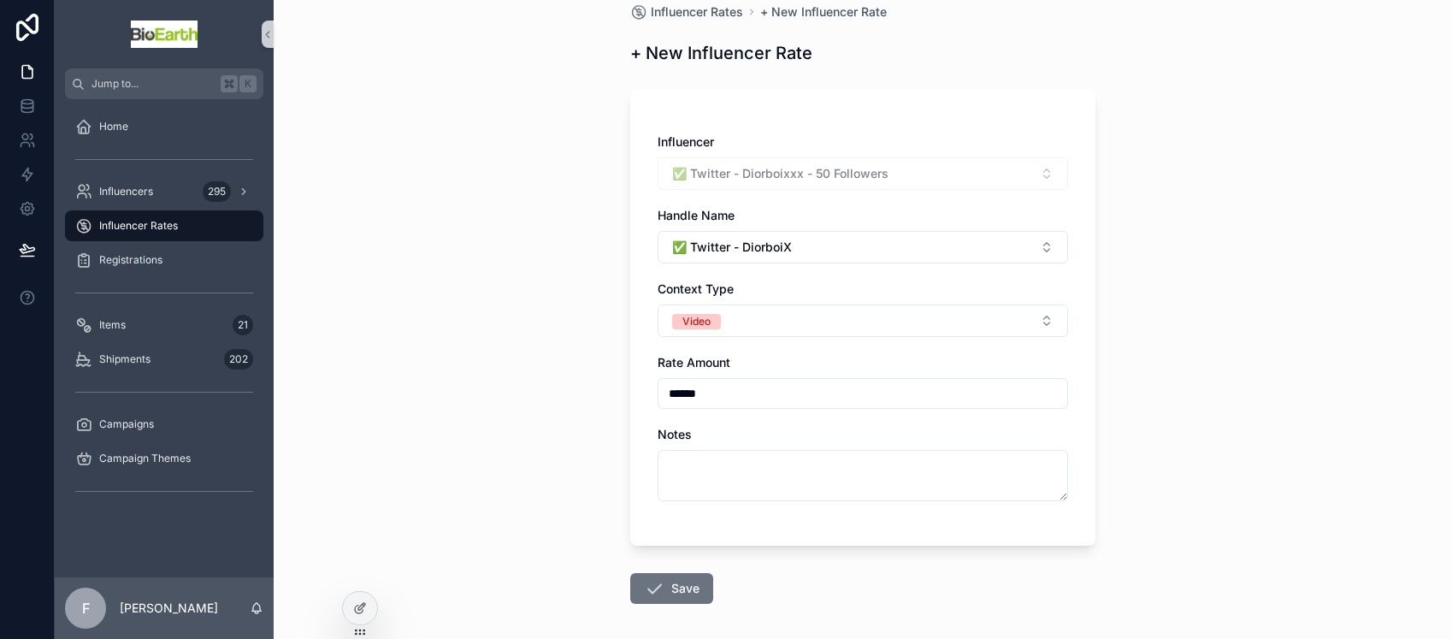
click at [677, 594] on button "Save" at bounding box center [671, 588] width 83 height 31
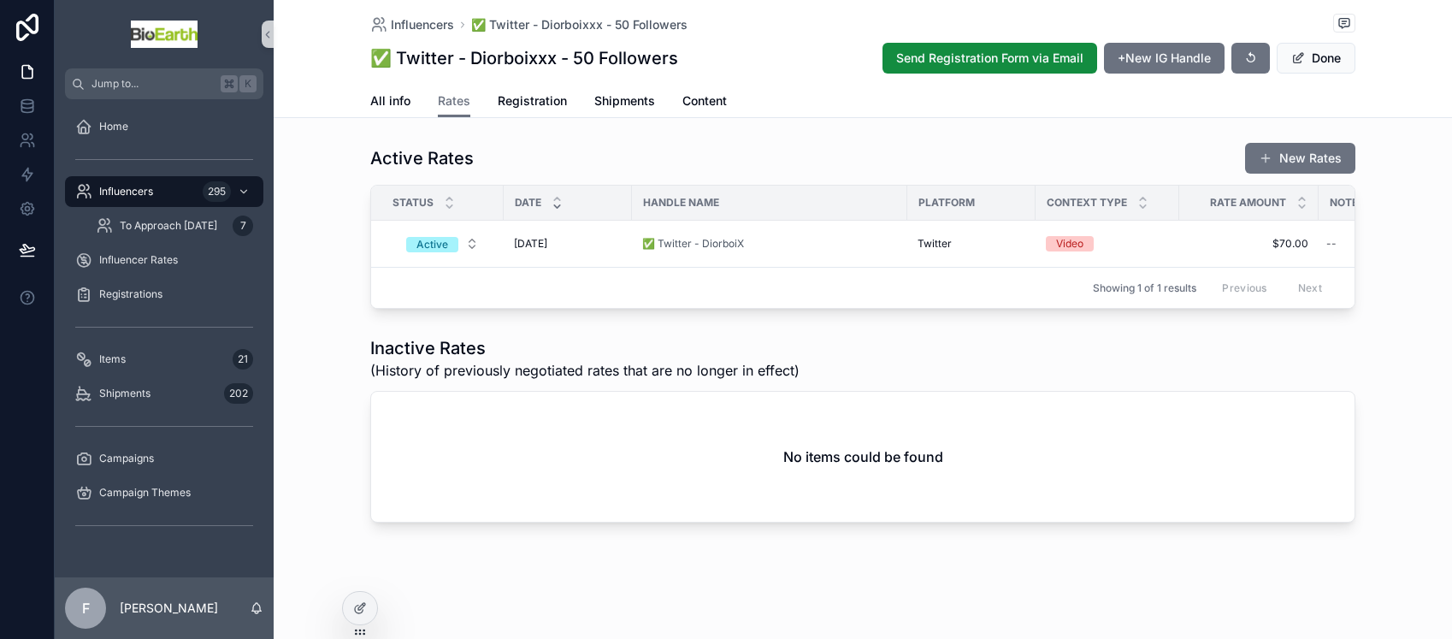
scroll to position [16, 0]
click at [393, 106] on span "All info" at bounding box center [390, 100] width 40 height 17
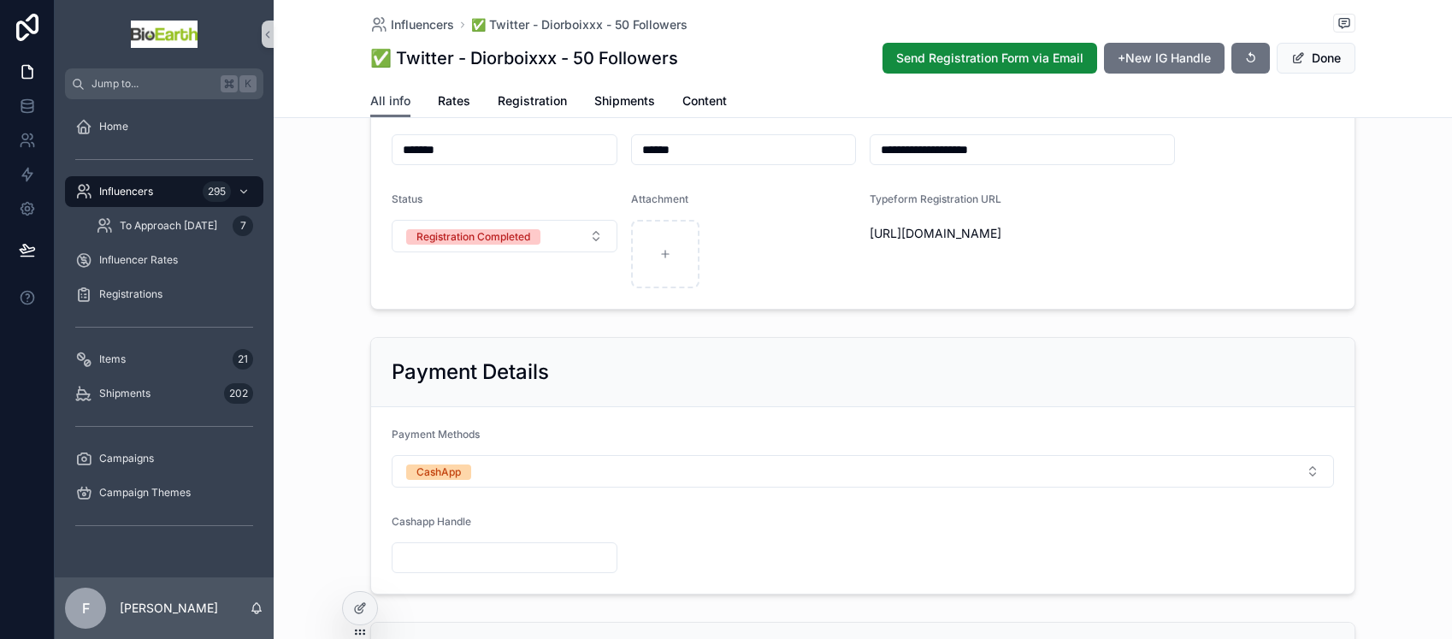
scroll to position [687, 0]
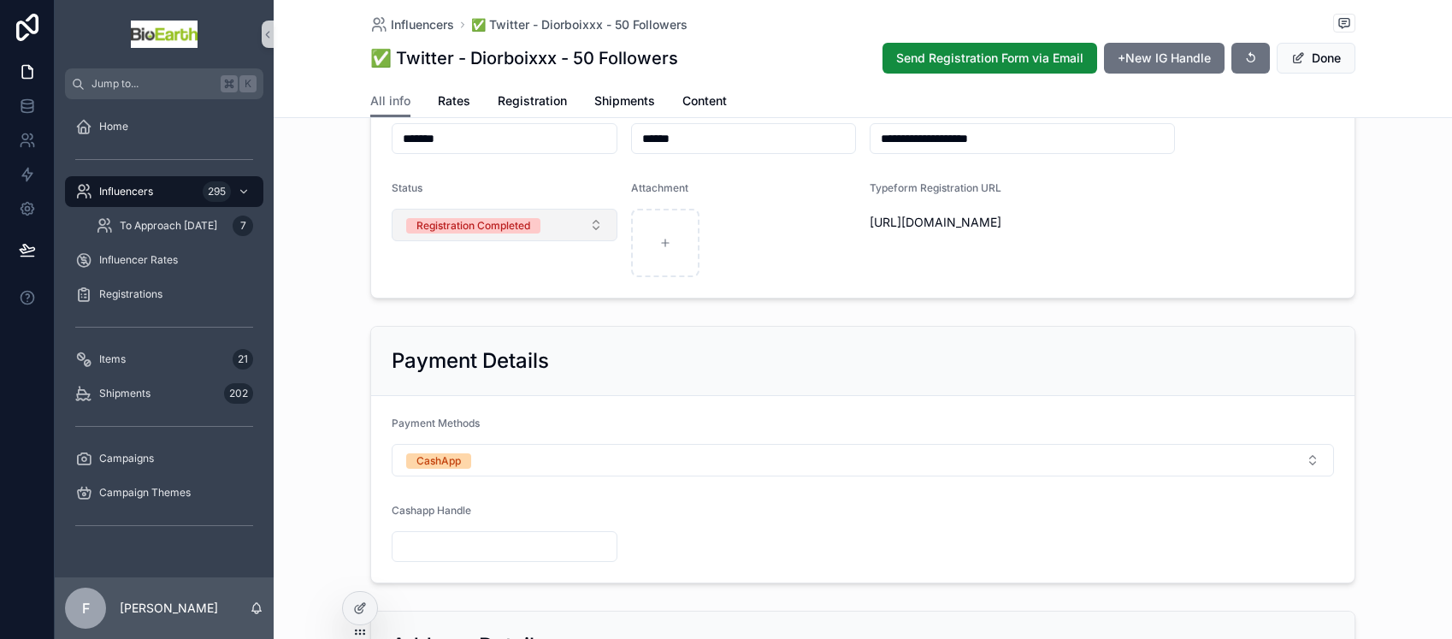
click at [592, 241] on button "Registration Completed" at bounding box center [505, 225] width 226 height 32
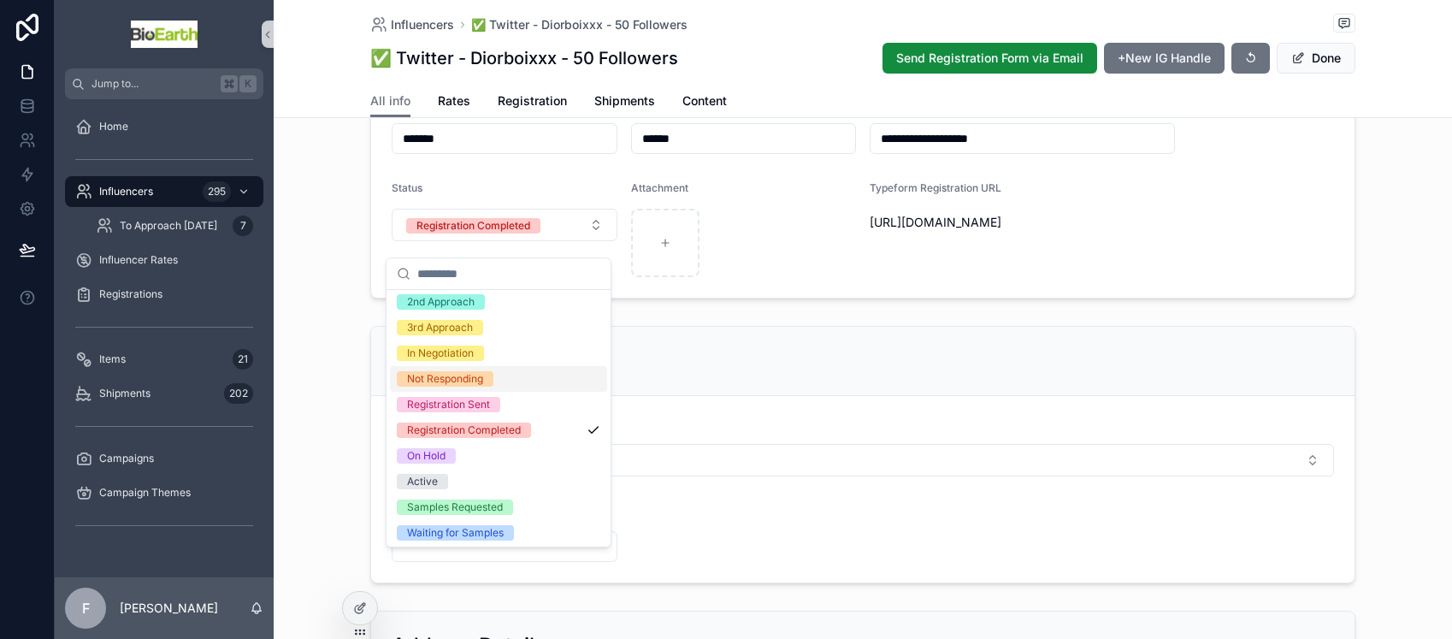
scroll to position [58, 0]
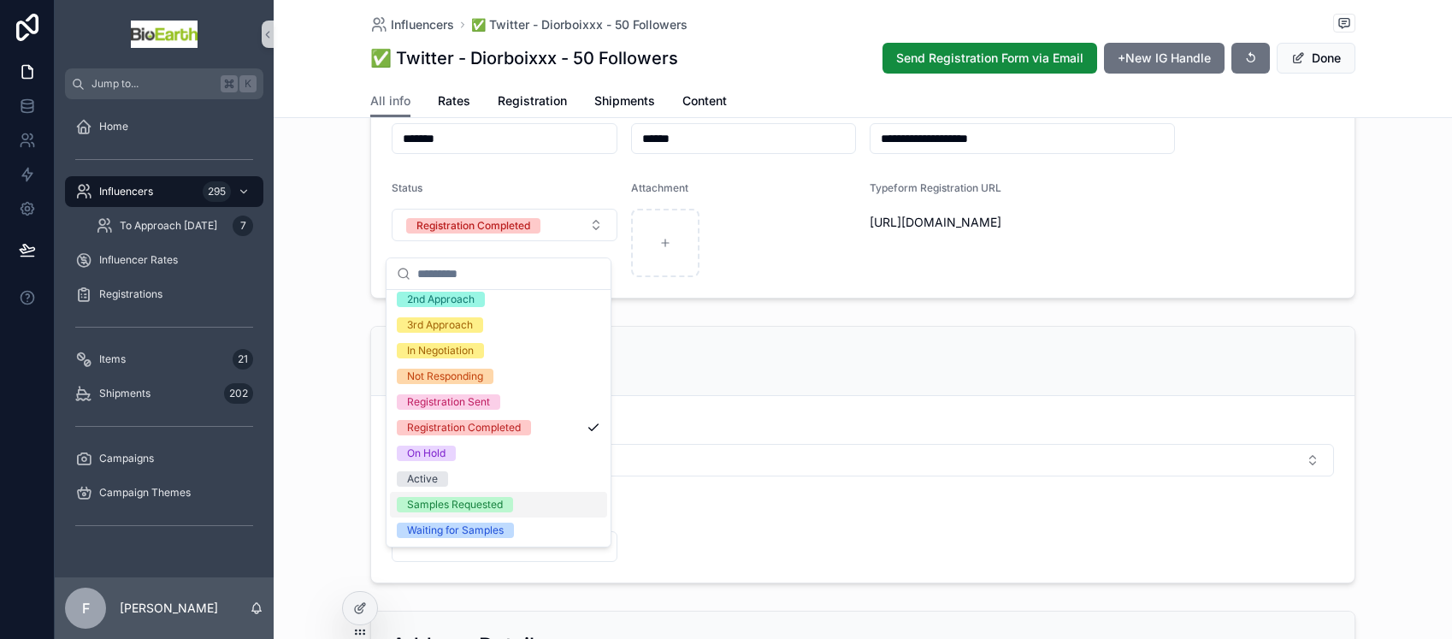
click at [509, 502] on span "Samples Requested" at bounding box center [455, 504] width 116 height 15
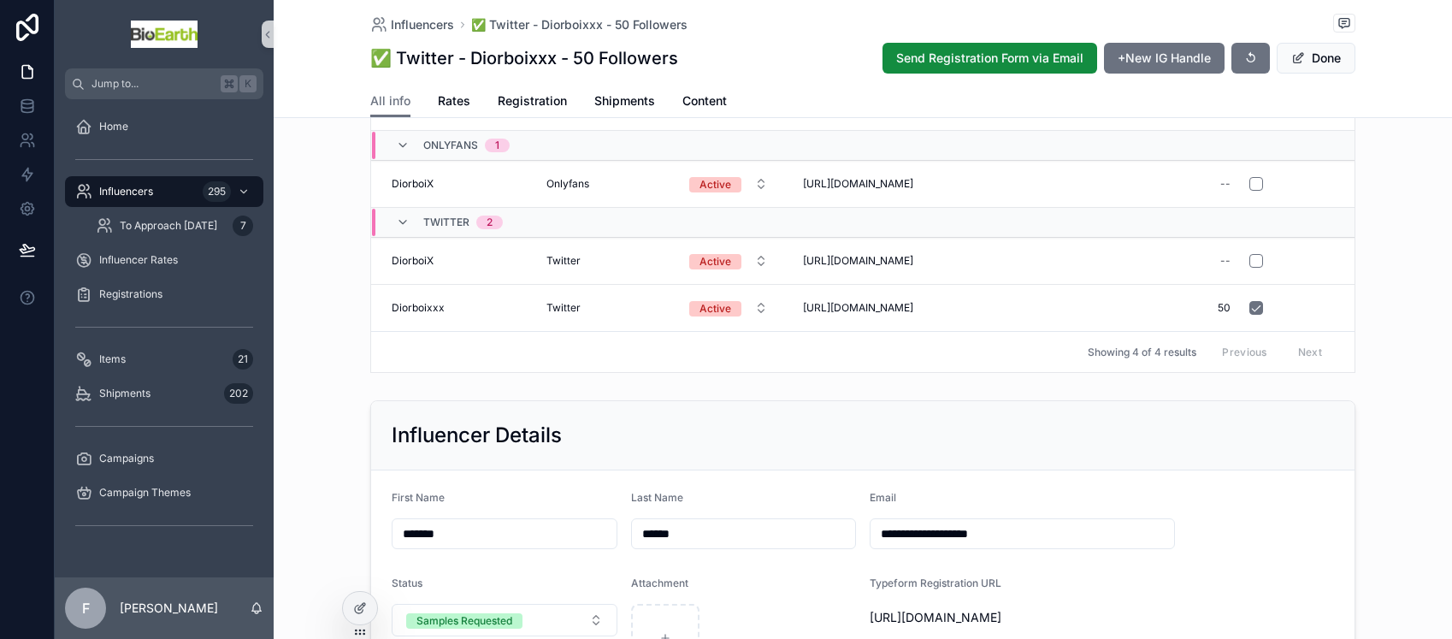
scroll to position [6, 0]
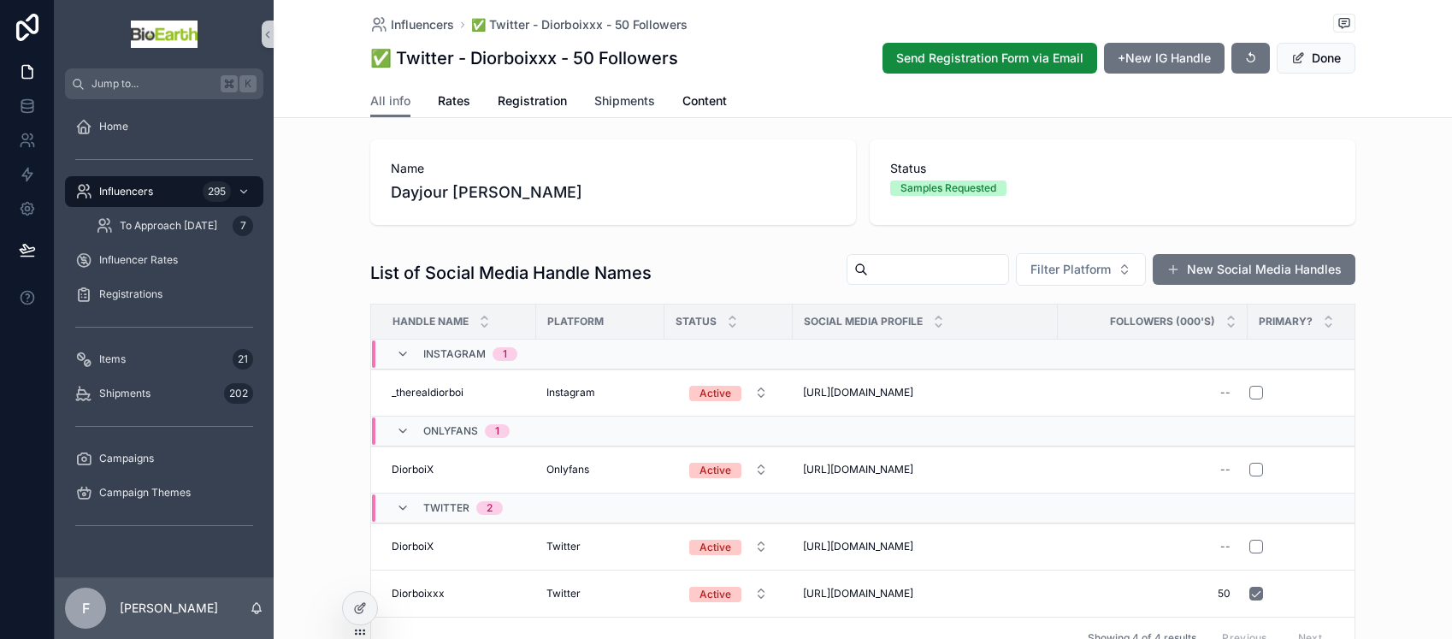
click at [616, 97] on span "Shipments" at bounding box center [624, 100] width 61 height 17
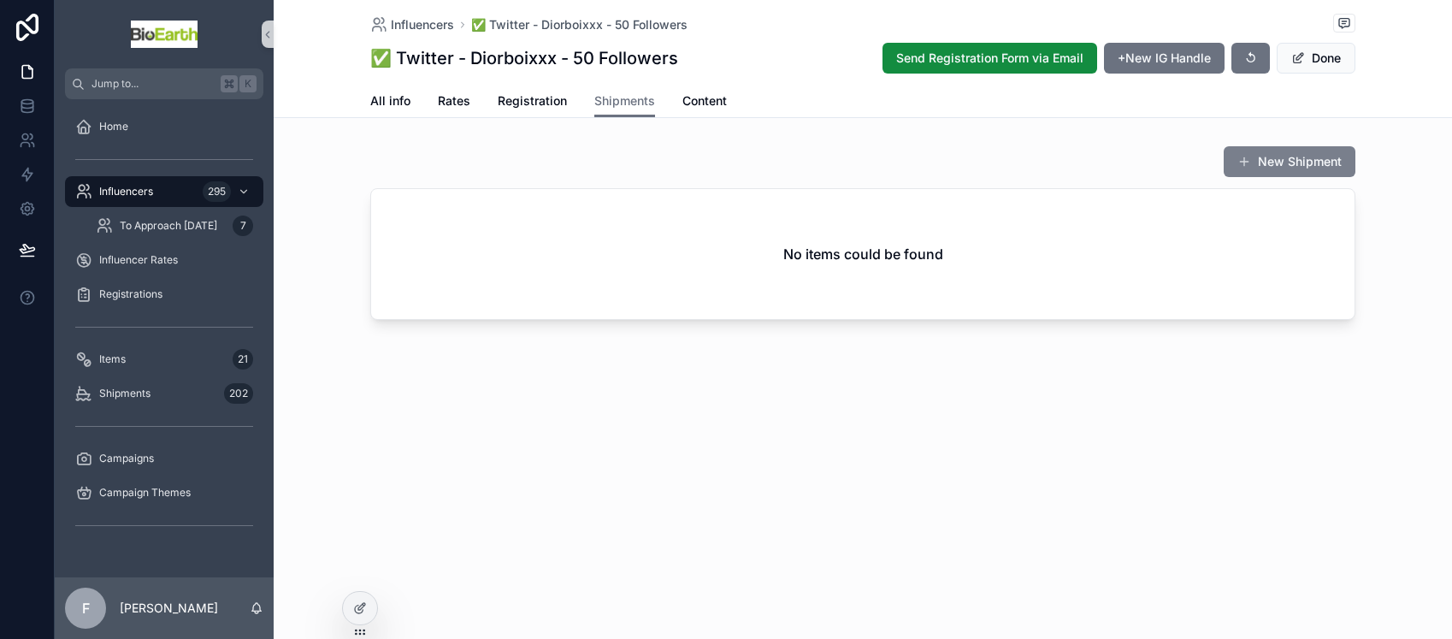
click at [1253, 162] on button "New Shipment" at bounding box center [1290, 161] width 132 height 31
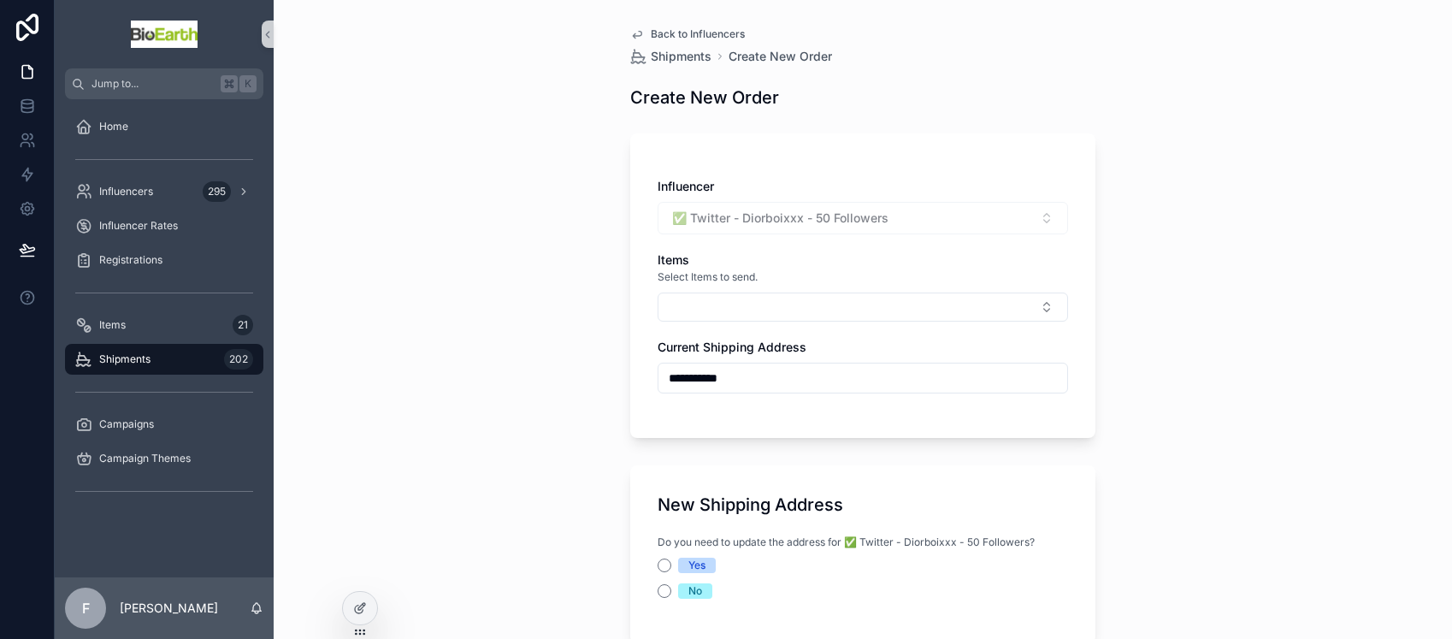
type input "**********"
click at [699, 305] on button "Select Button" at bounding box center [863, 306] width 410 height 29
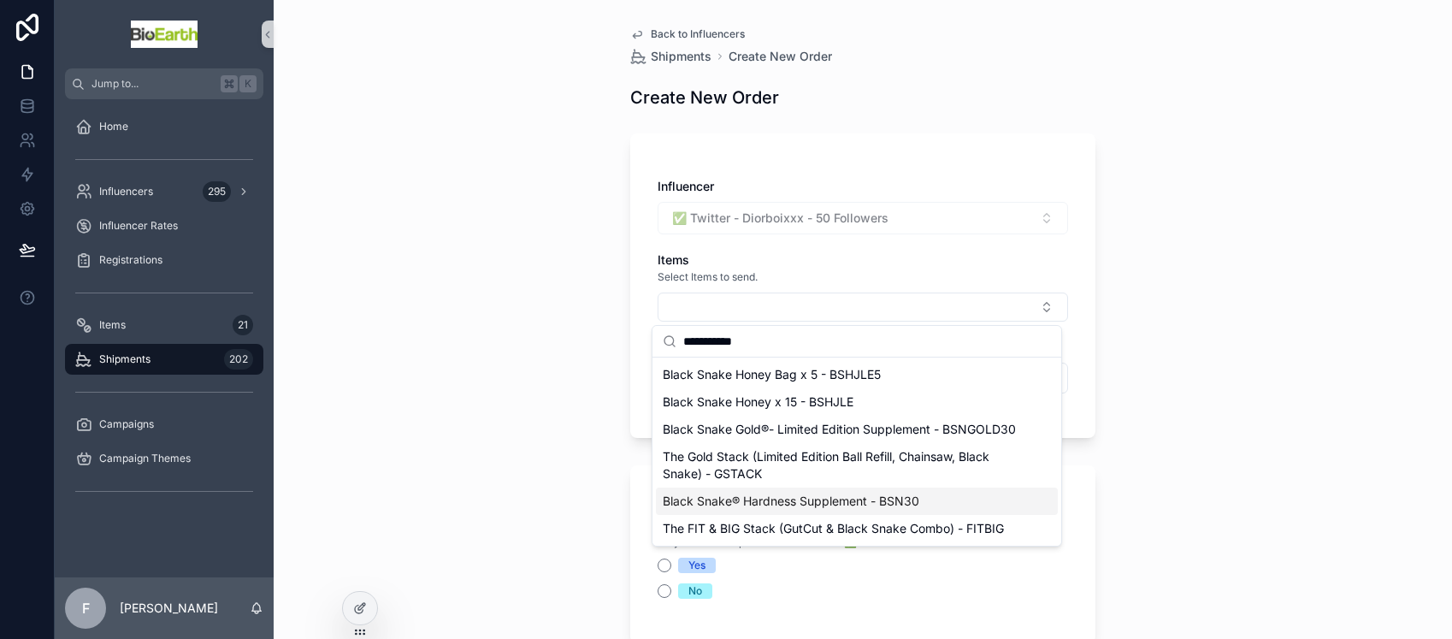
type input "**********"
click at [769, 498] on span "Black Snake® Hardness Supplement - BSN30" at bounding box center [791, 501] width 257 height 17
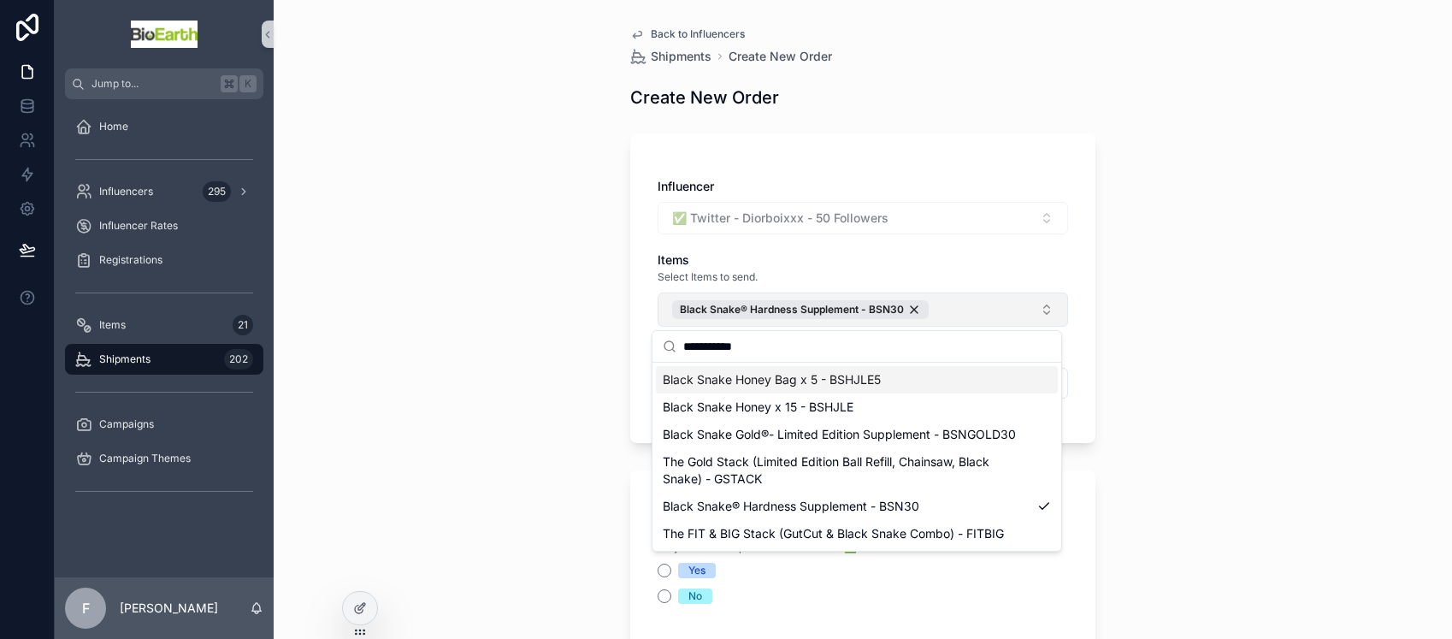
click at [960, 317] on button "Black Snake® Hardness Supplement - BSN30" at bounding box center [863, 309] width 410 height 34
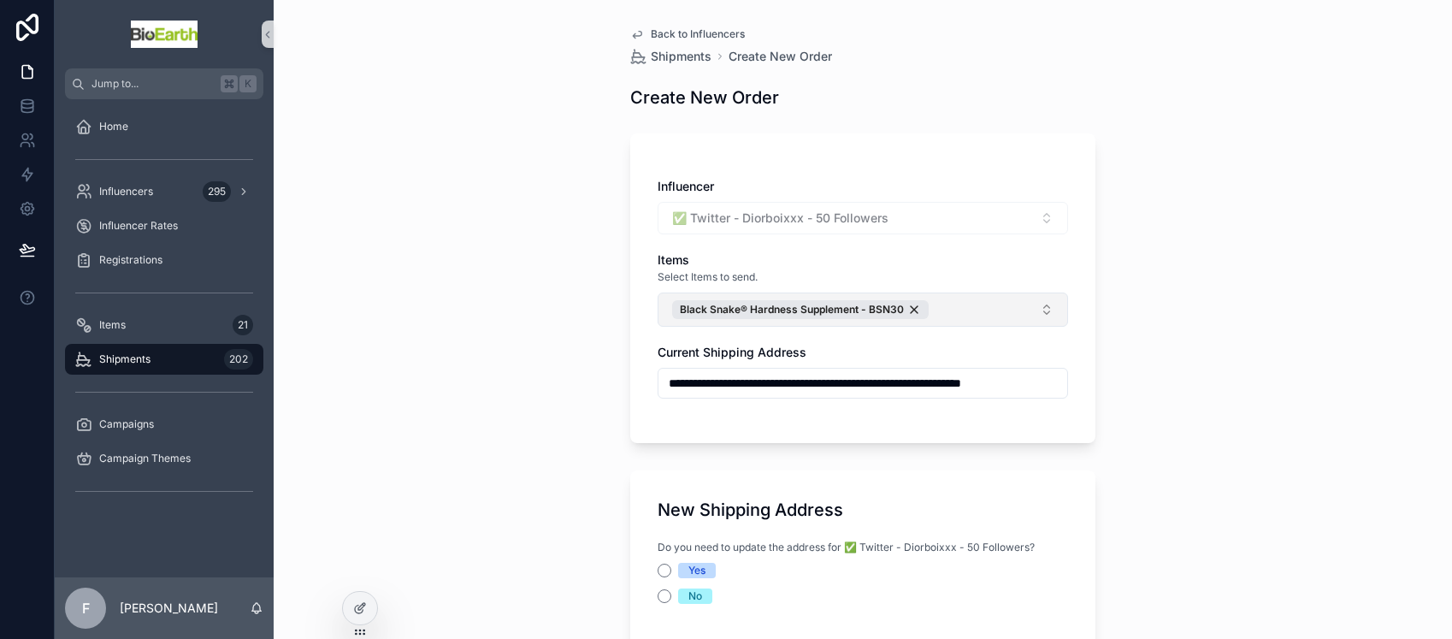
click at [959, 310] on button "Black Snake® Hardness Supplement - BSN30" at bounding box center [863, 309] width 410 height 34
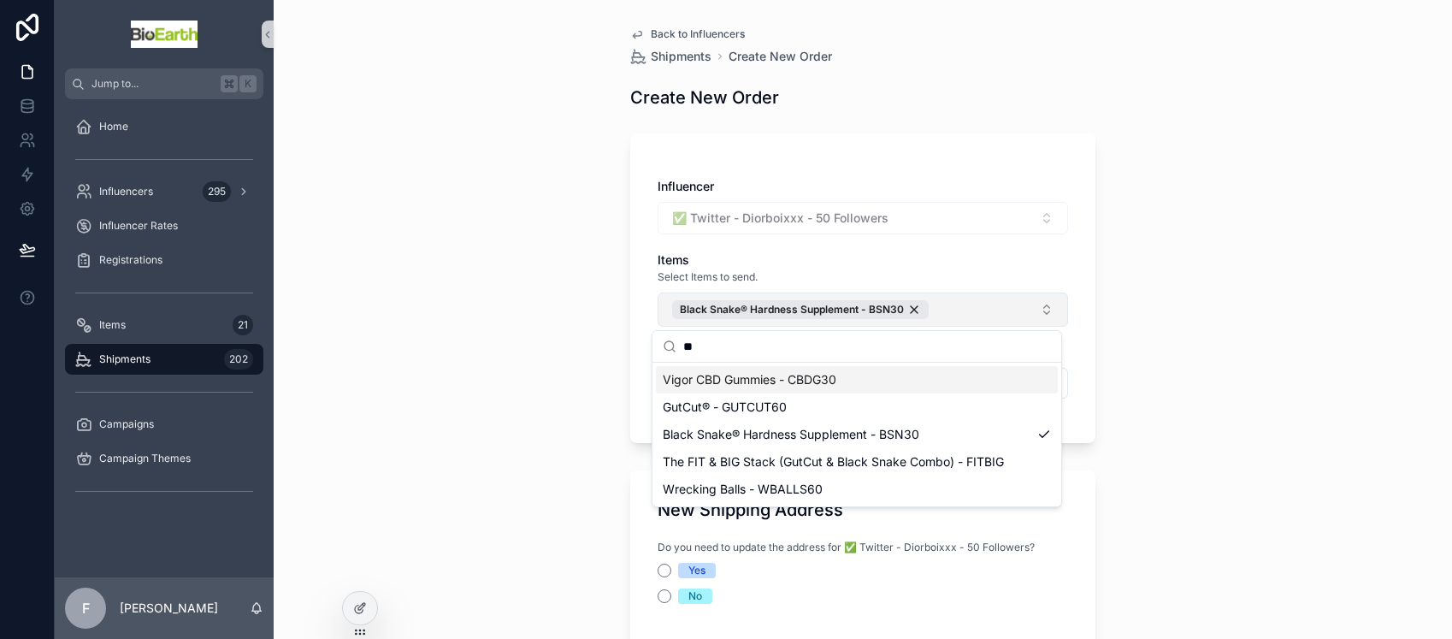
type input "*"
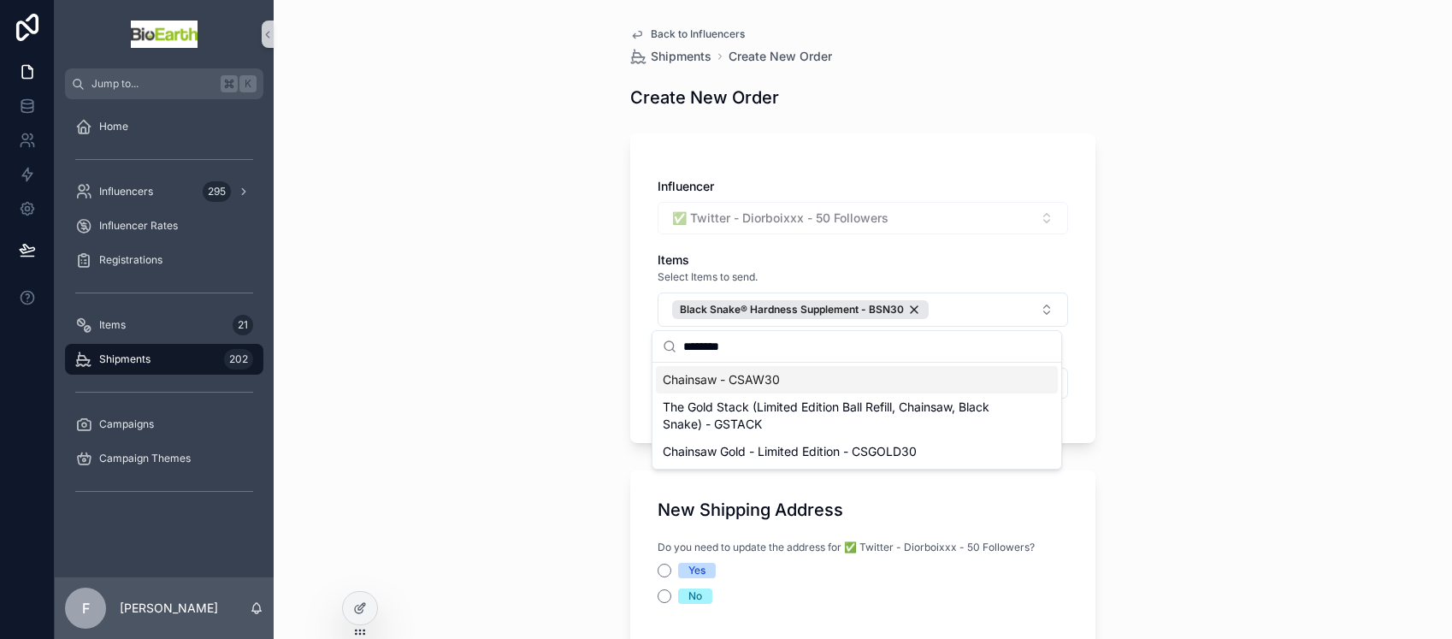
click at [723, 383] on span "Chainsaw - CSAW30" at bounding box center [721, 379] width 117 height 17
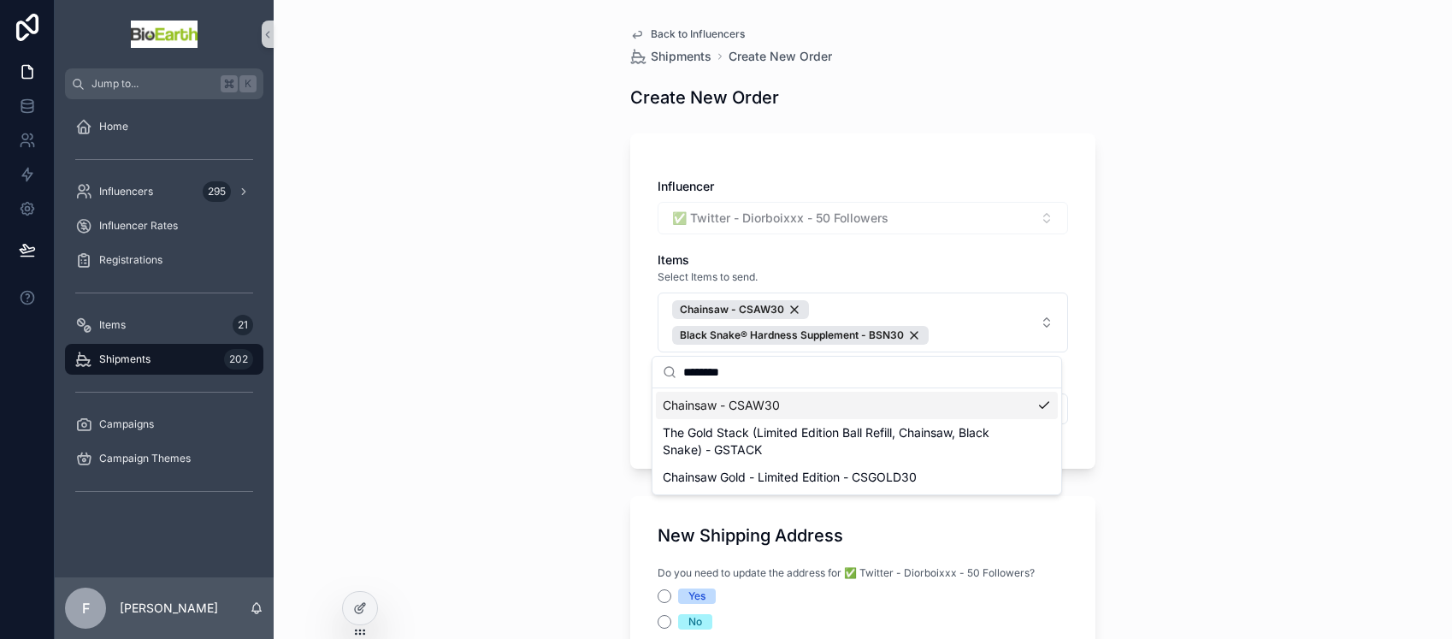
click at [752, 373] on input "********" at bounding box center [867, 372] width 368 height 31
type input "*"
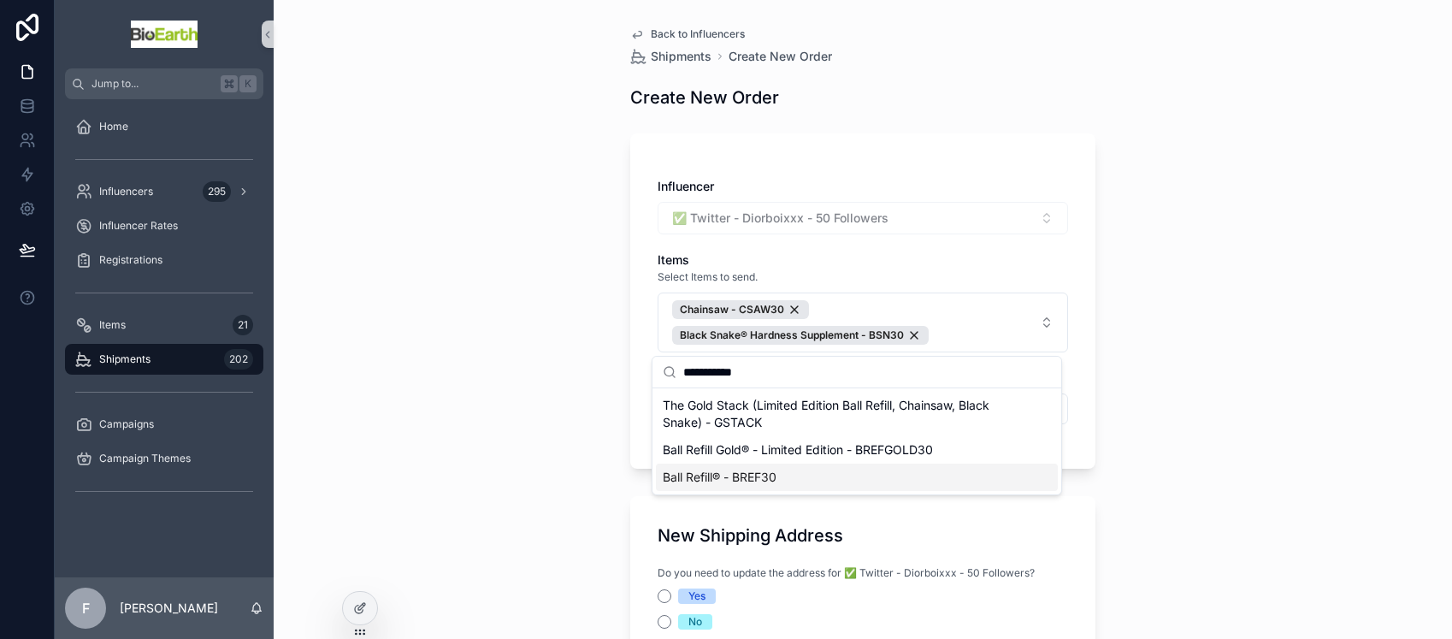
type input "**********"
click at [707, 472] on span "Ball Refill® - BREF30" at bounding box center [720, 477] width 114 height 17
click at [552, 369] on div "**********" at bounding box center [863, 319] width 1178 height 639
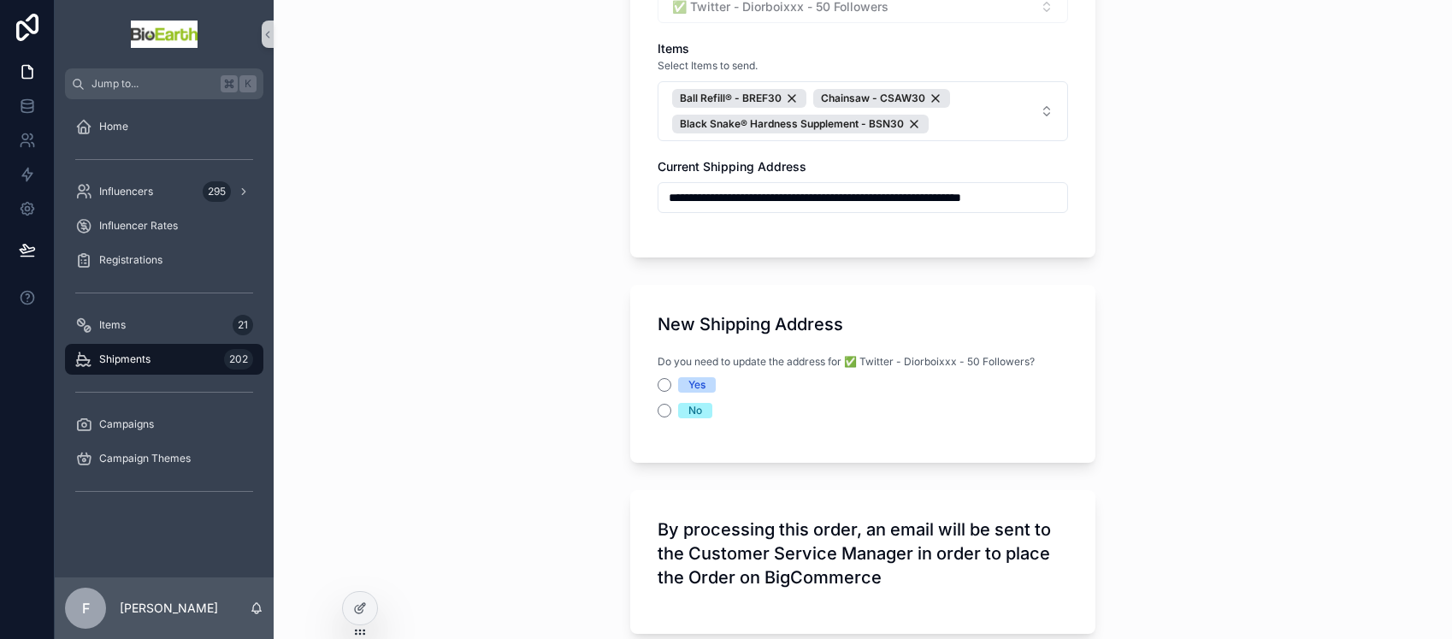
scroll to position [244, 0]
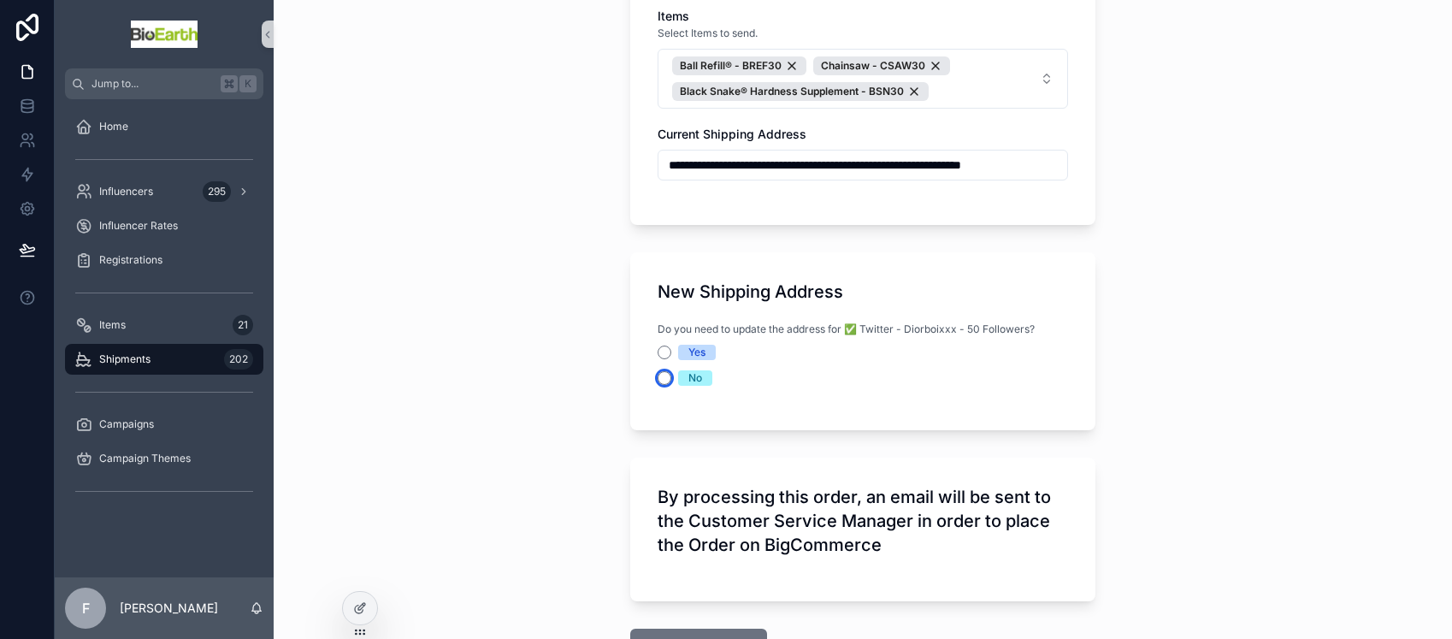
click at [663, 378] on button "No" at bounding box center [665, 378] width 14 height 14
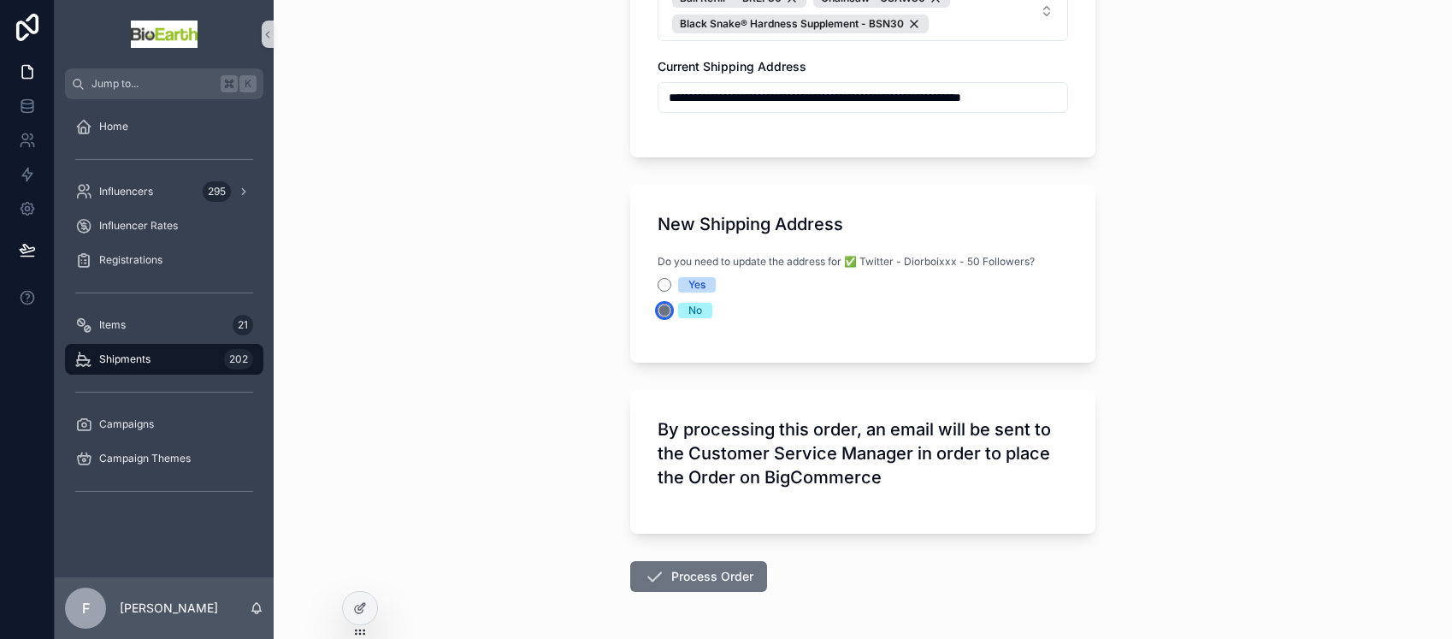
scroll to position [374, 0]
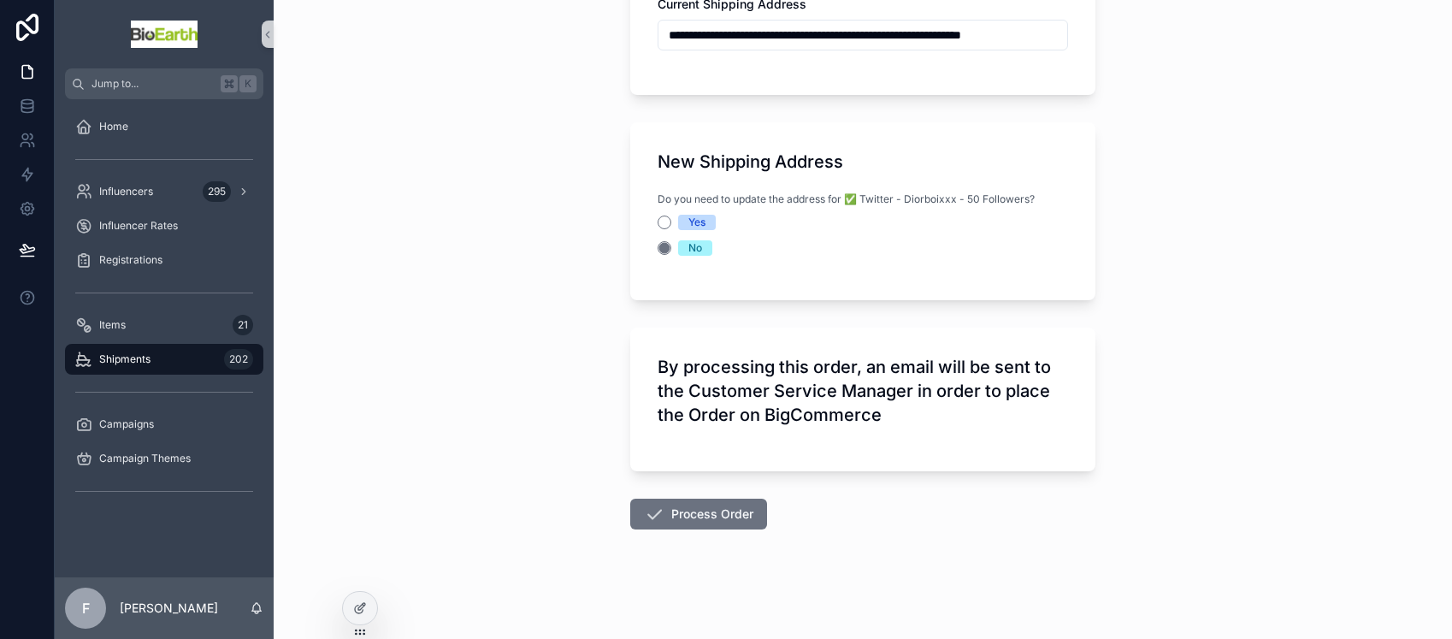
click at [660, 507] on button "Process Order" at bounding box center [698, 514] width 137 height 31
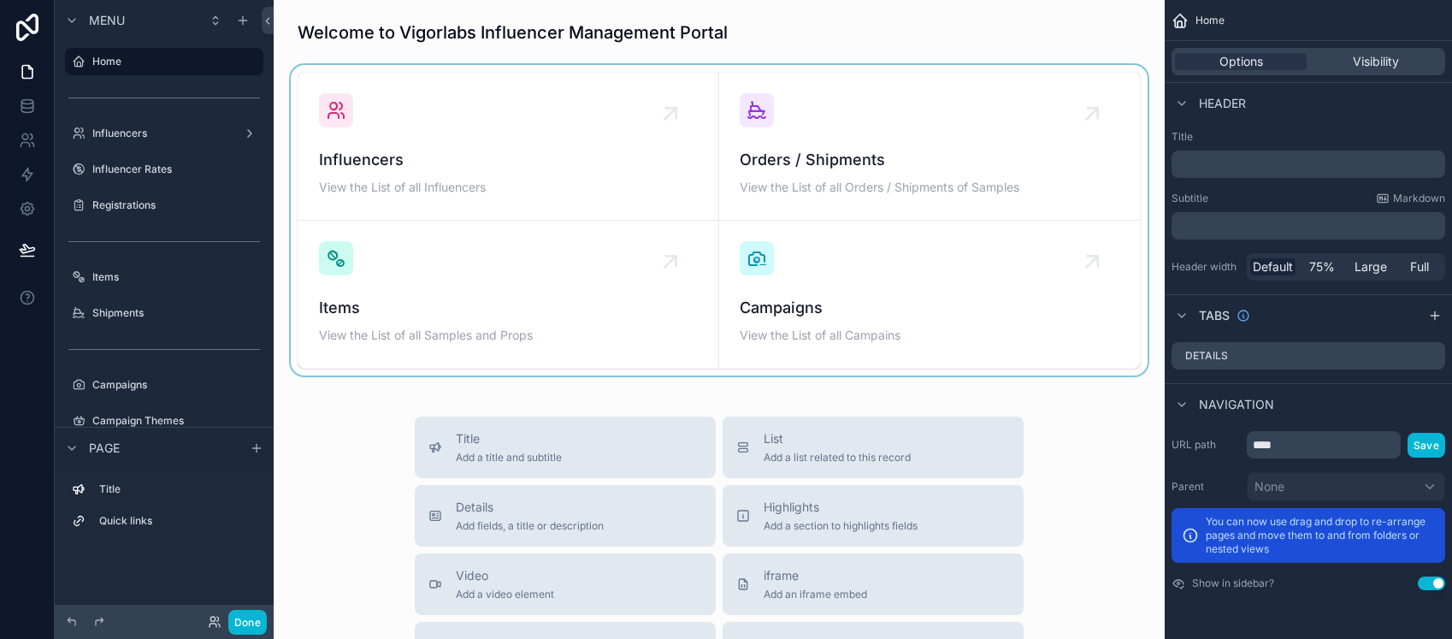
click at [384, 169] on div "scrollable content" at bounding box center [719, 220] width 864 height 310
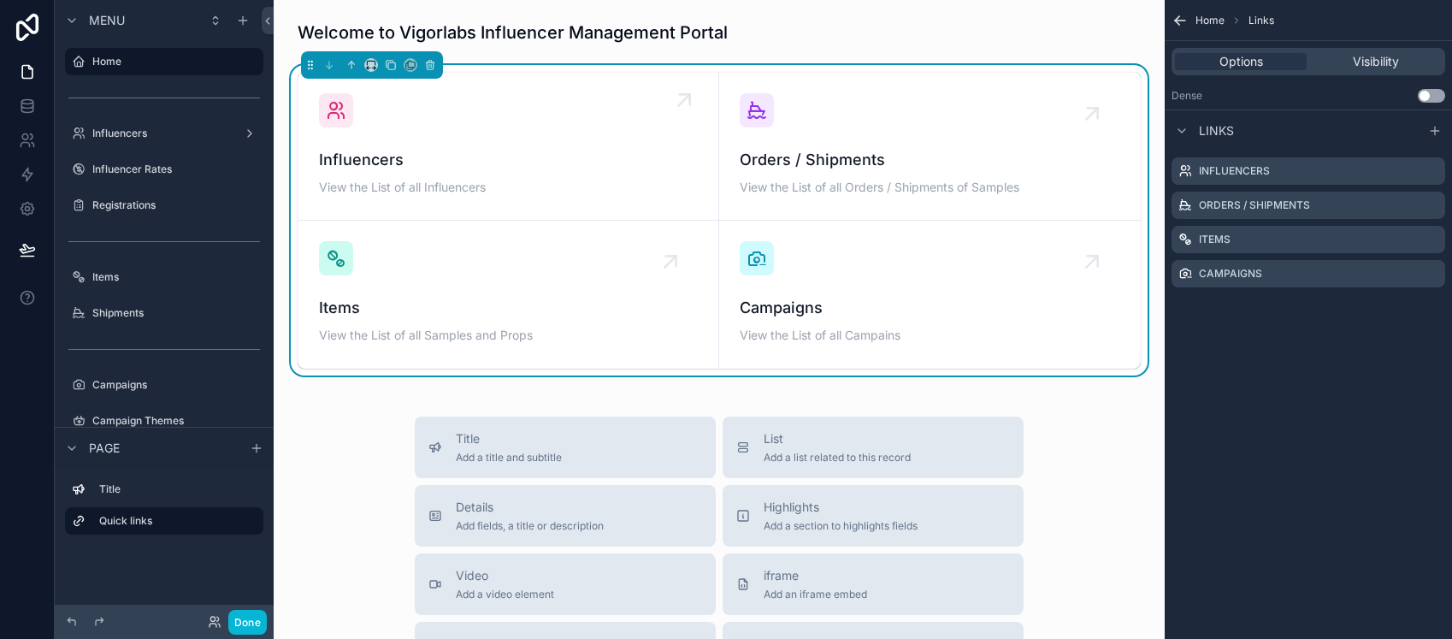
click at [386, 156] on span "Influencers" at bounding box center [508, 160] width 379 height 24
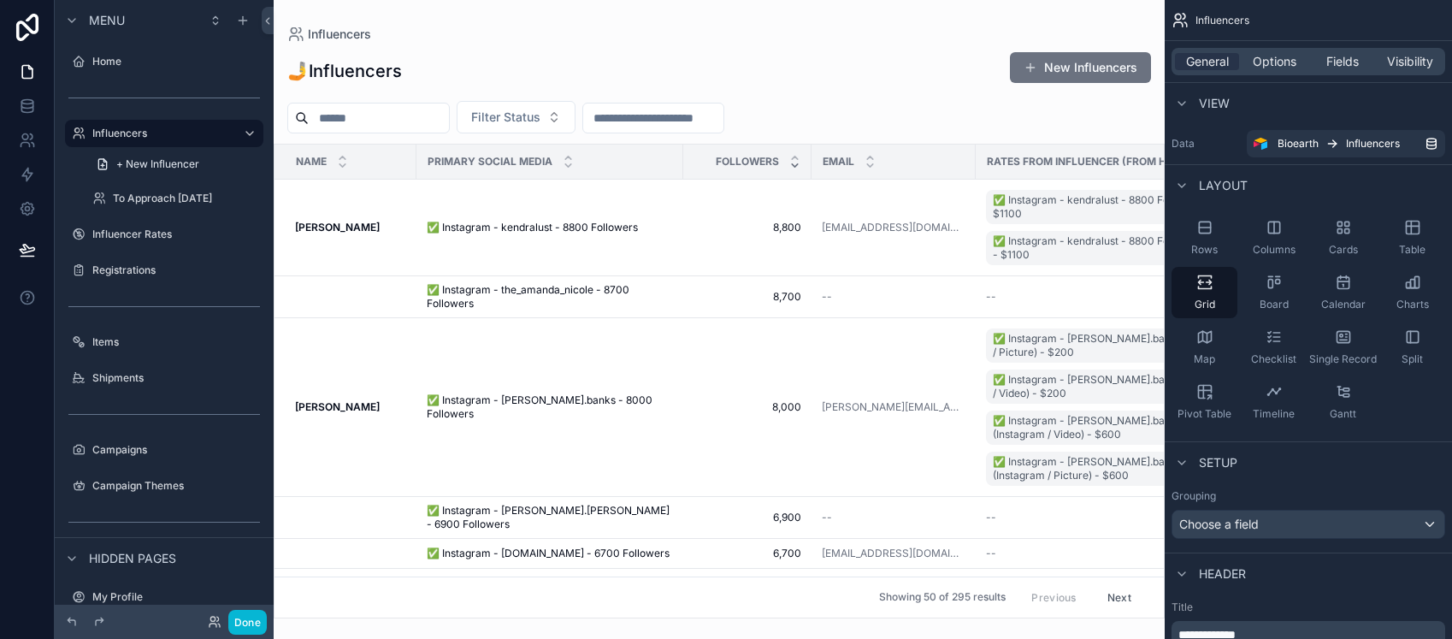
click at [377, 118] on div "scrollable content" at bounding box center [719, 319] width 891 height 639
click at [377, 118] on input "scrollable content" at bounding box center [379, 118] width 140 height 24
type input "******"
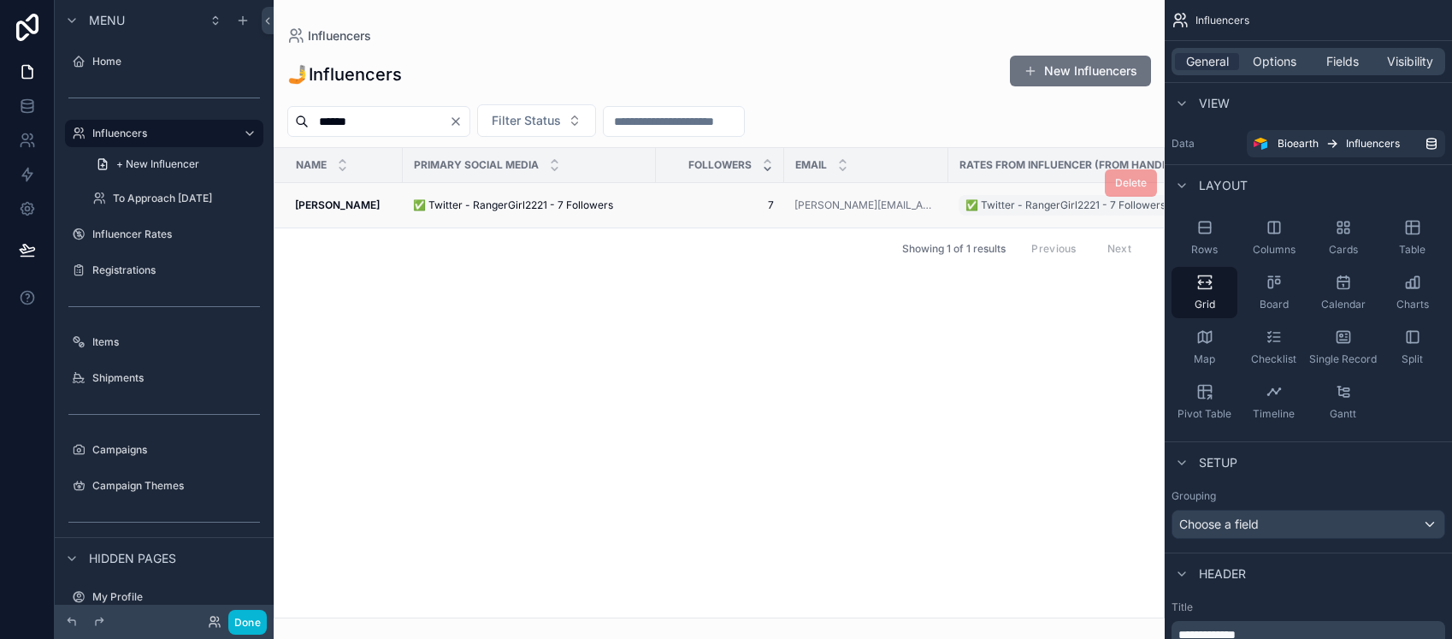
click at [447, 209] on span "✅ Twitter - RangerGirl2221 - 7 Followers" at bounding box center [513, 205] width 200 height 14
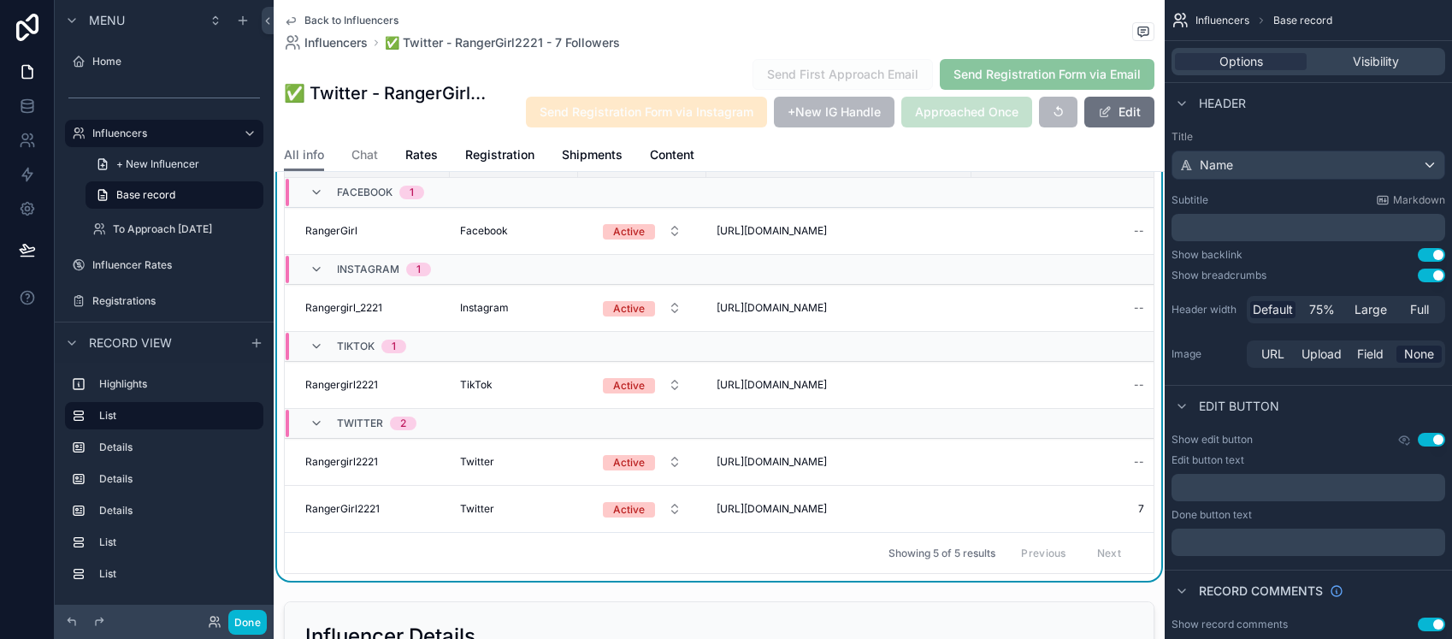
scroll to position [244, 0]
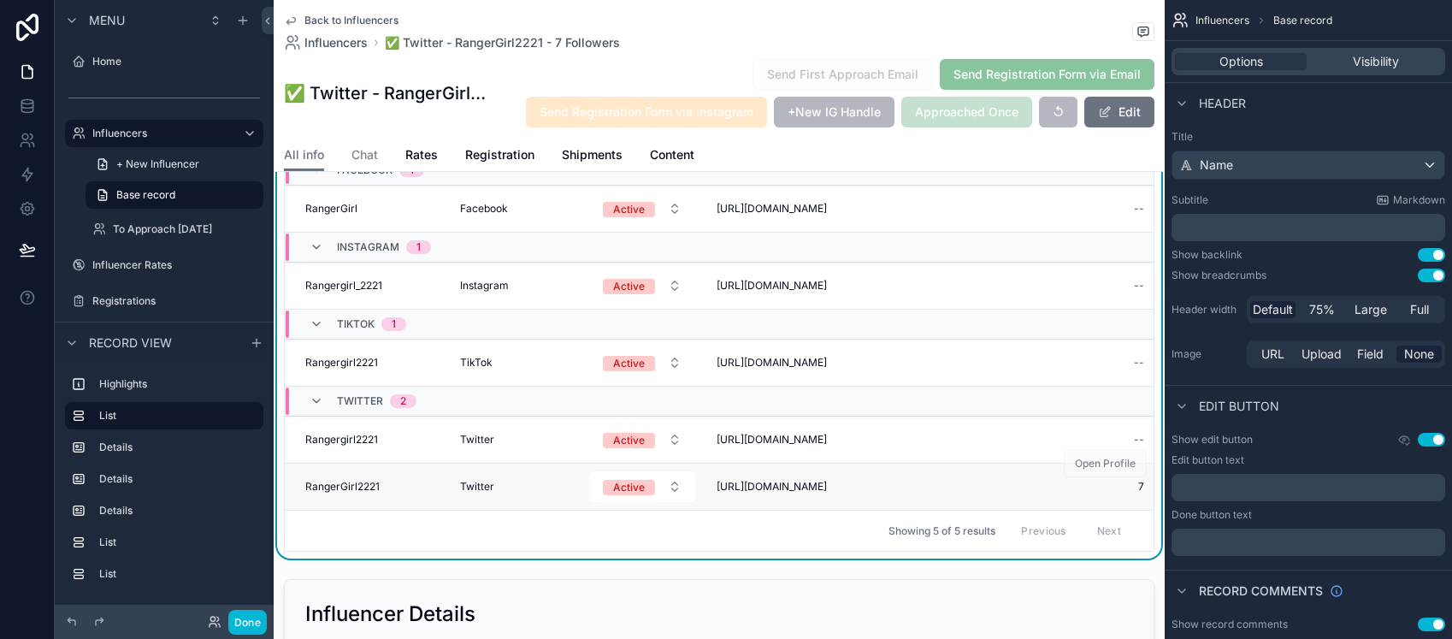
click at [368, 483] on span "RangerGirl2221" at bounding box center [342, 487] width 74 height 14
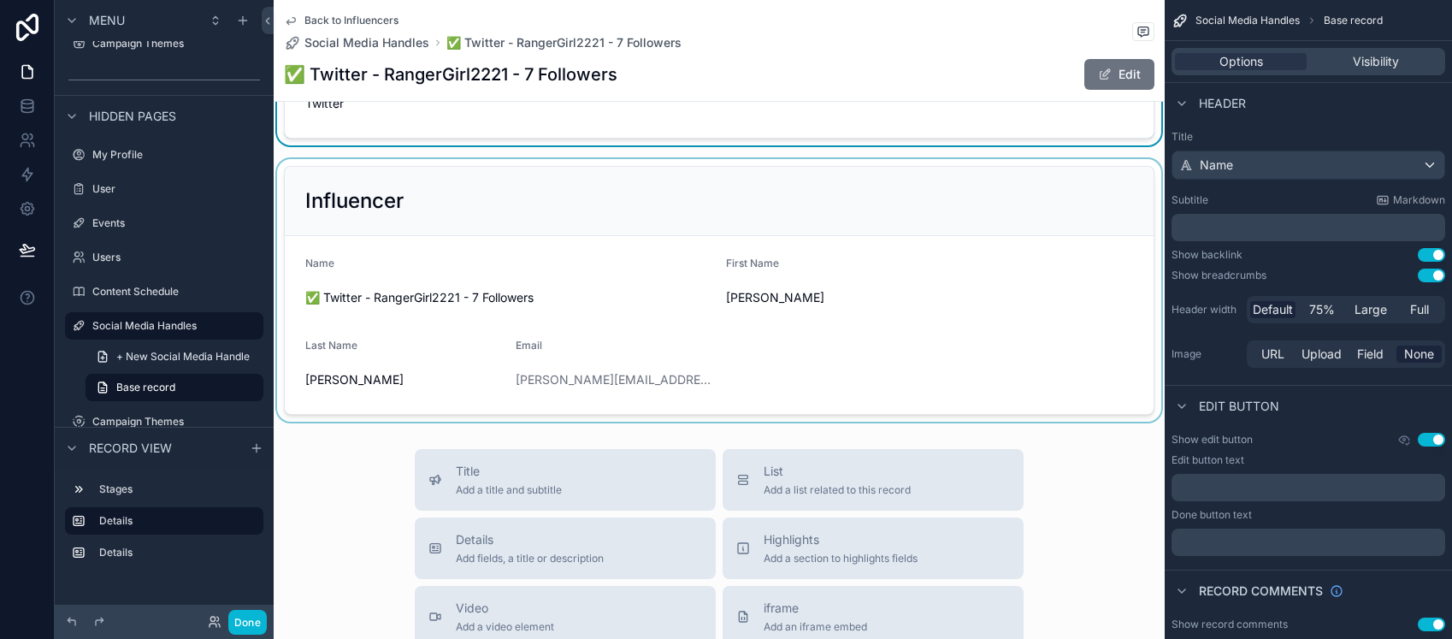
scroll to position [265, 0]
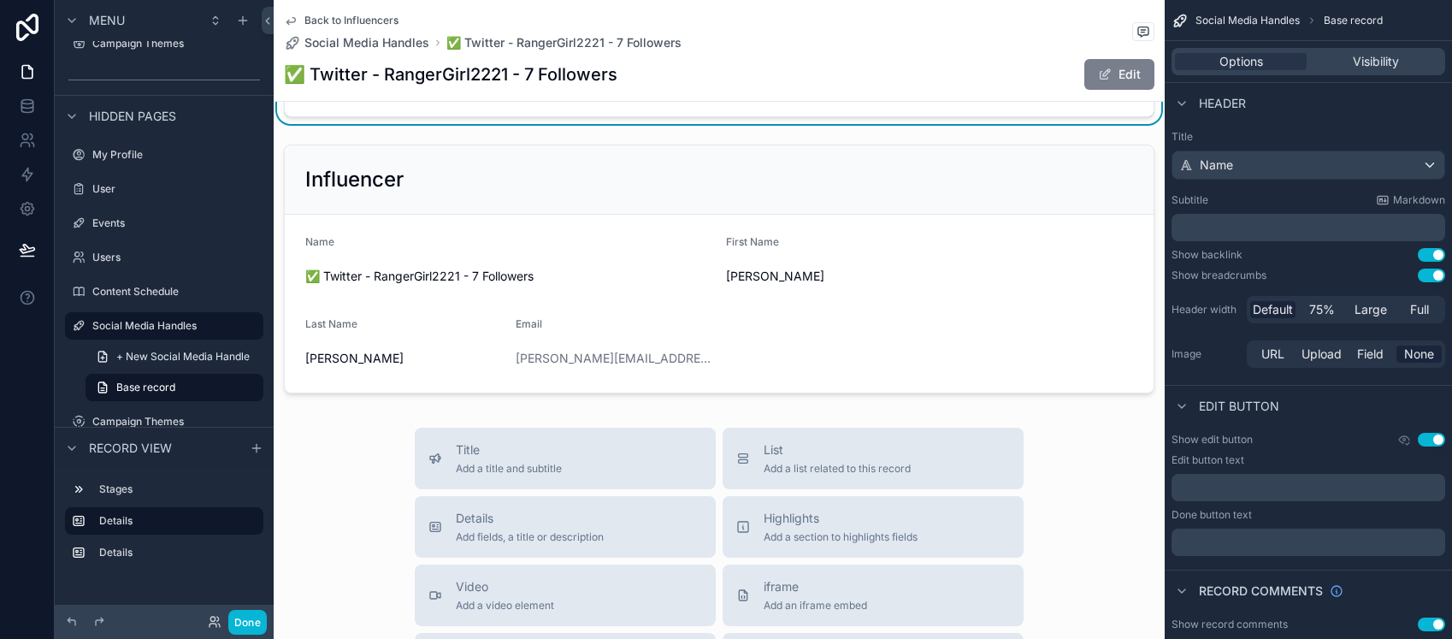
click at [1098, 74] on span "scrollable content" at bounding box center [1105, 75] width 14 height 14
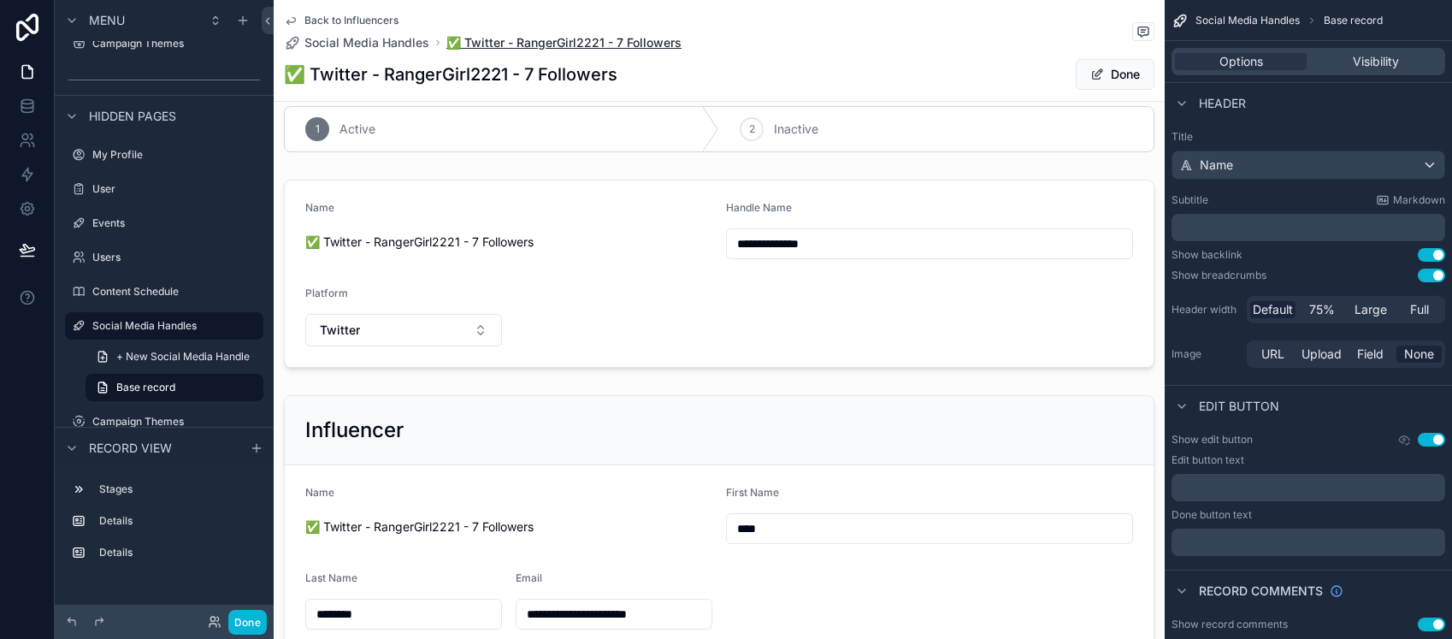
scroll to position [0, 0]
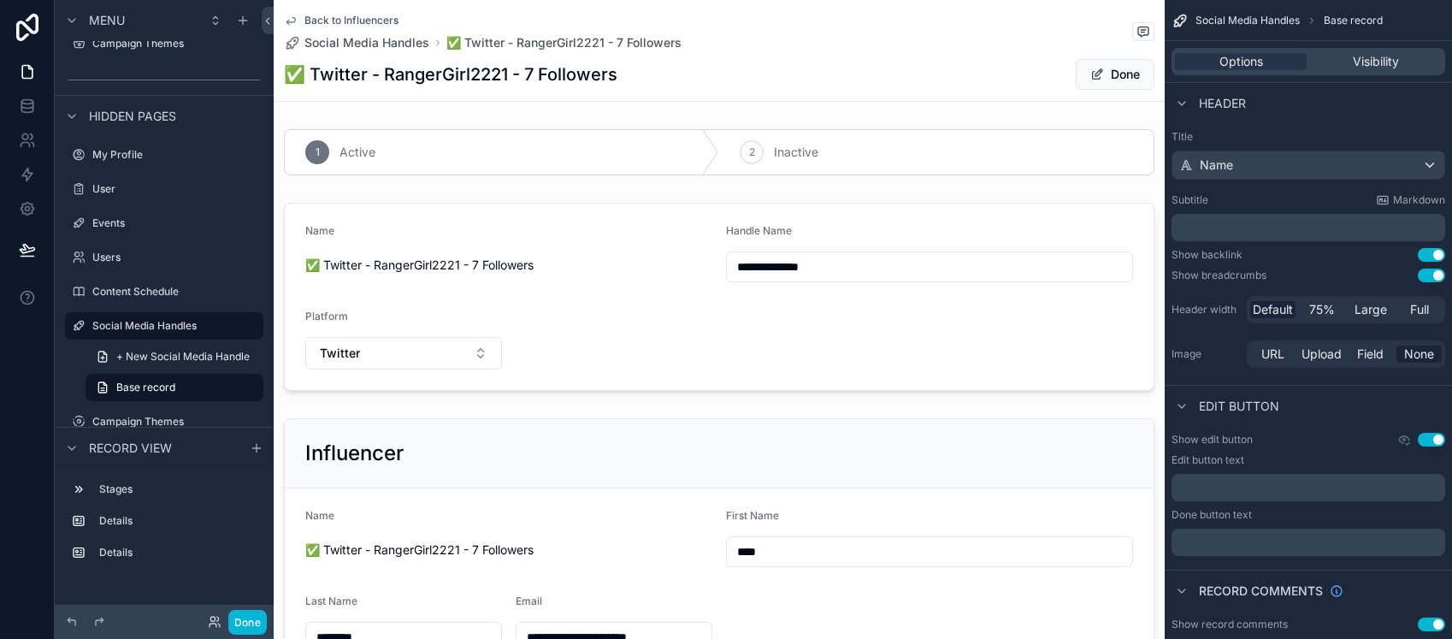
click at [382, 18] on span "Back to Influencers" at bounding box center [351, 21] width 94 height 14
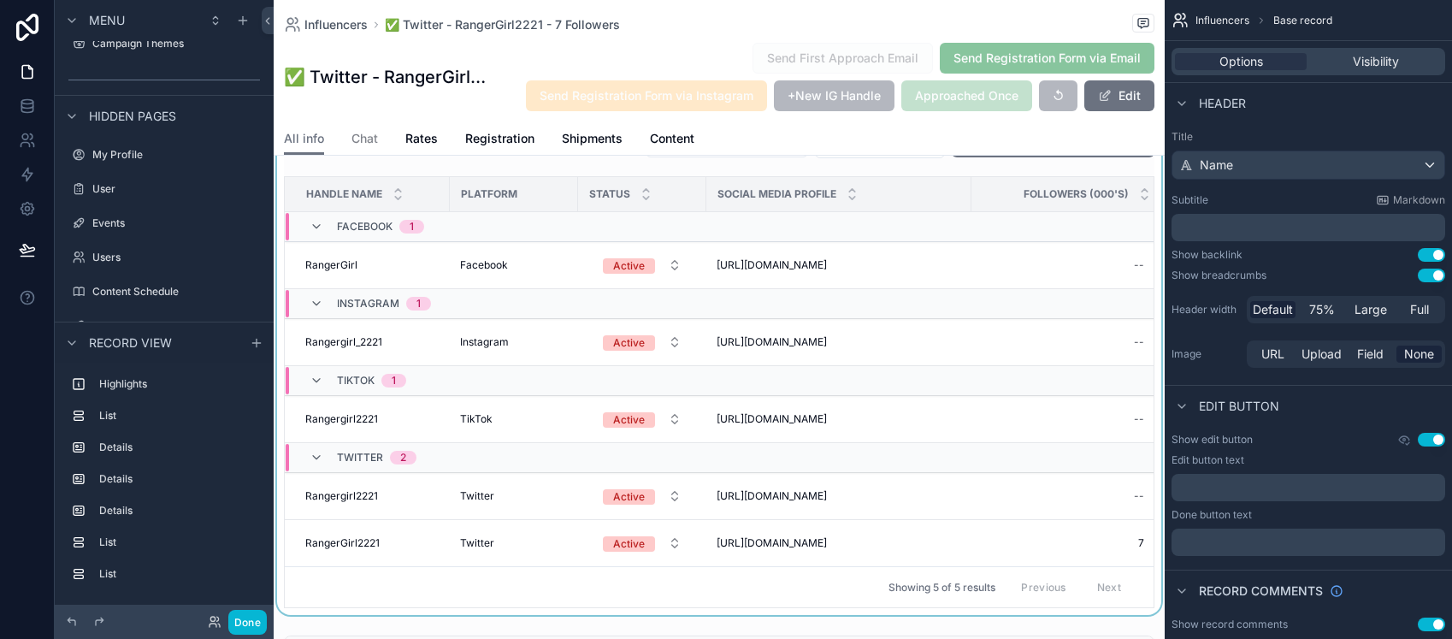
scroll to position [182, 0]
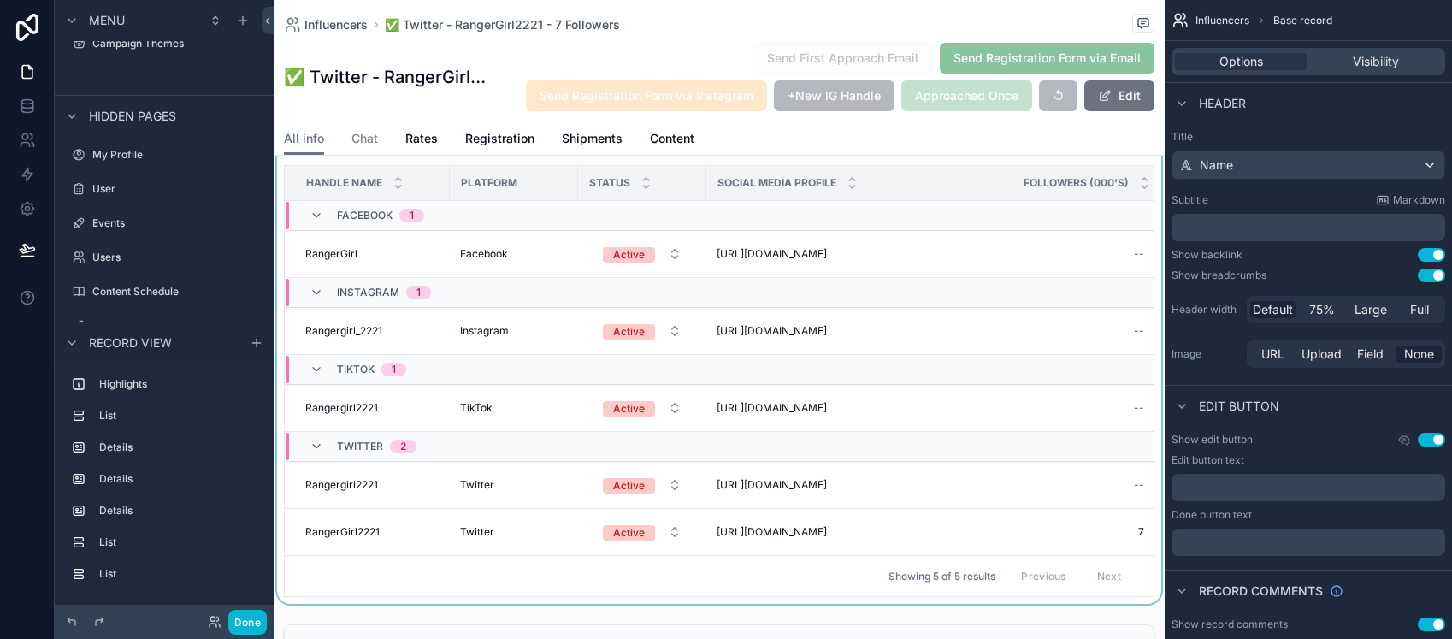
click at [975, 525] on div "scrollable content" at bounding box center [719, 355] width 891 height 497
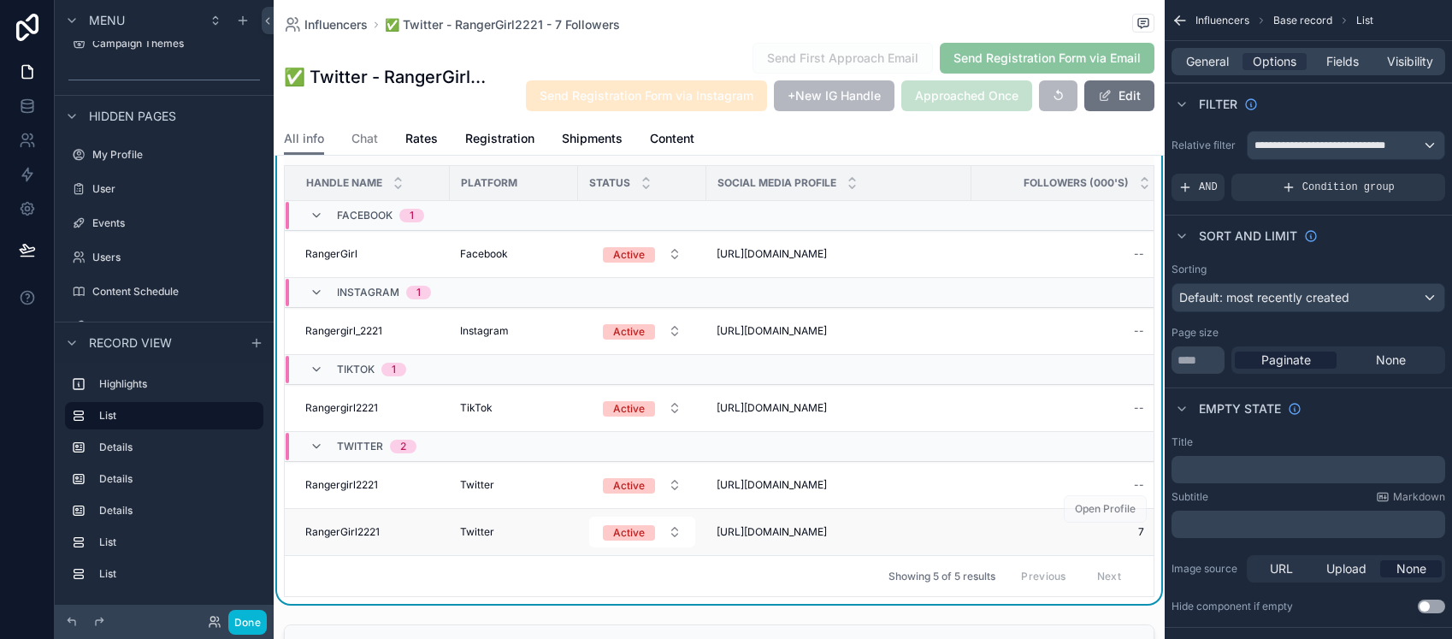
click at [827, 529] on span "[URL][DOMAIN_NAME]" at bounding box center [772, 532] width 110 height 14
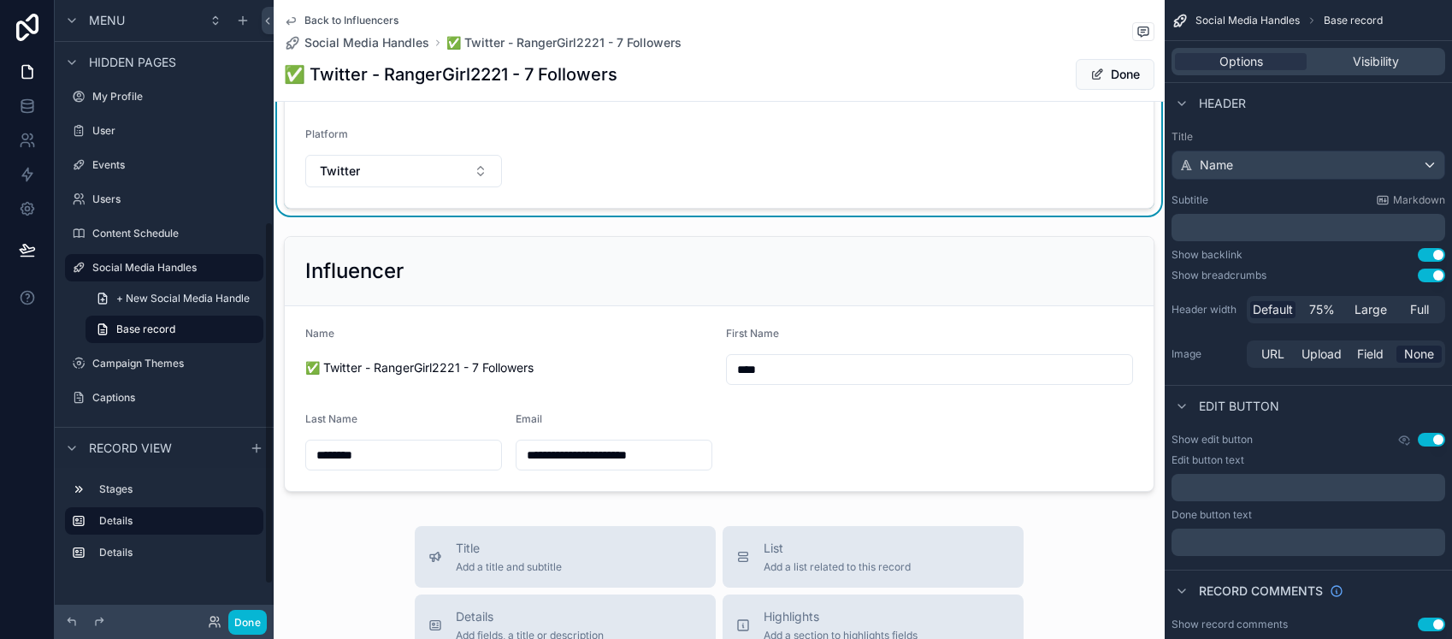
scroll to position [377, 0]
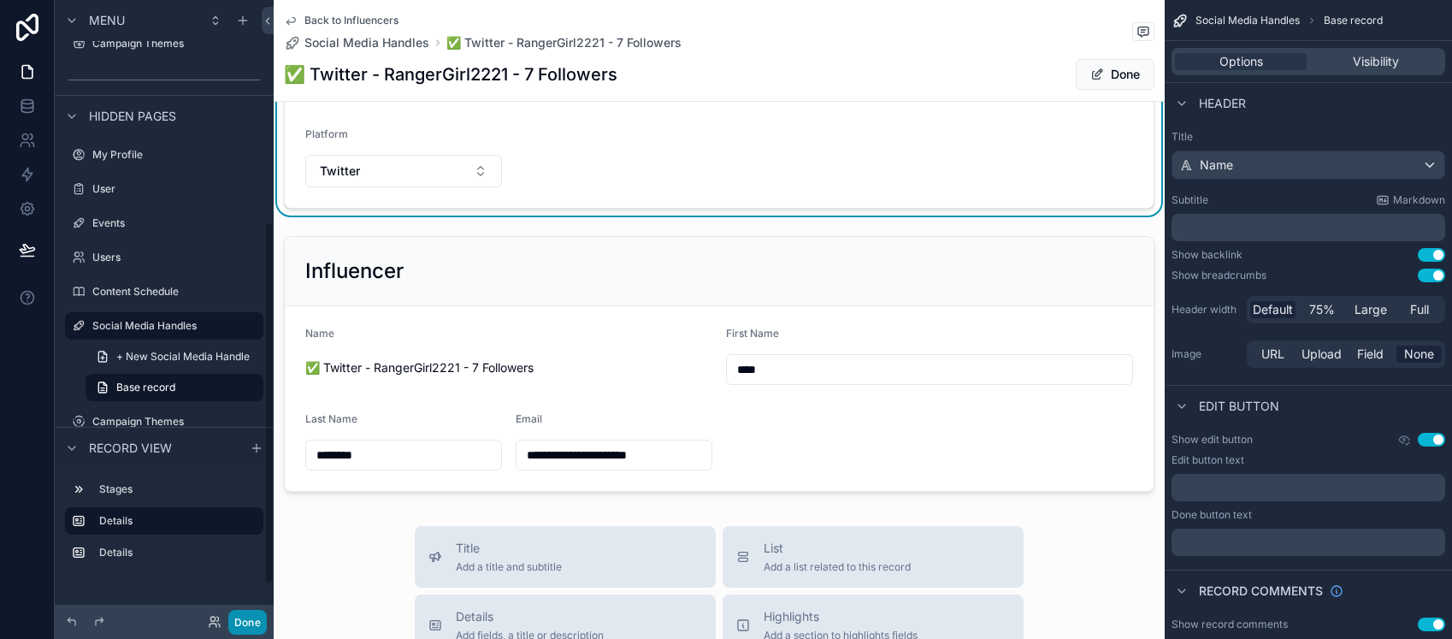
click at [252, 617] on button "Done" at bounding box center [247, 622] width 38 height 25
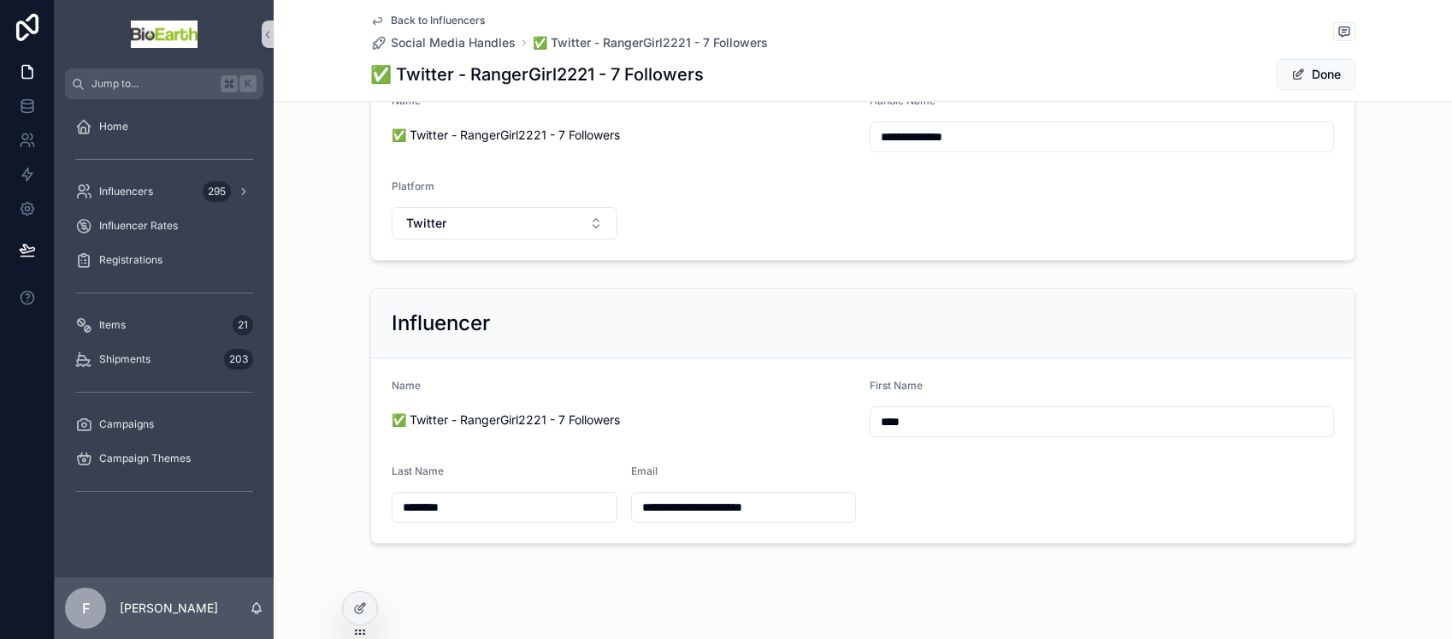
scroll to position [151, 0]
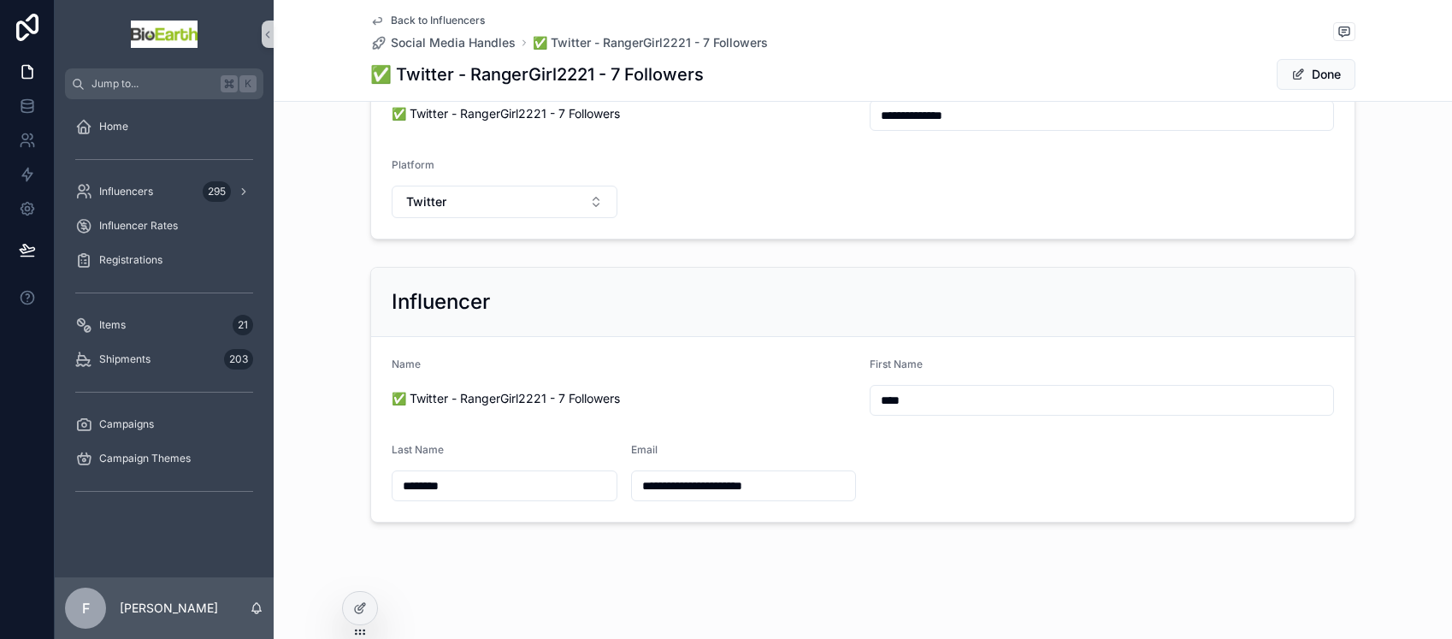
click at [439, 18] on span "Back to Influencers" at bounding box center [438, 21] width 94 height 14
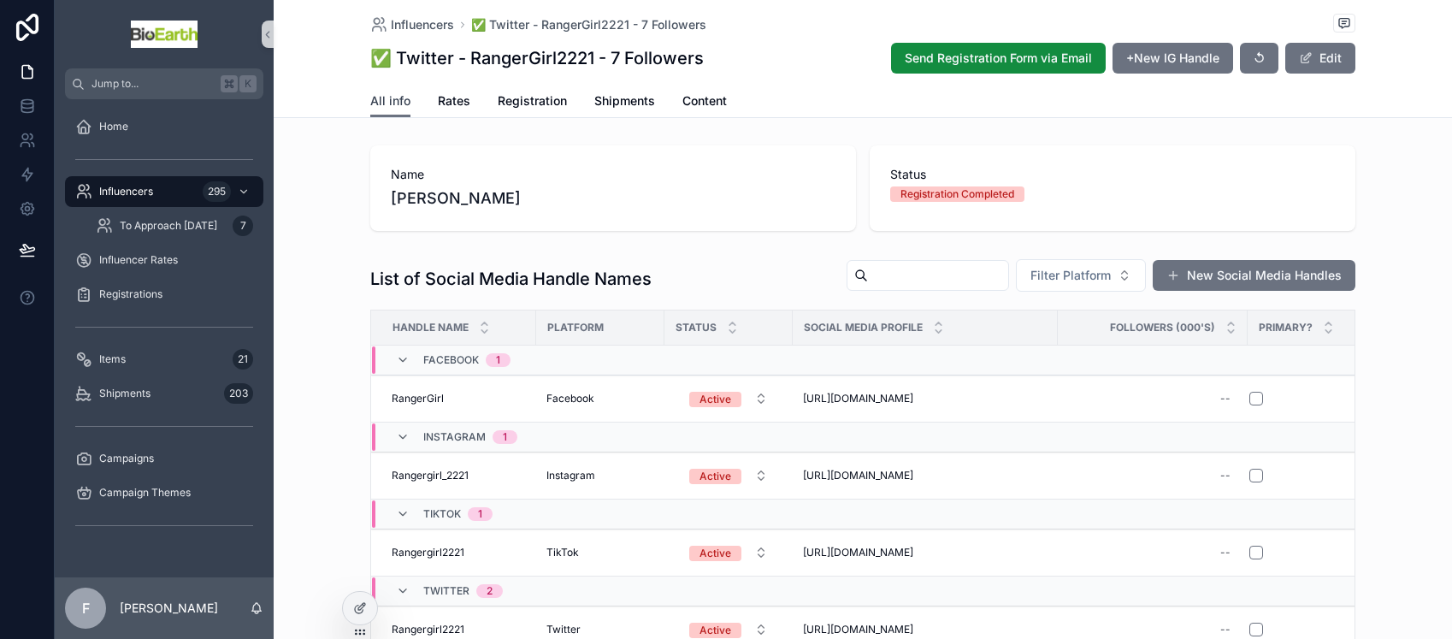
click at [382, 103] on span "All info" at bounding box center [390, 100] width 40 height 17
click at [439, 95] on span "Rates" at bounding box center [454, 100] width 32 height 17
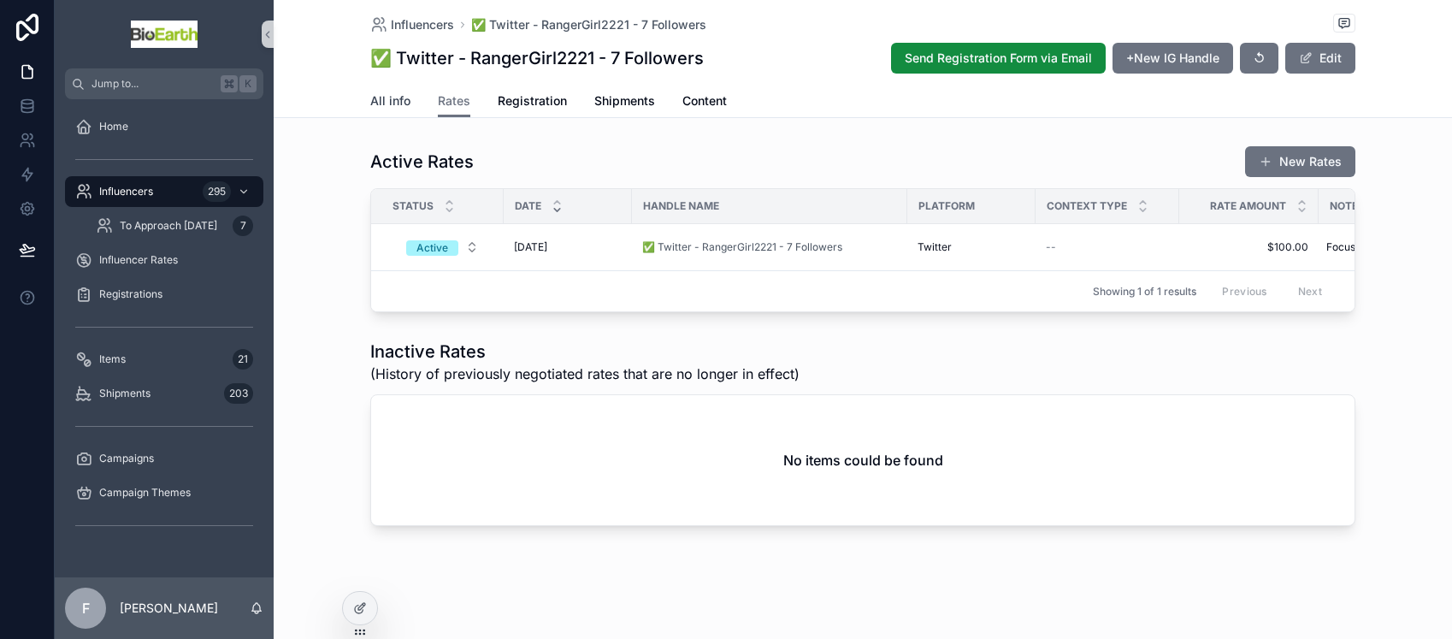
click at [370, 99] on span "All info" at bounding box center [390, 100] width 40 height 17
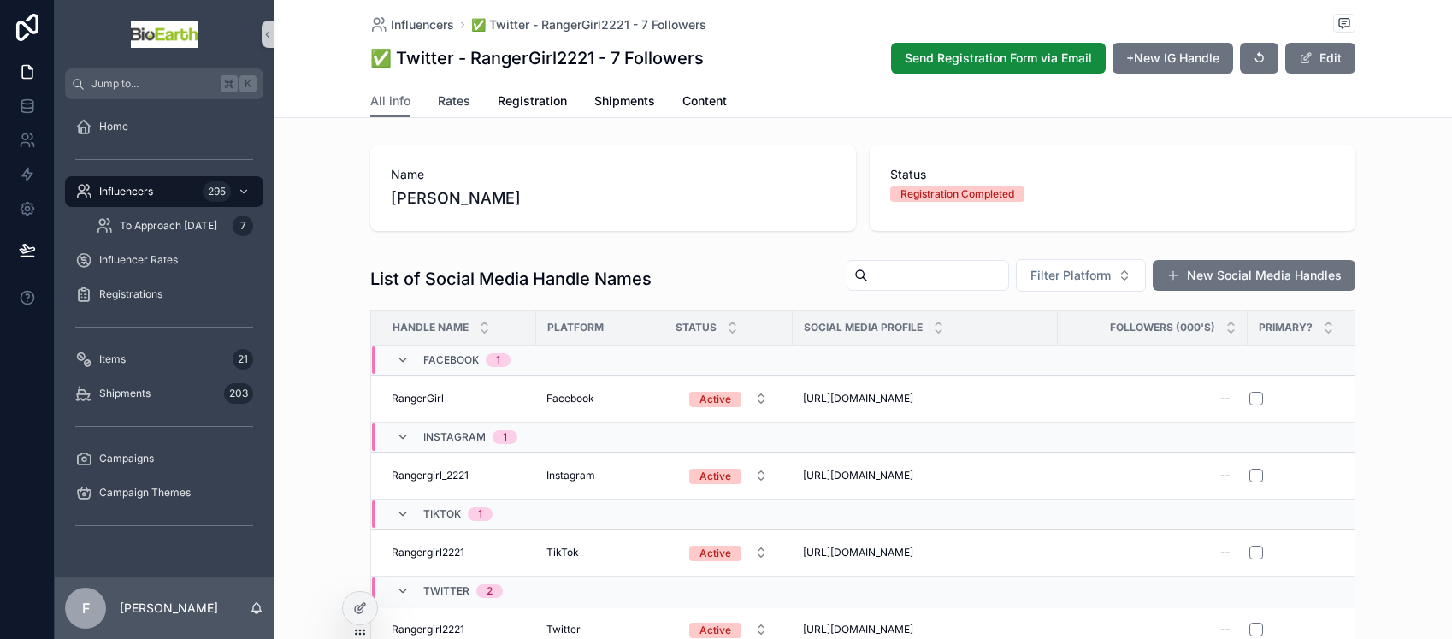
click at [438, 98] on span "Rates" at bounding box center [454, 100] width 32 height 17
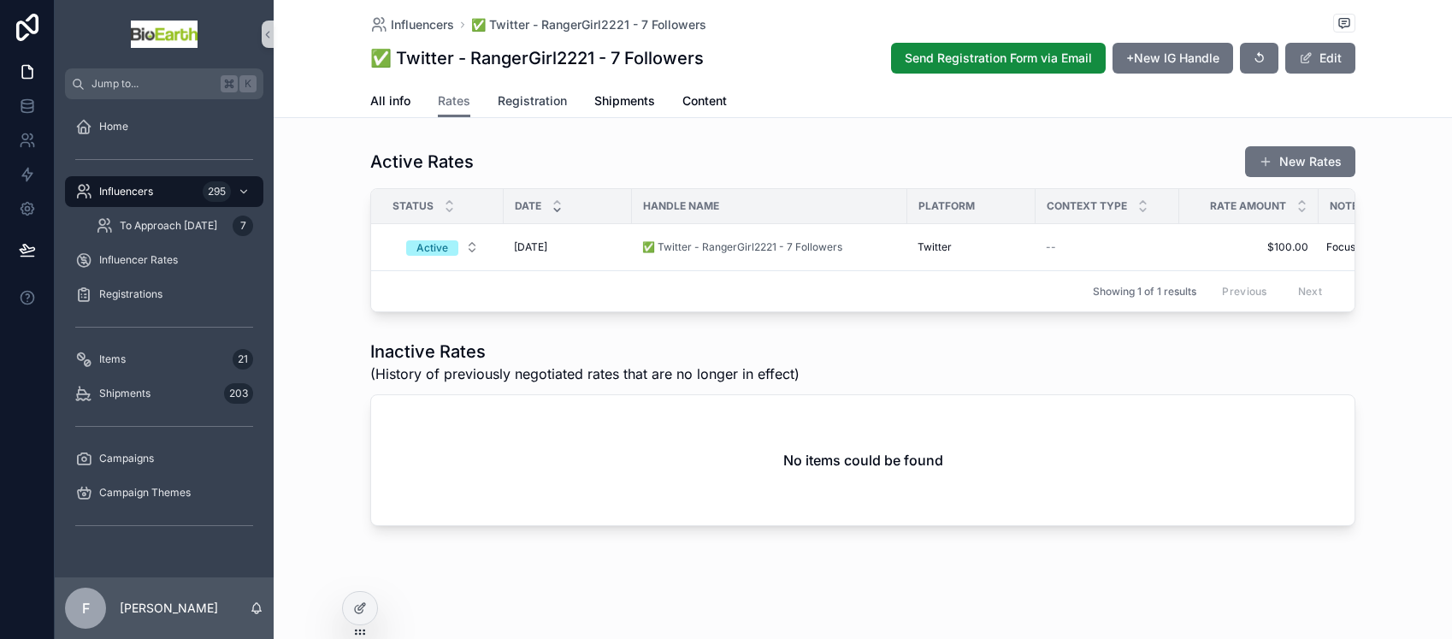
click at [516, 103] on span "Registration" at bounding box center [532, 100] width 69 height 17
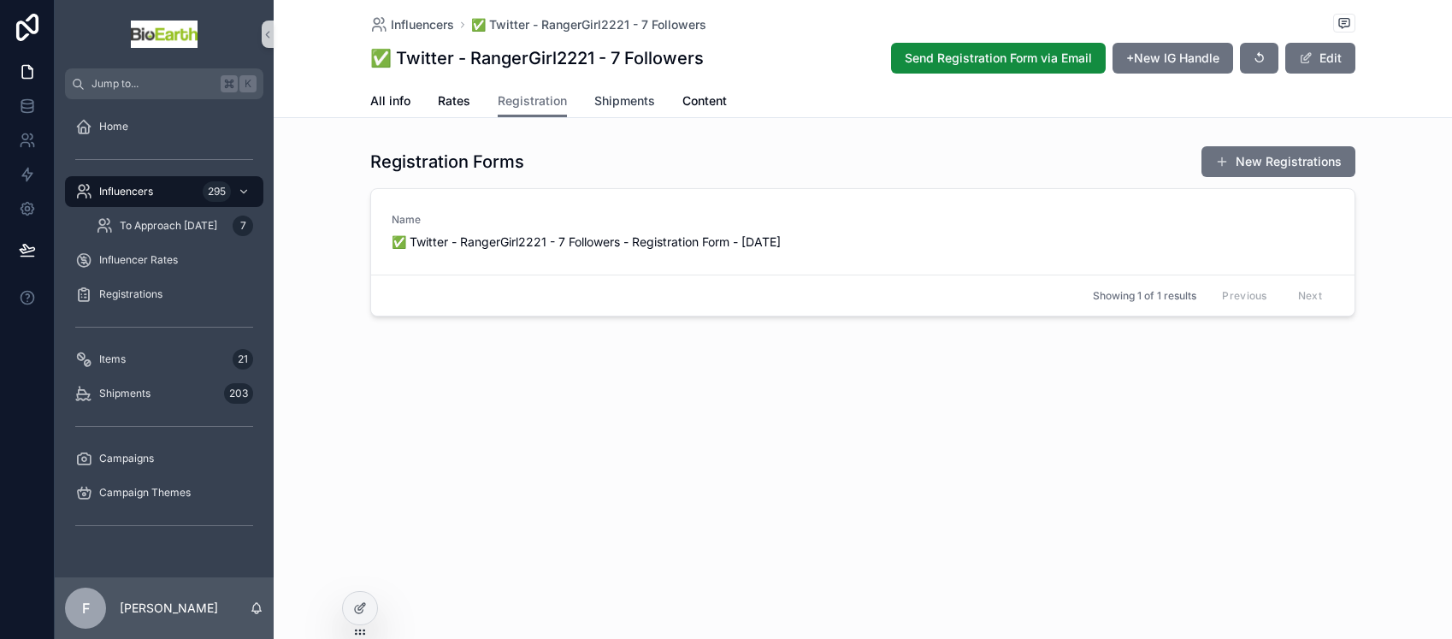
click at [628, 100] on span "Shipments" at bounding box center [624, 100] width 61 height 17
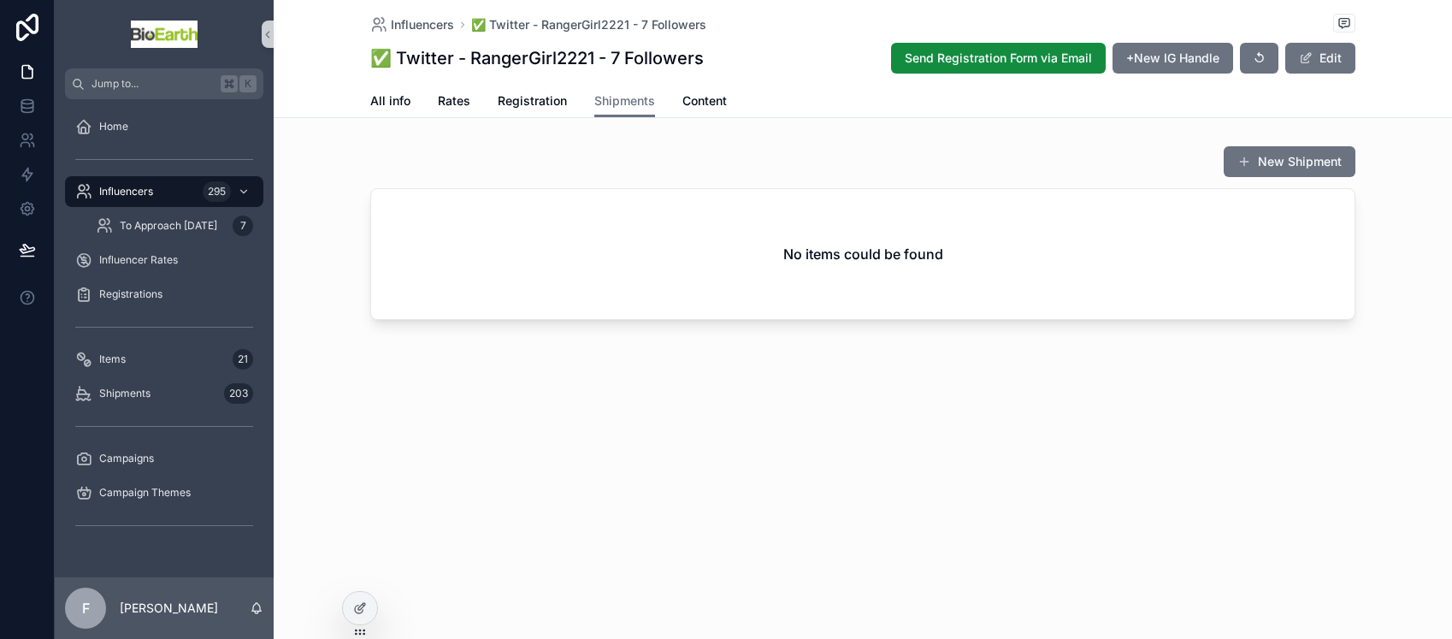
click at [1260, 155] on button "New Shipment" at bounding box center [1290, 161] width 132 height 31
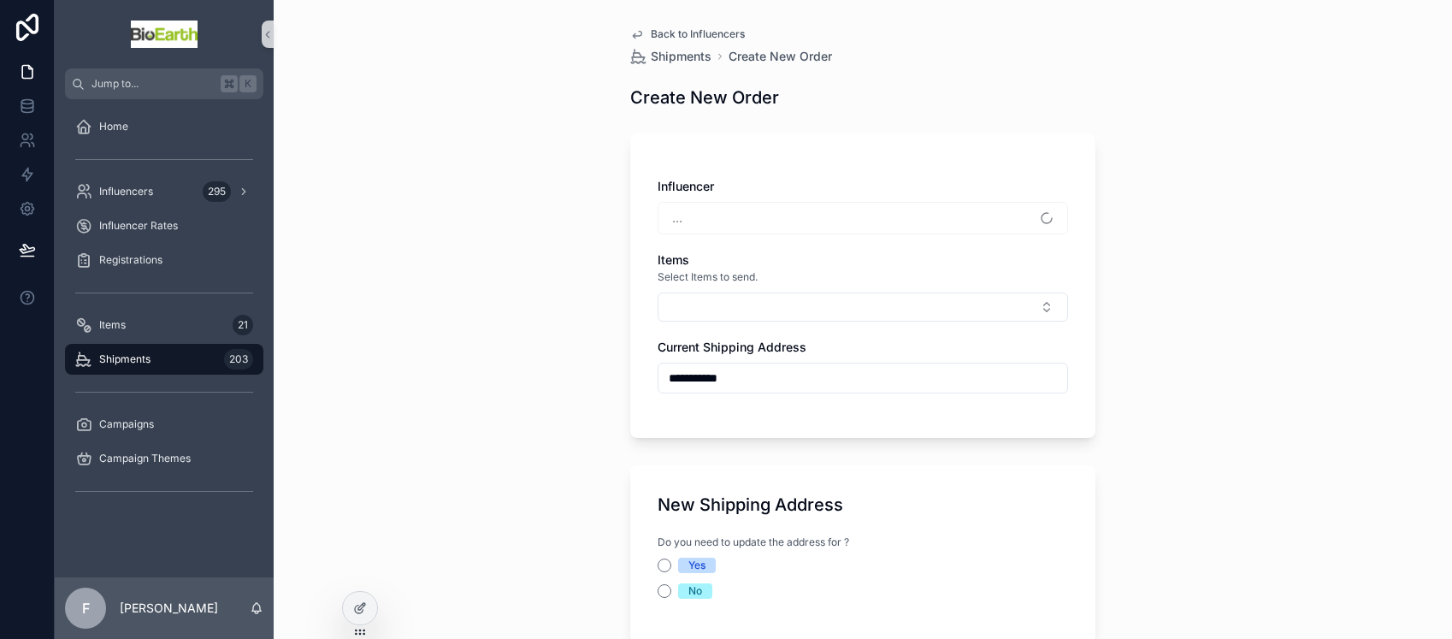
type input "**********"
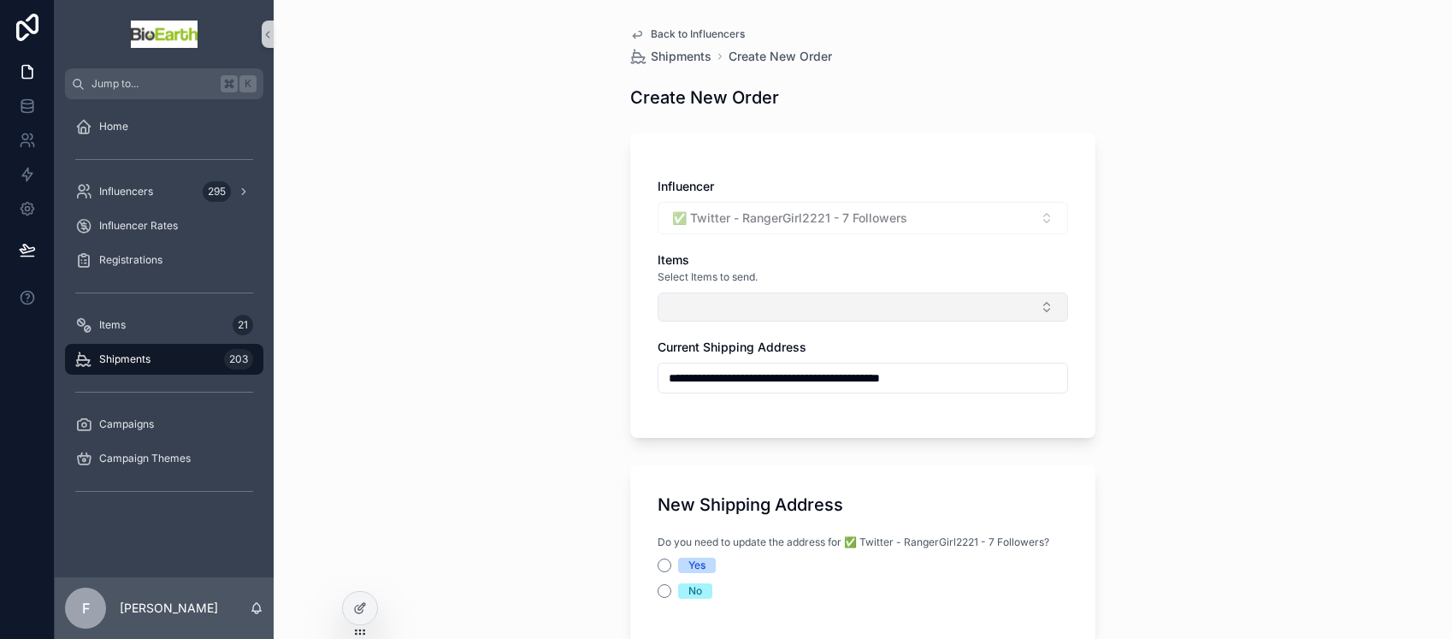
click at [740, 298] on button "Select Button" at bounding box center [863, 306] width 410 height 29
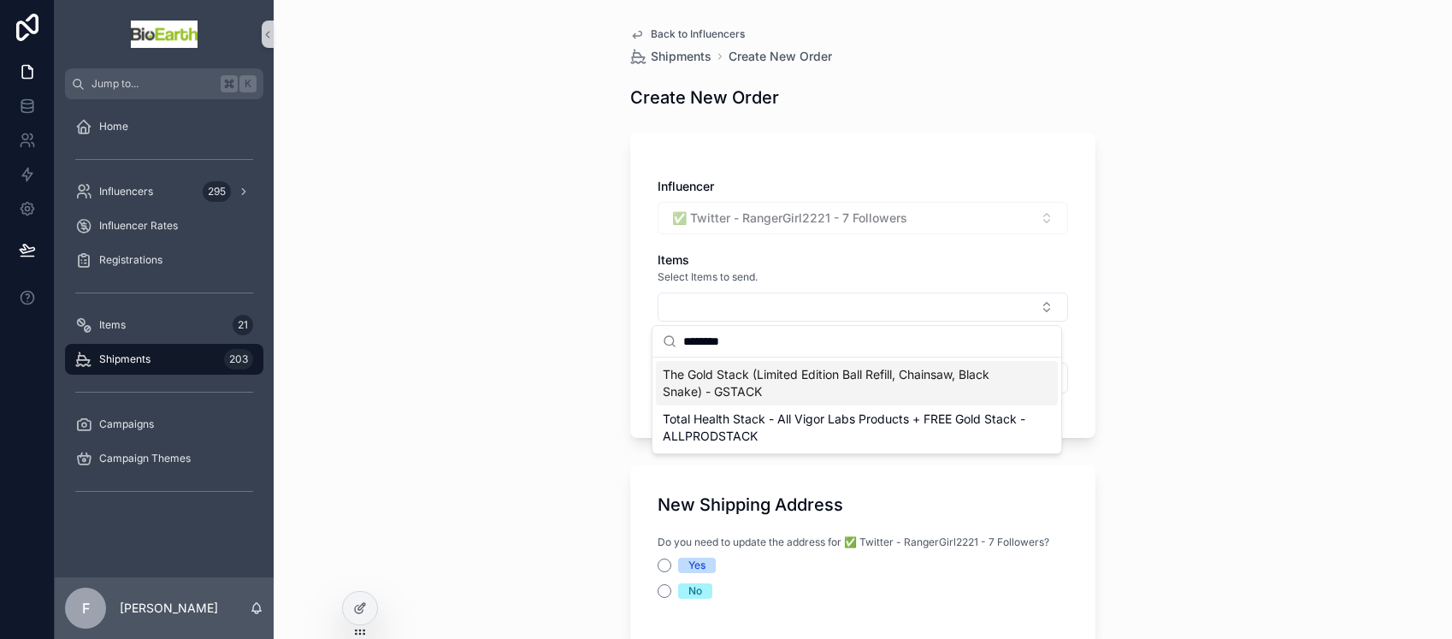
type input "********"
click at [787, 376] on span "The Gold Stack (Limited Edition Ball Refill, Chainsaw, Black Snake) - GSTACK" at bounding box center [847, 383] width 368 height 34
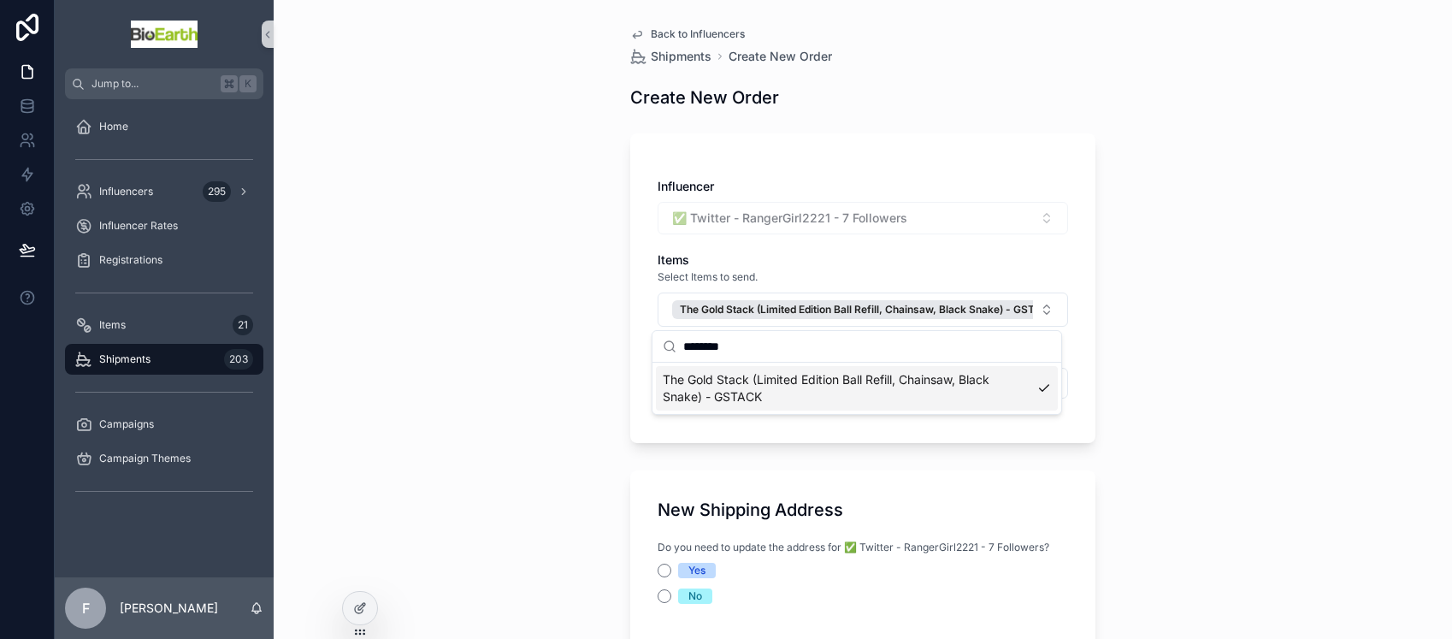
click at [533, 371] on div "**********" at bounding box center [863, 319] width 1178 height 639
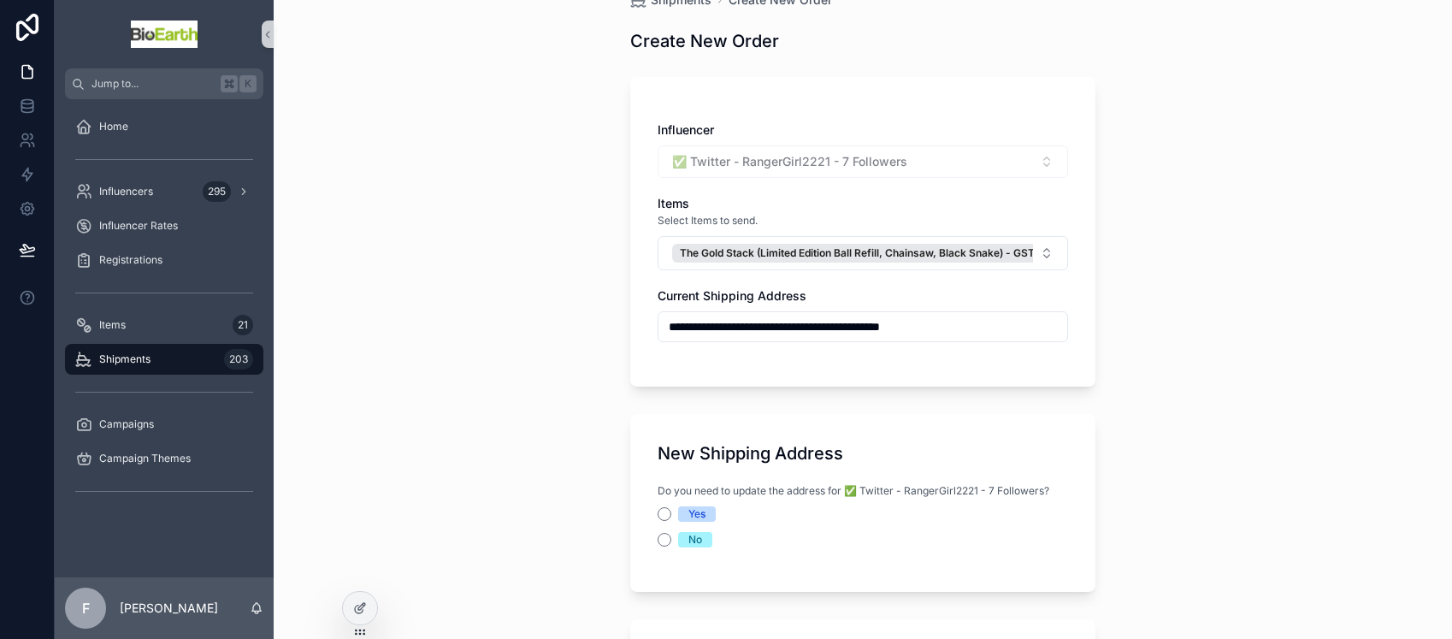
scroll to position [79, 0]
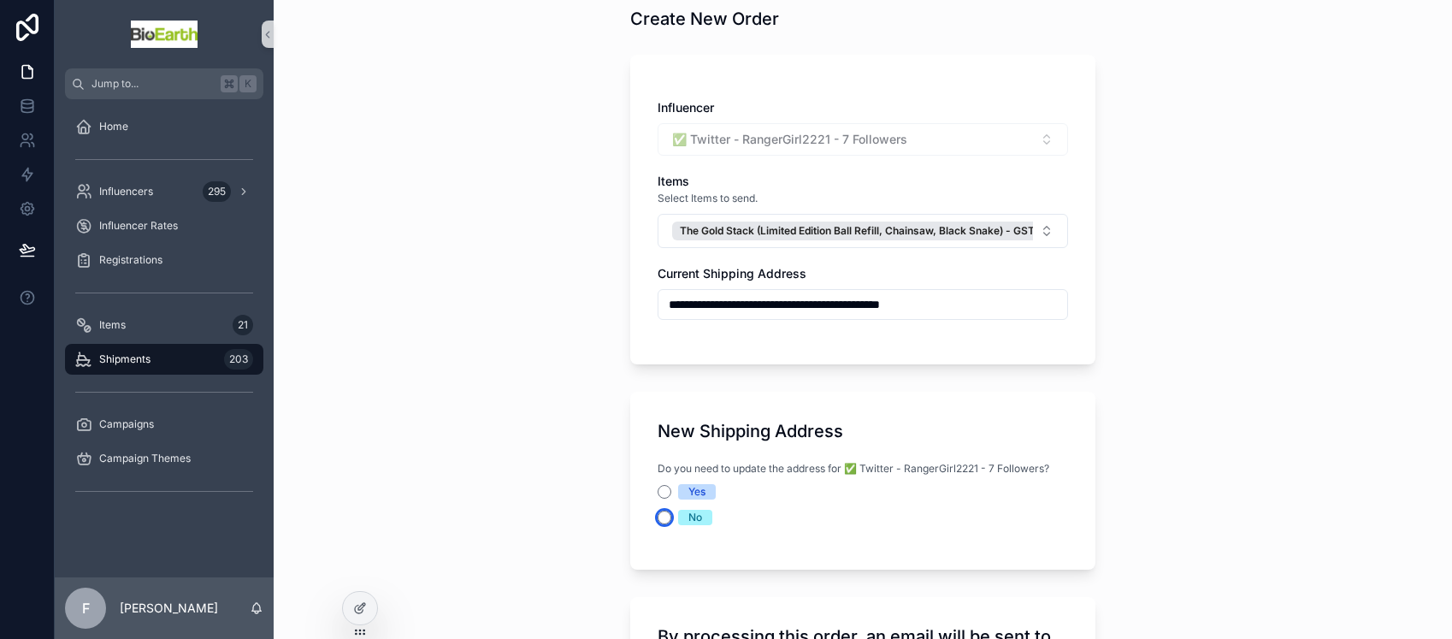
click at [660, 521] on button "No" at bounding box center [665, 517] width 14 height 14
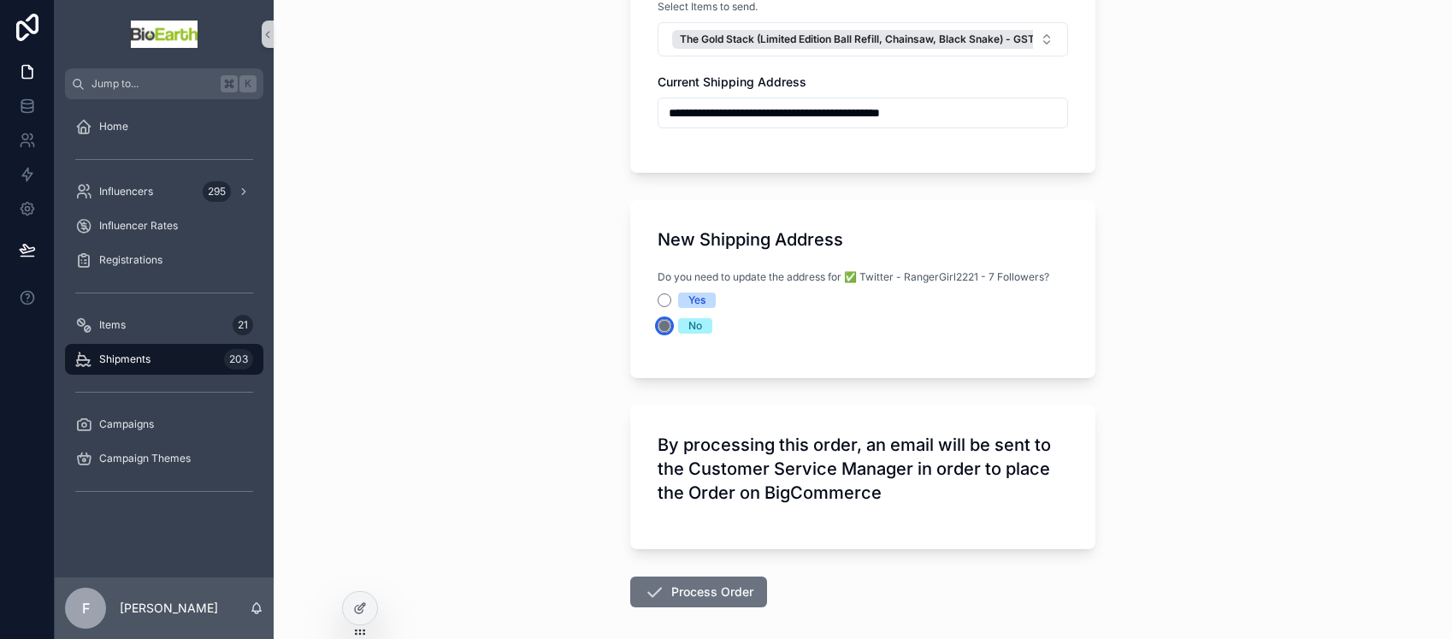
scroll to position [348, 0]
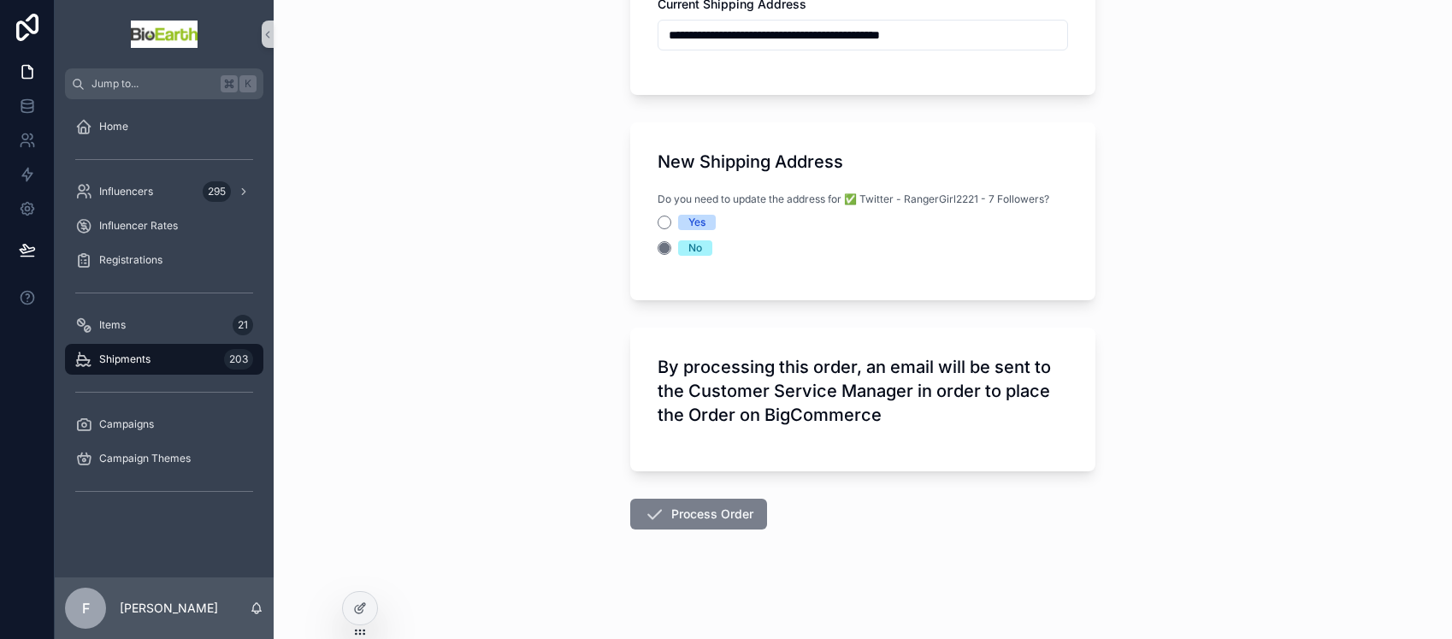
click at [670, 517] on button "Process Order" at bounding box center [698, 514] width 137 height 31
